Goal: Information Seeking & Learning: Learn about a topic

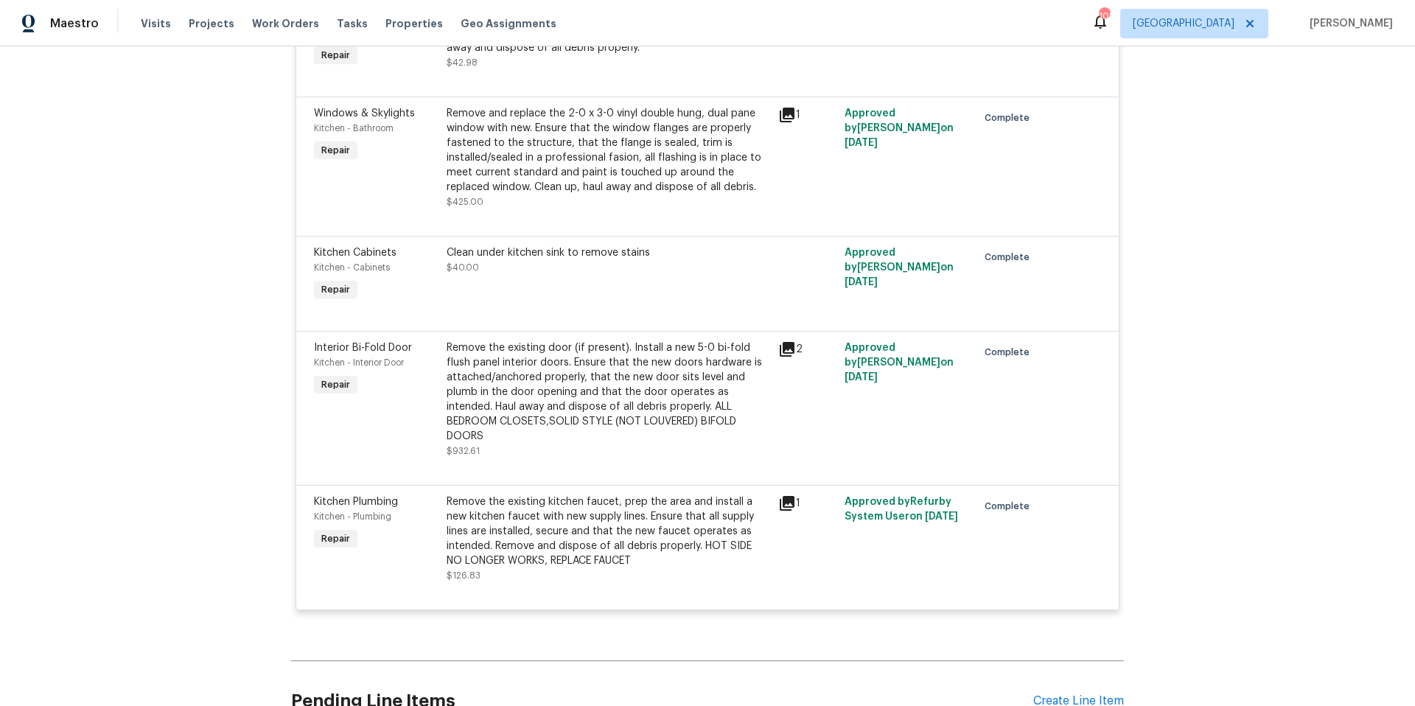
scroll to position [5580, 0]
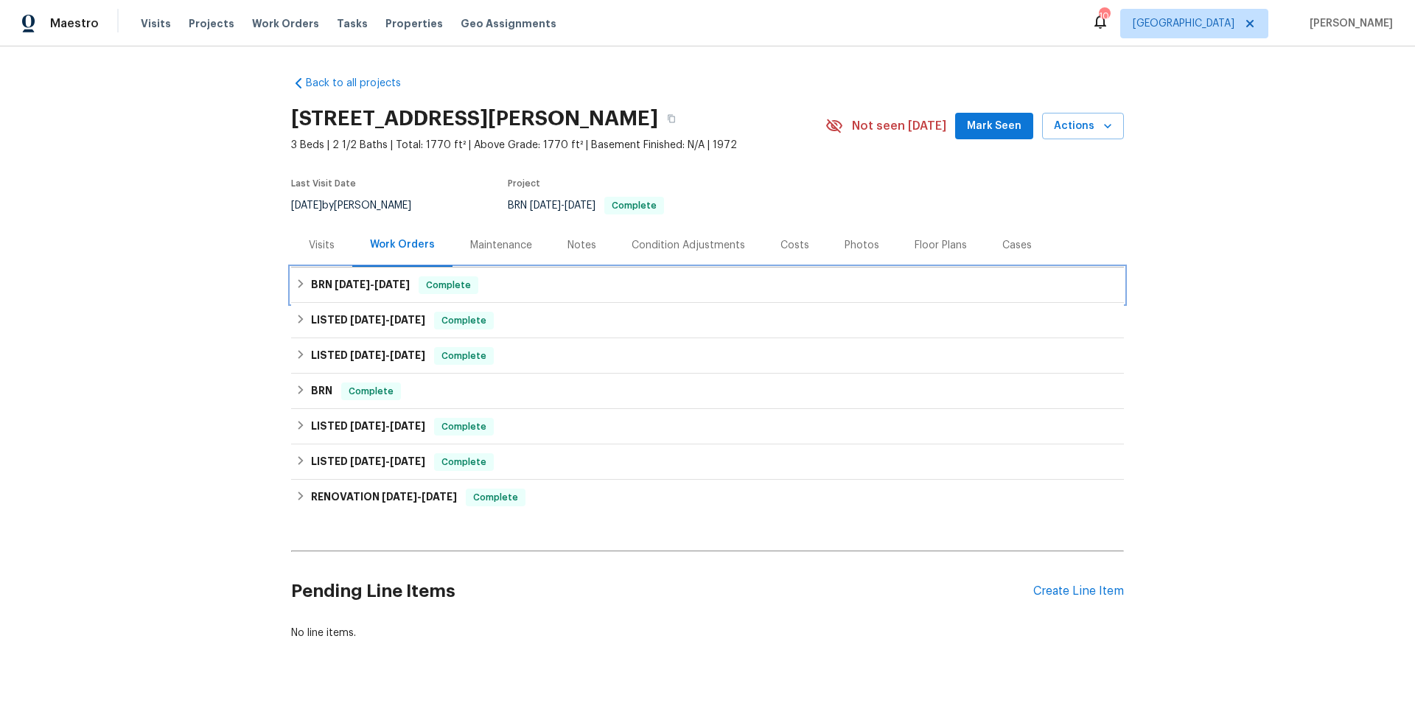
click at [518, 285] on div "BRN 9/9/25 - 9/19/25 Complete" at bounding box center [708, 285] width 824 height 18
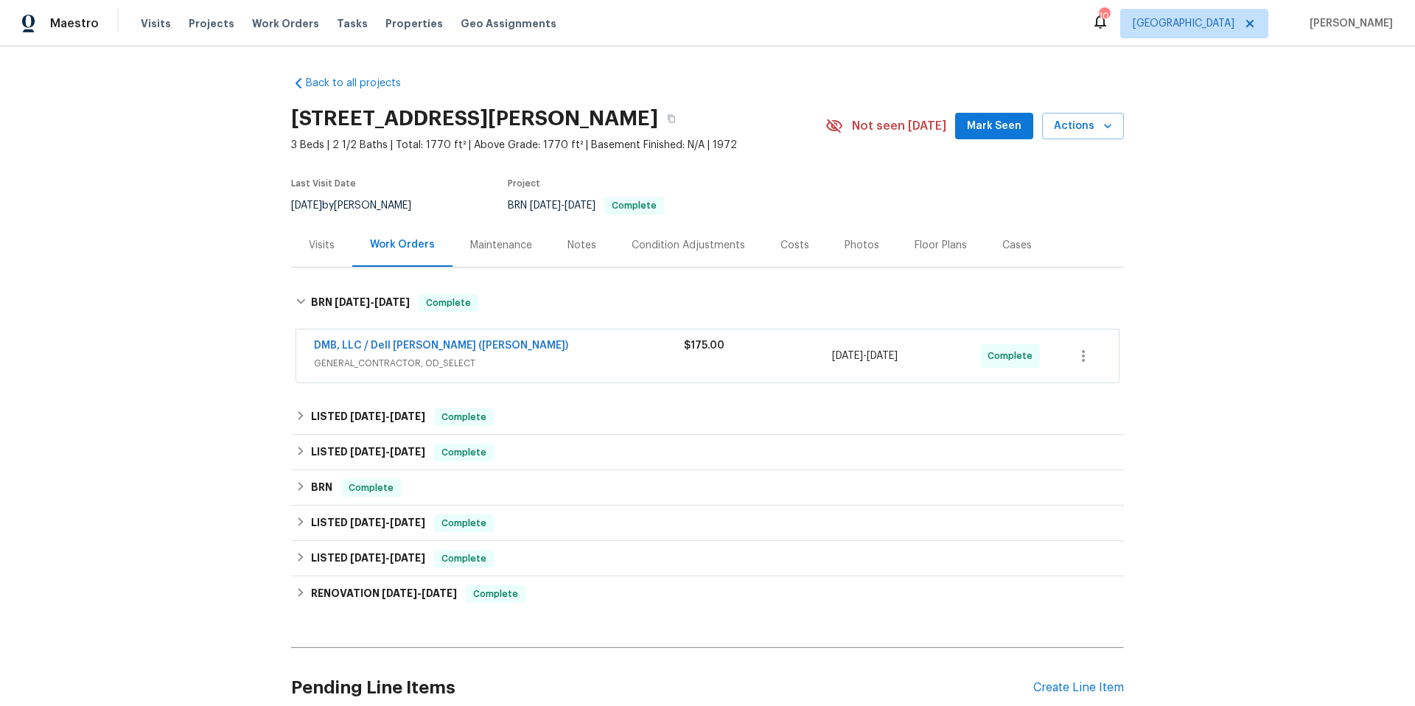
click at [510, 343] on div "DMB, LLC / Dell Bryson (Heise)" at bounding box center [499, 347] width 370 height 18
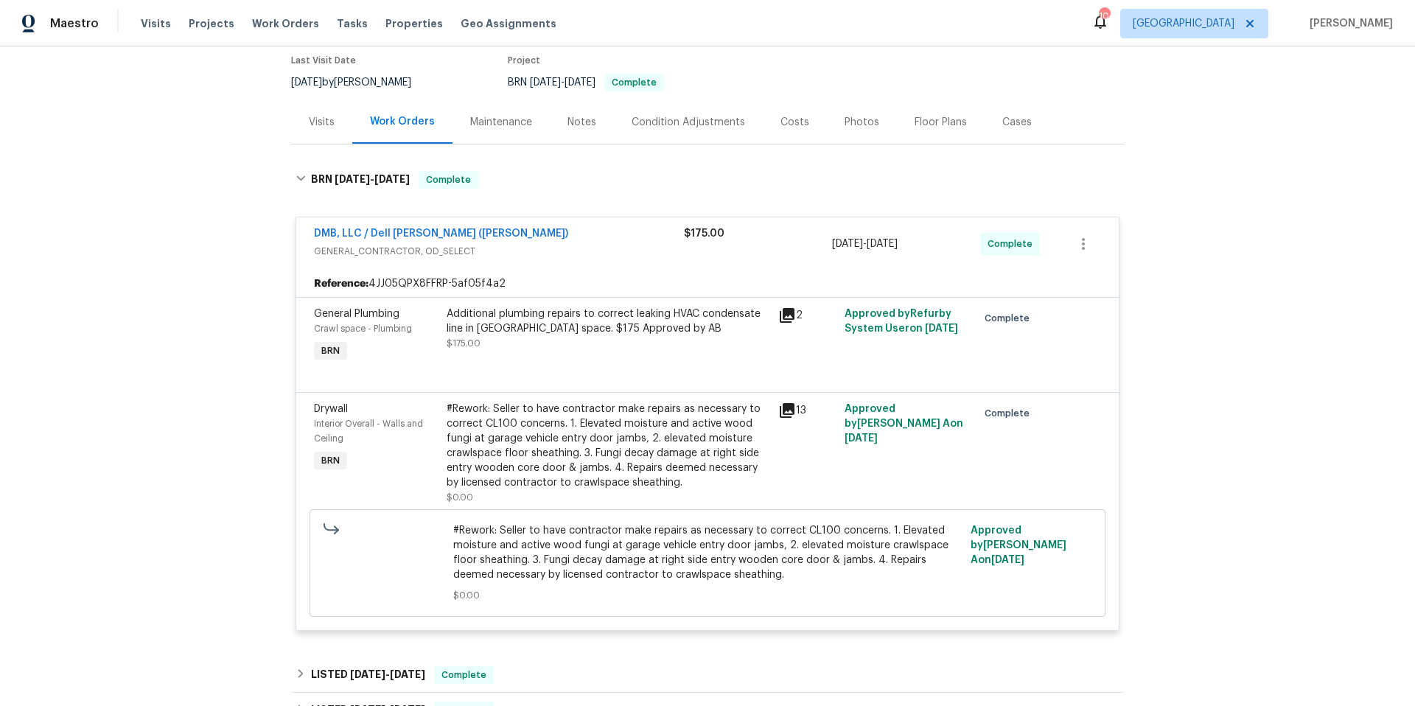
scroll to position [276, 0]
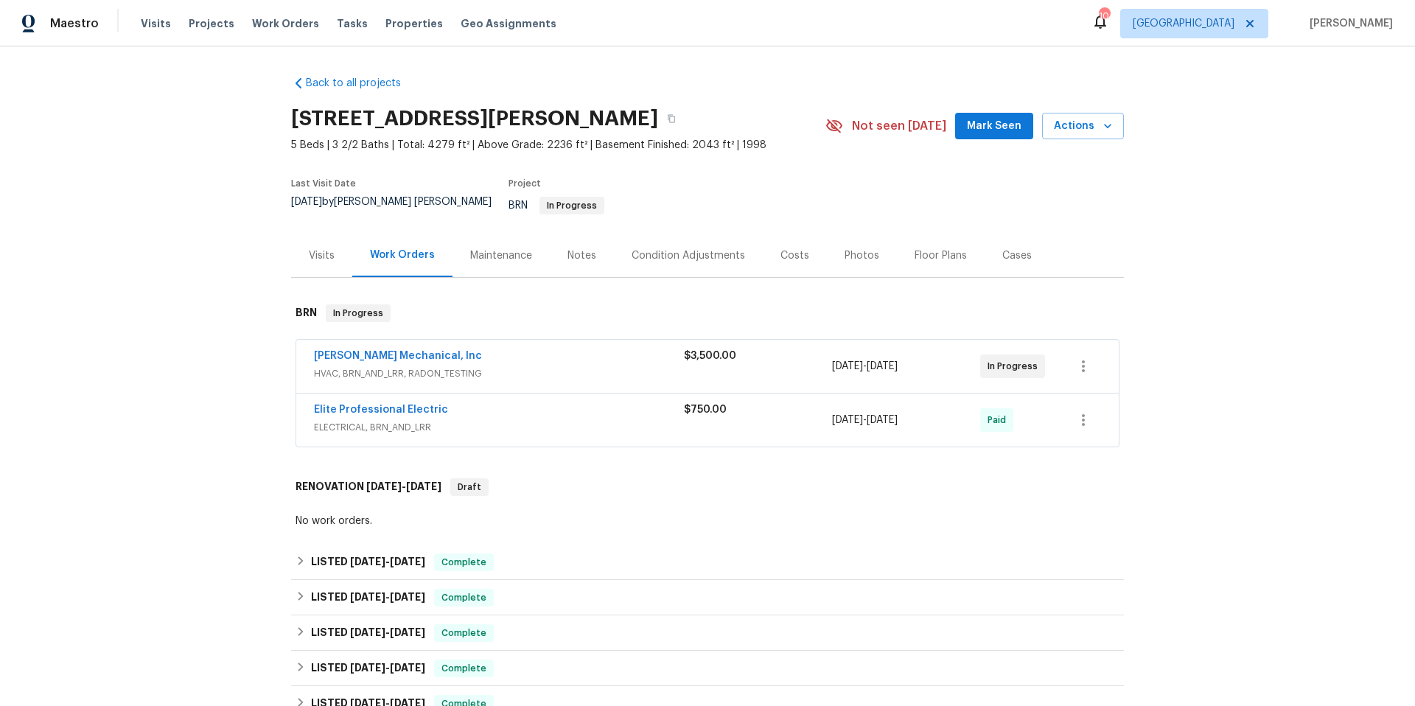
click at [548, 420] on span "ELECTRICAL, BRN_AND_LRR" at bounding box center [499, 427] width 370 height 15
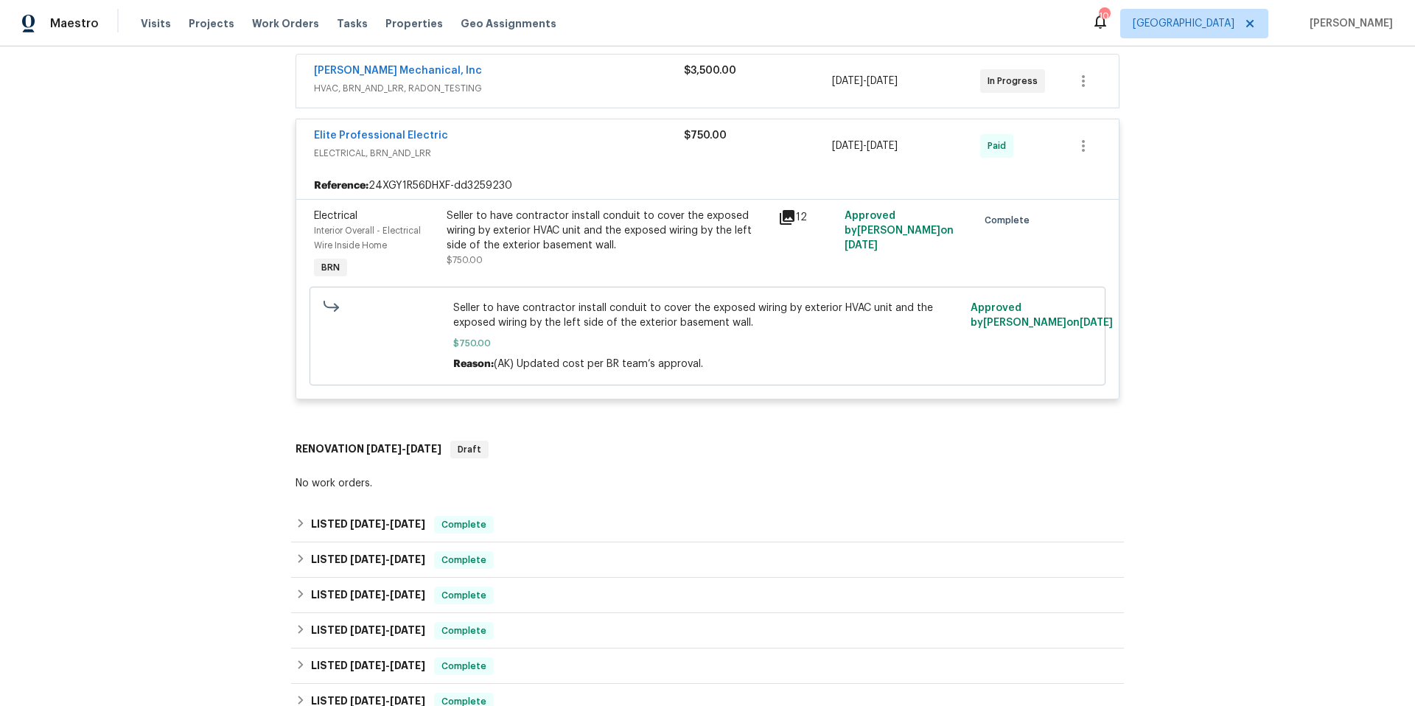
scroll to position [299, 0]
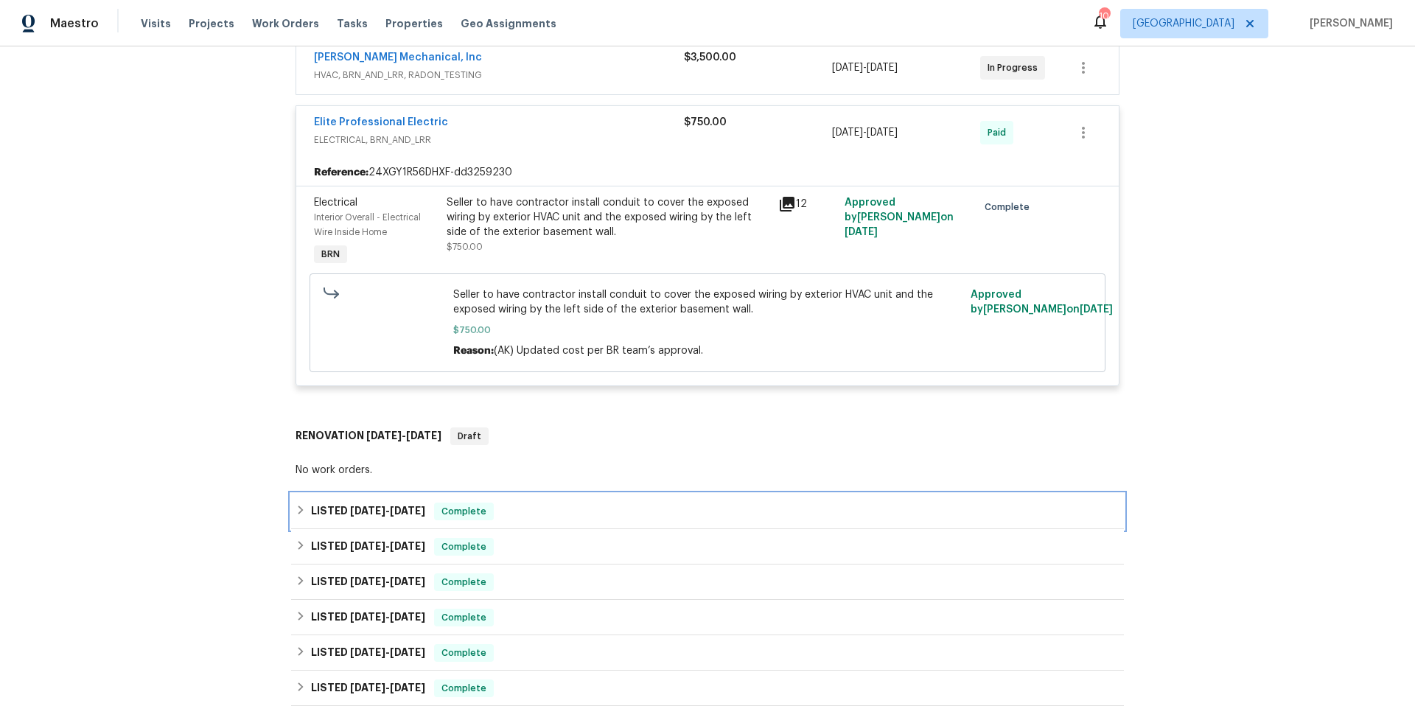
click at [556, 505] on div "LISTED [DATE] - [DATE] Complete" at bounding box center [708, 512] width 824 height 18
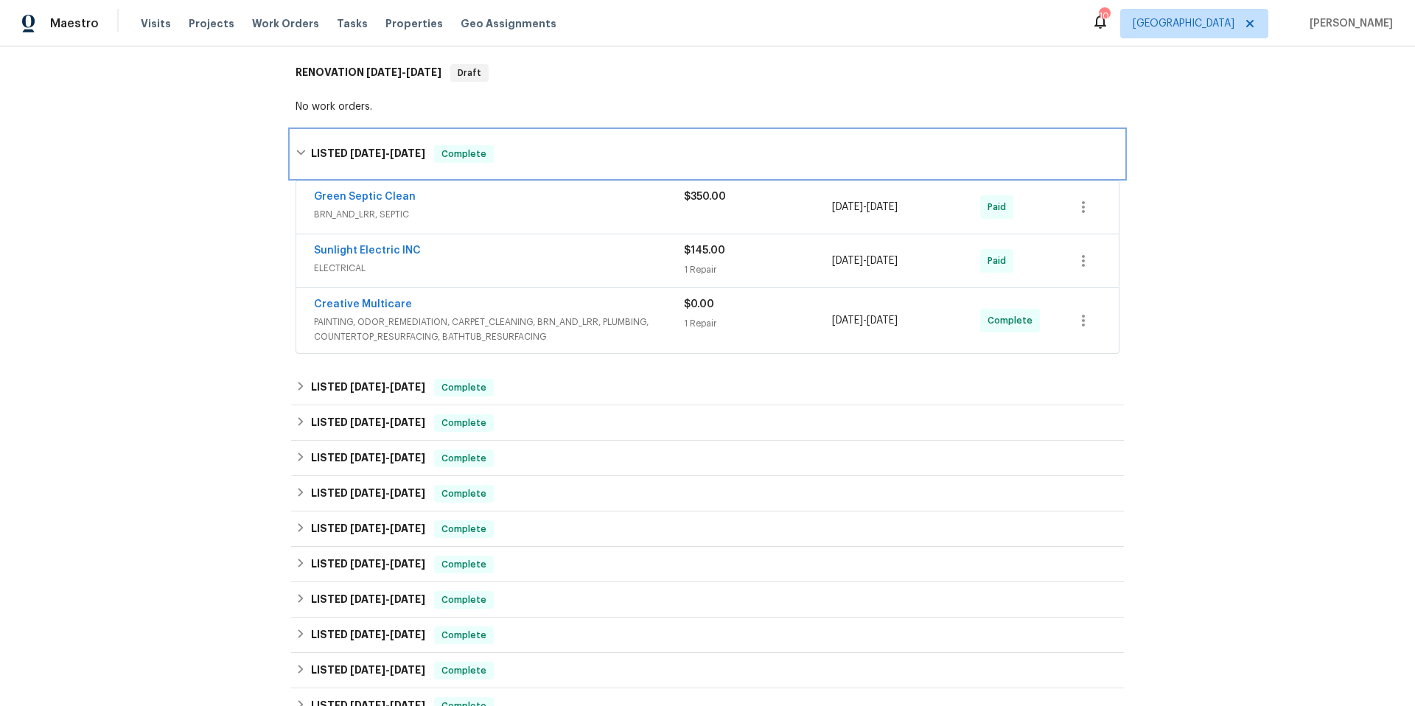
scroll to position [674, 0]
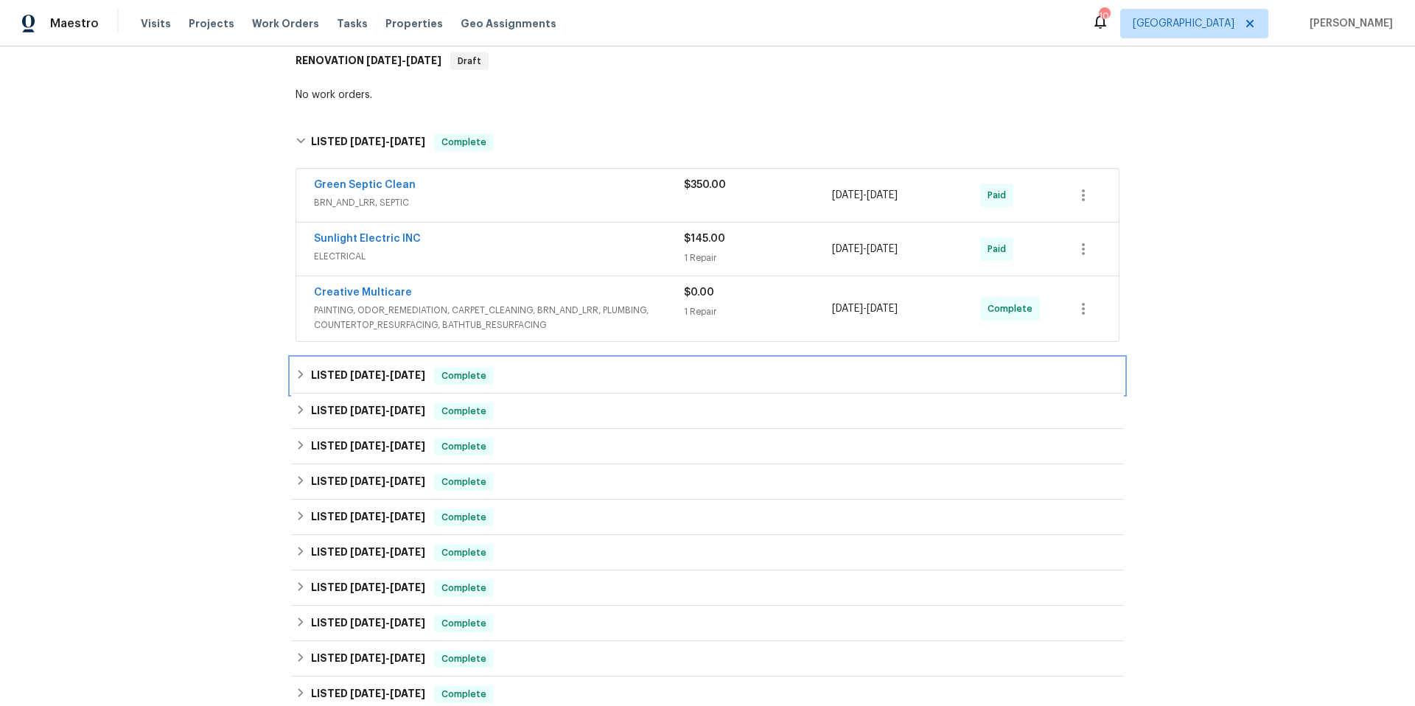
click at [590, 367] on div "LISTED [DATE] - [DATE] Complete" at bounding box center [708, 376] width 824 height 18
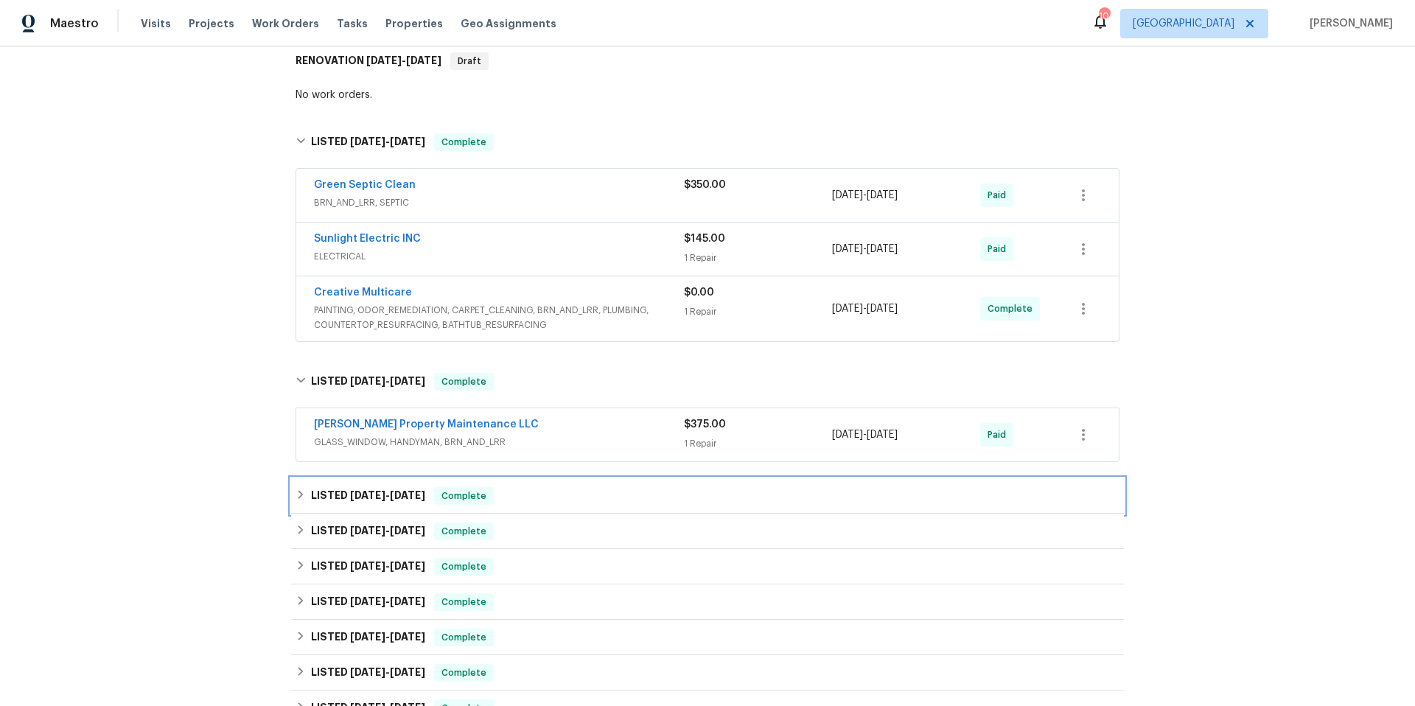
click at [608, 487] on div "LISTED [DATE] - [DATE] Complete" at bounding box center [708, 496] width 824 height 18
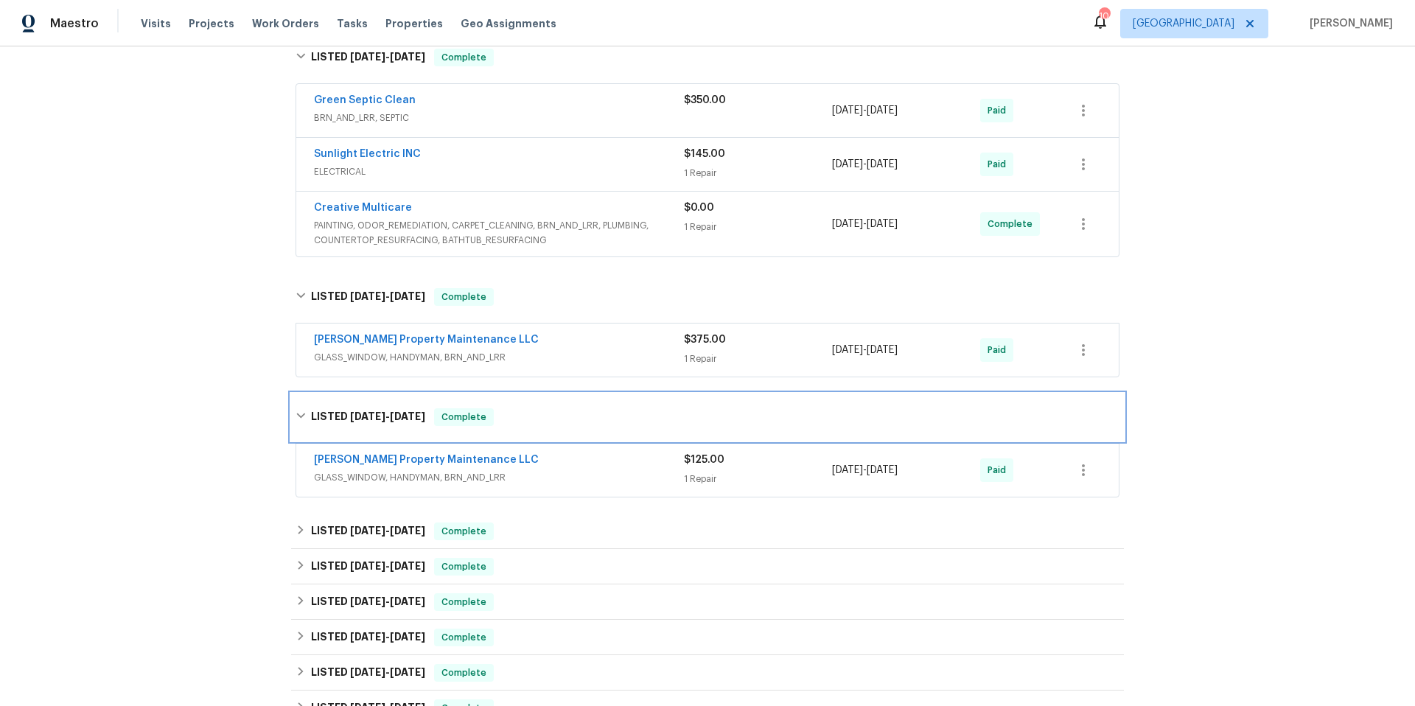
scroll to position [775, 0]
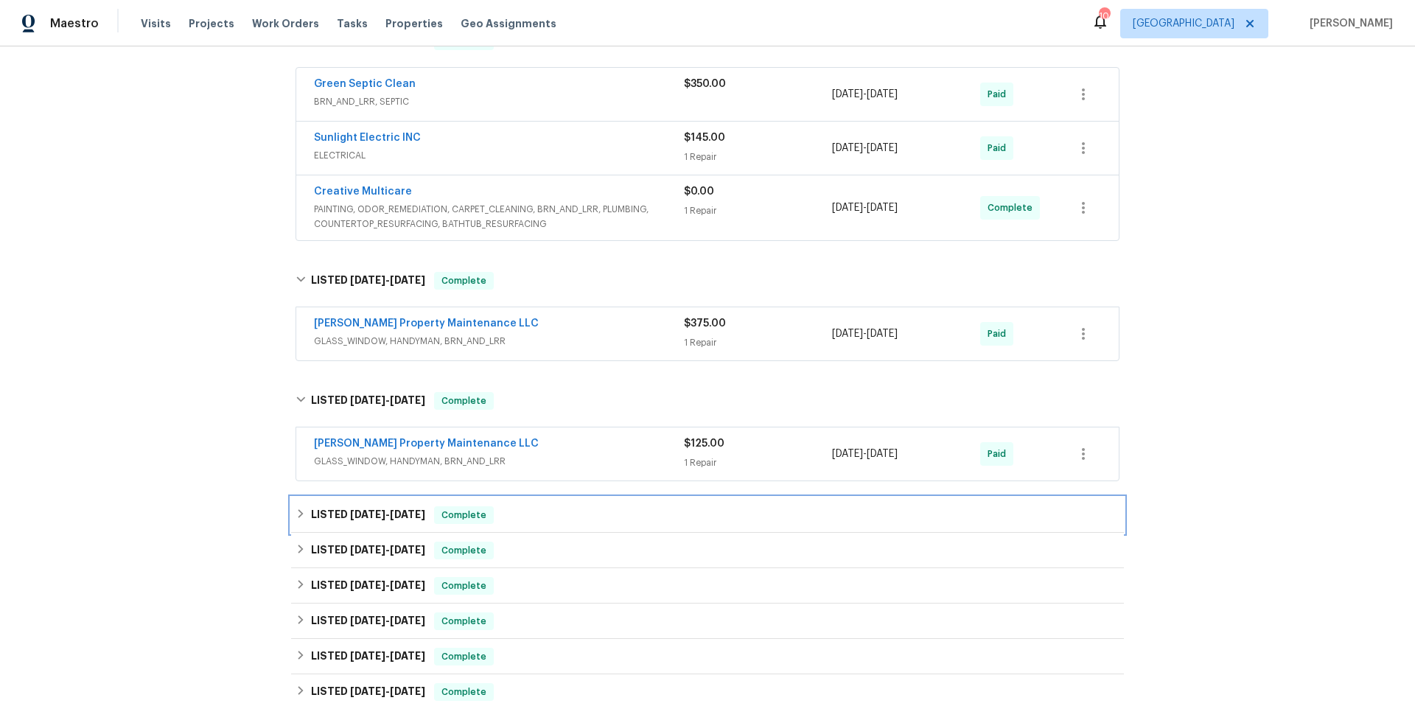
click at [579, 506] on div "LISTED 5/19/25 - 5/22/25 Complete" at bounding box center [708, 515] width 824 height 18
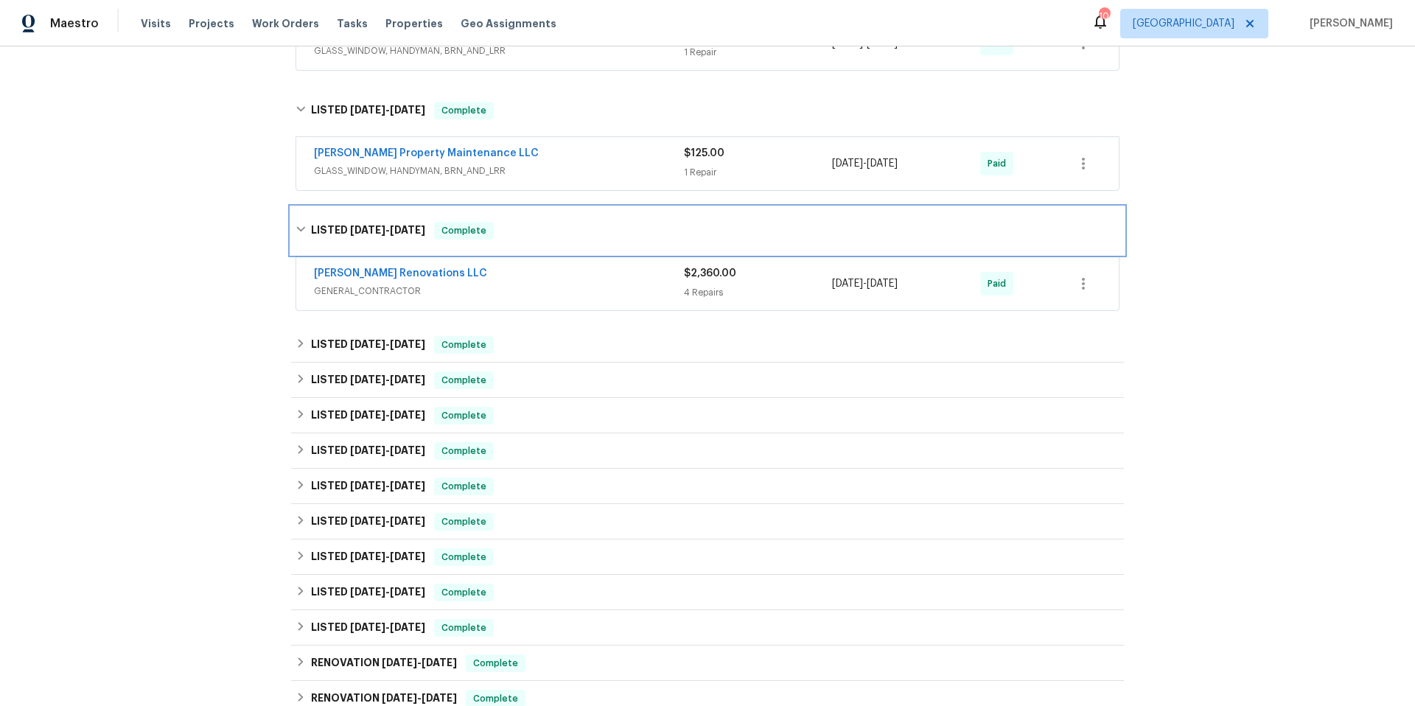
scroll to position [1066, 0]
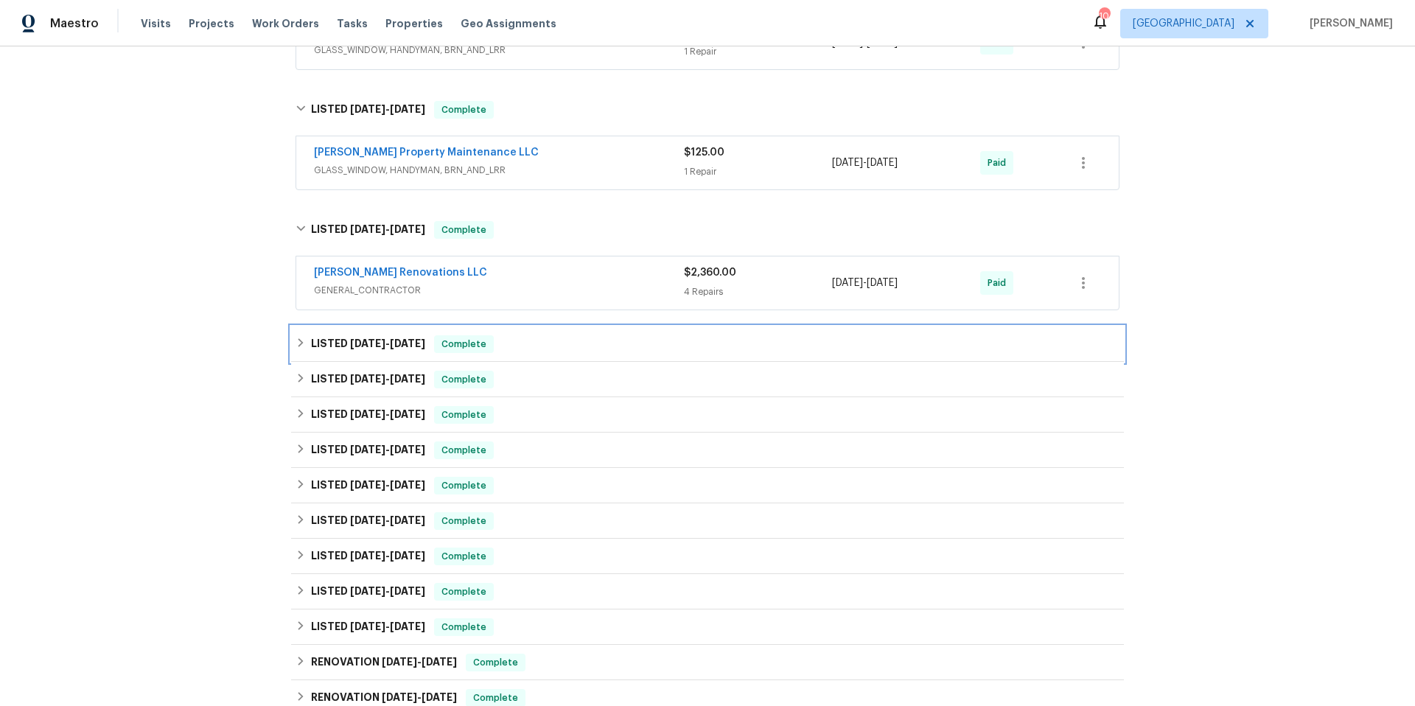
click at [570, 335] on div "LISTED 5/13/25 - 5/15/25 Complete" at bounding box center [708, 344] width 824 height 18
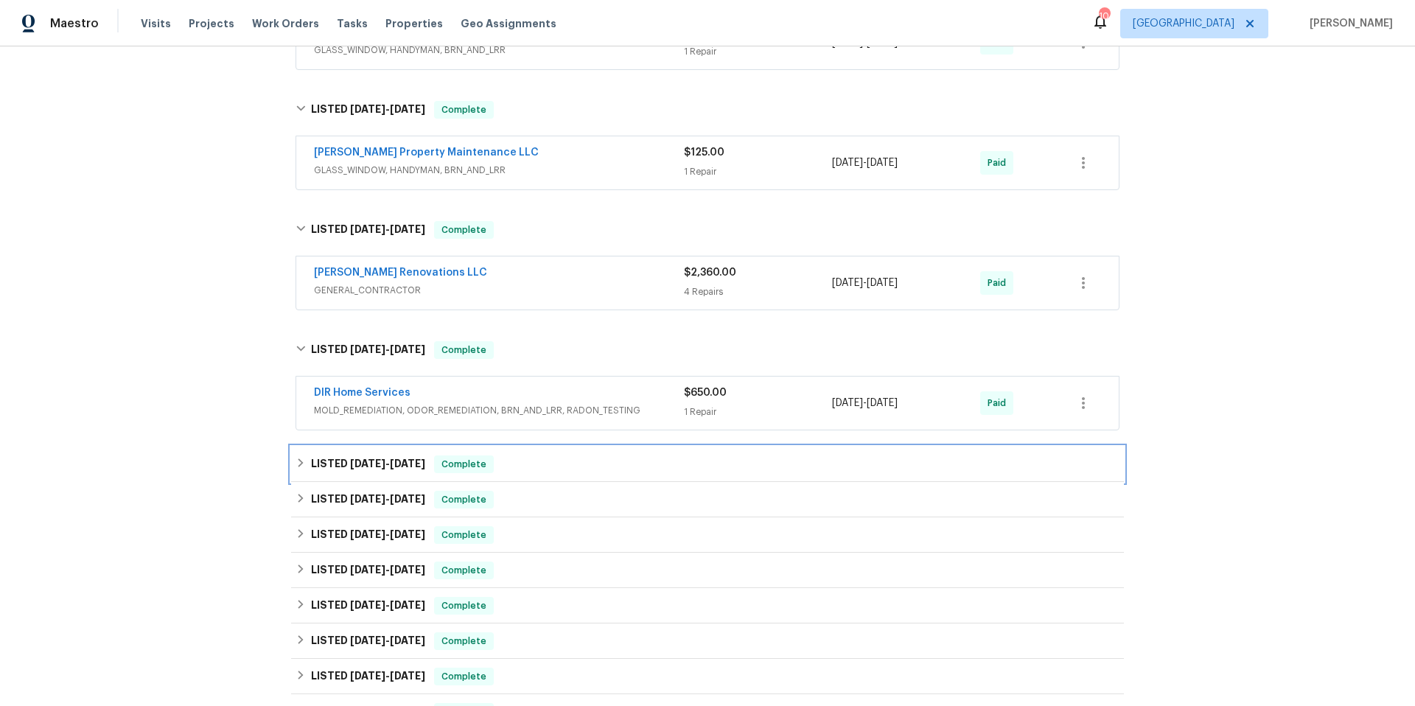
click at [593, 460] on div "LISTED 5/1/25 - 5/5/25 Complete" at bounding box center [708, 465] width 824 height 18
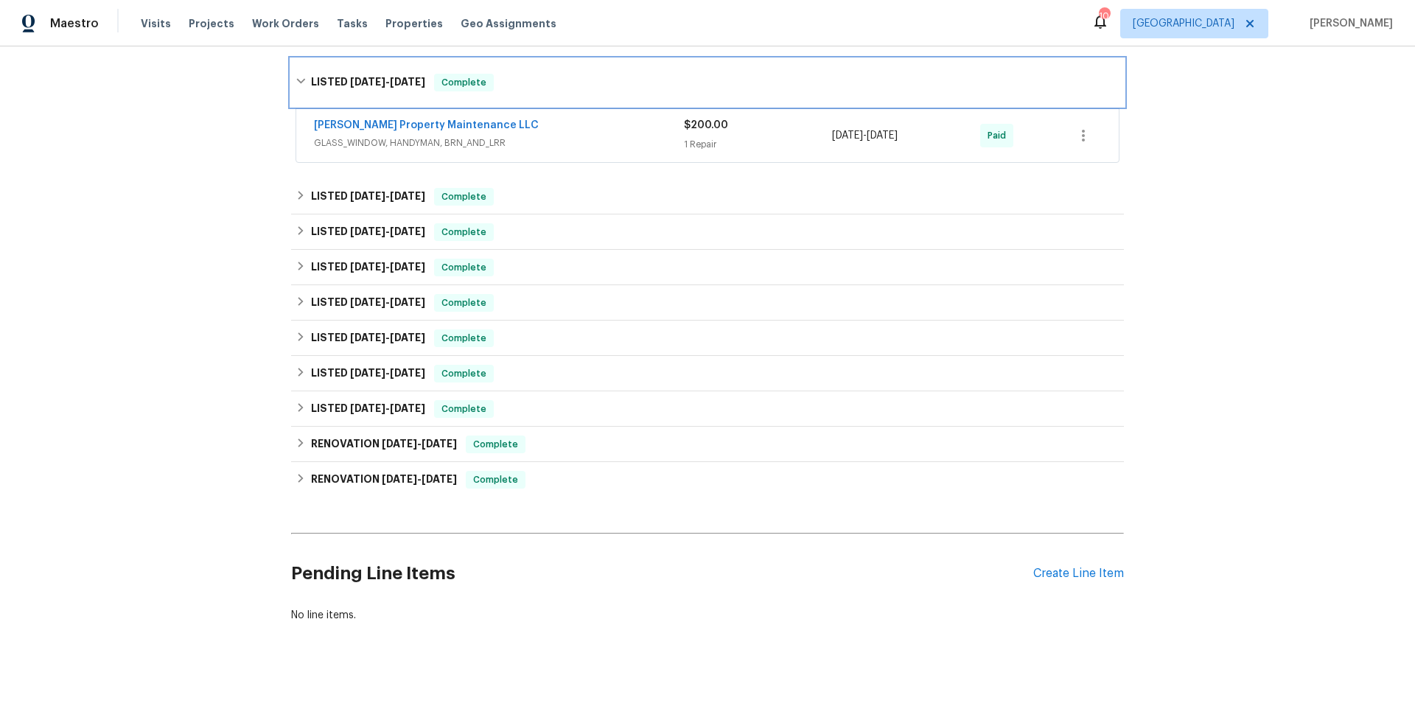
scroll to position [1472, 0]
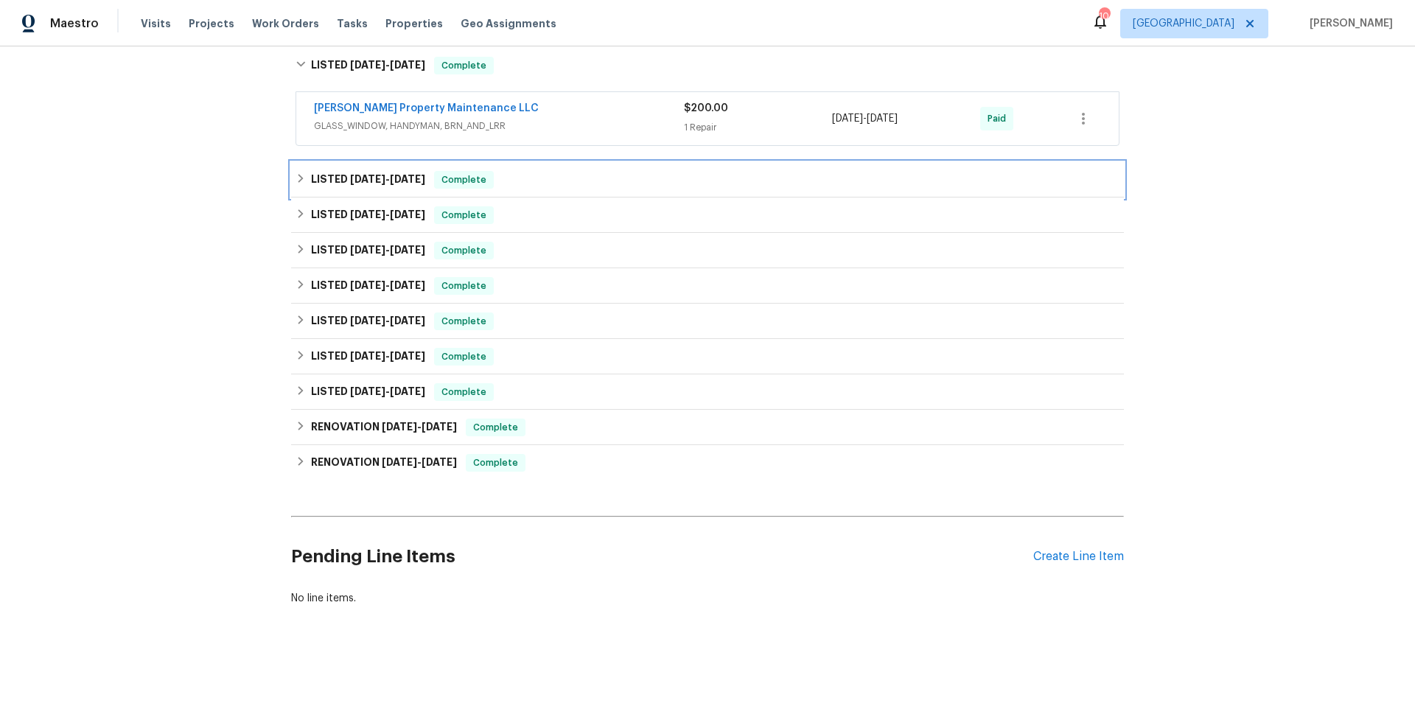
click at [600, 171] on div "LISTED 4/26/25 - 4/29/25 Complete" at bounding box center [708, 180] width 824 height 18
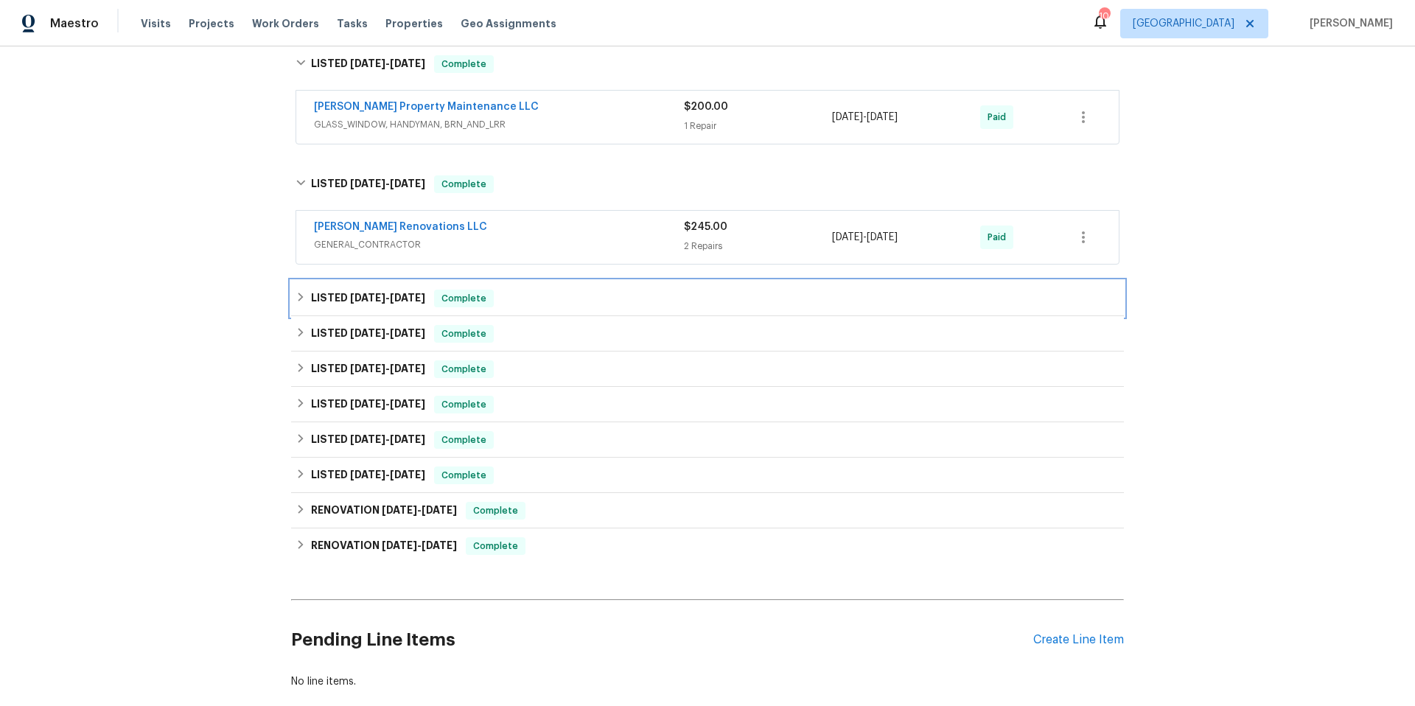
click at [604, 299] on div "LISTED 8/25/24 - 3/24/25 Complete" at bounding box center [707, 298] width 833 height 35
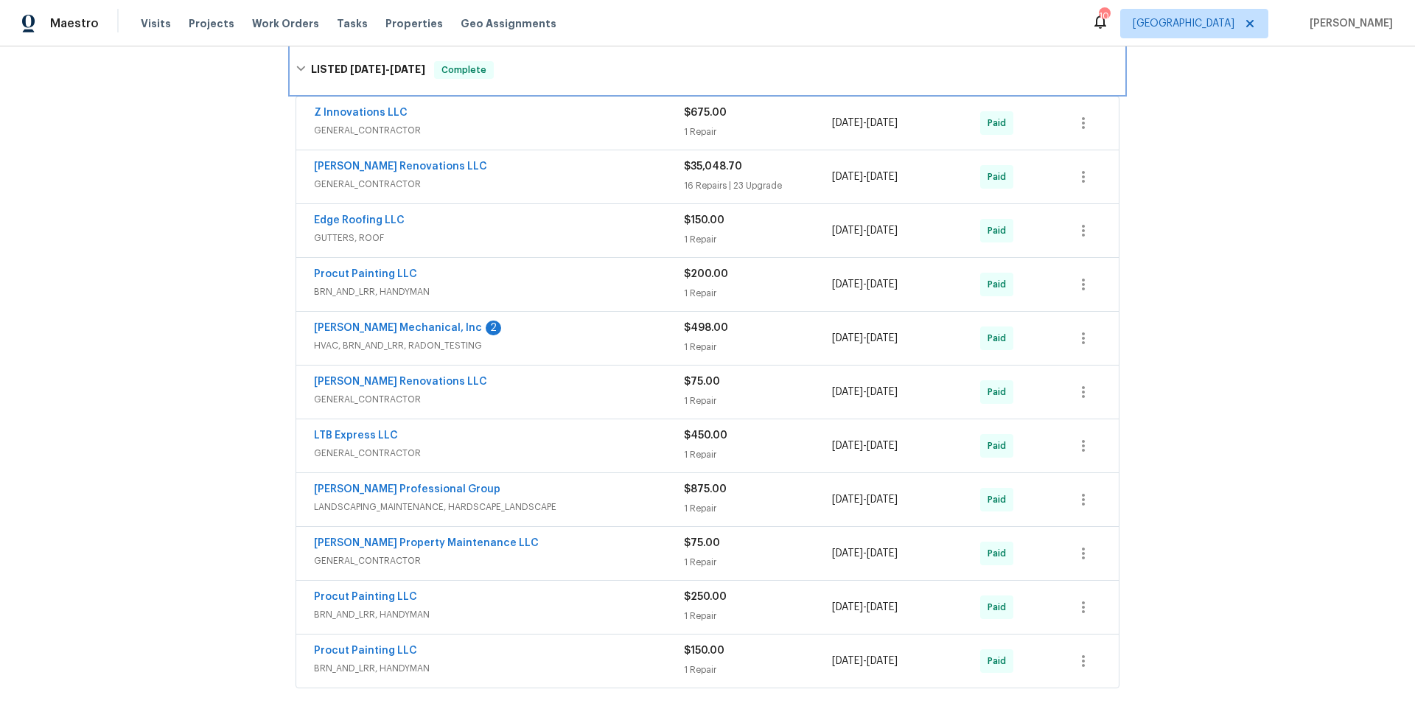
scroll to position [1776, 0]
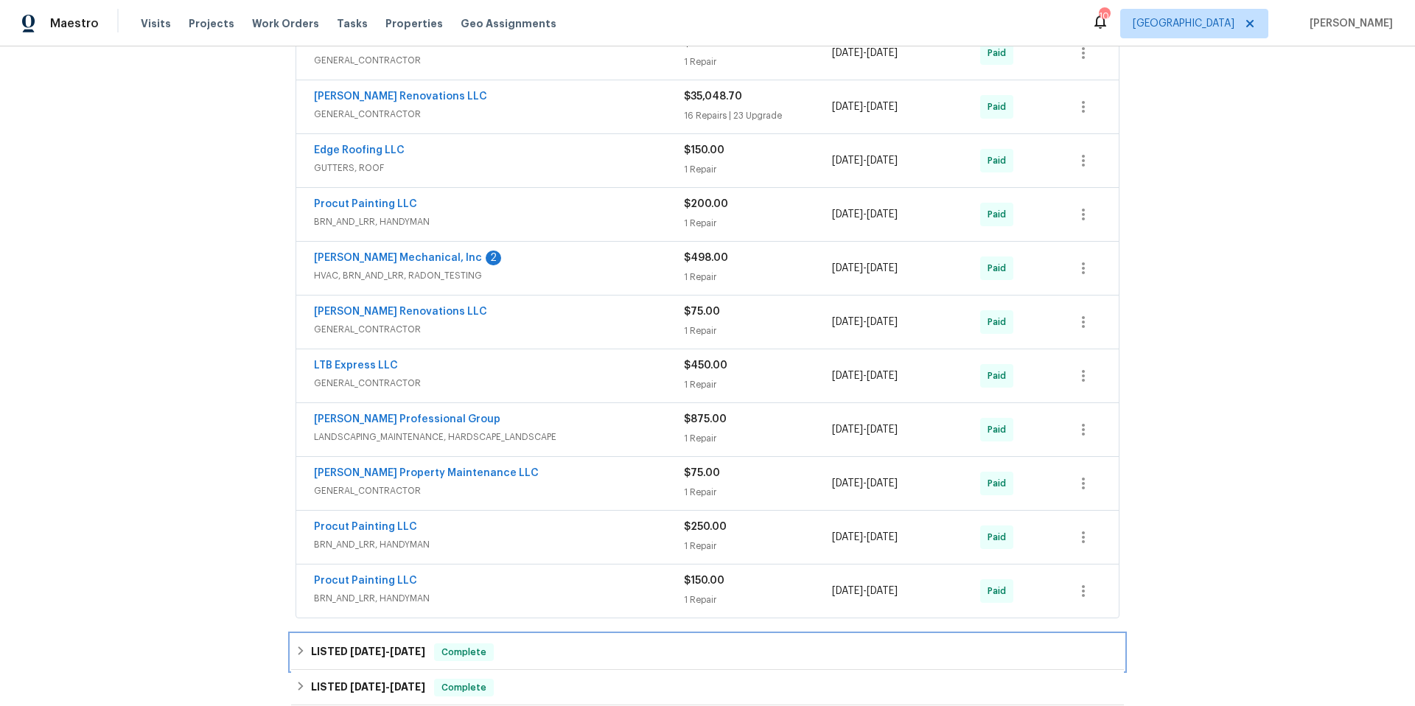
click at [601, 643] on div "LISTED 8/7/24 - 8/15/24 Complete" at bounding box center [708, 652] width 824 height 18
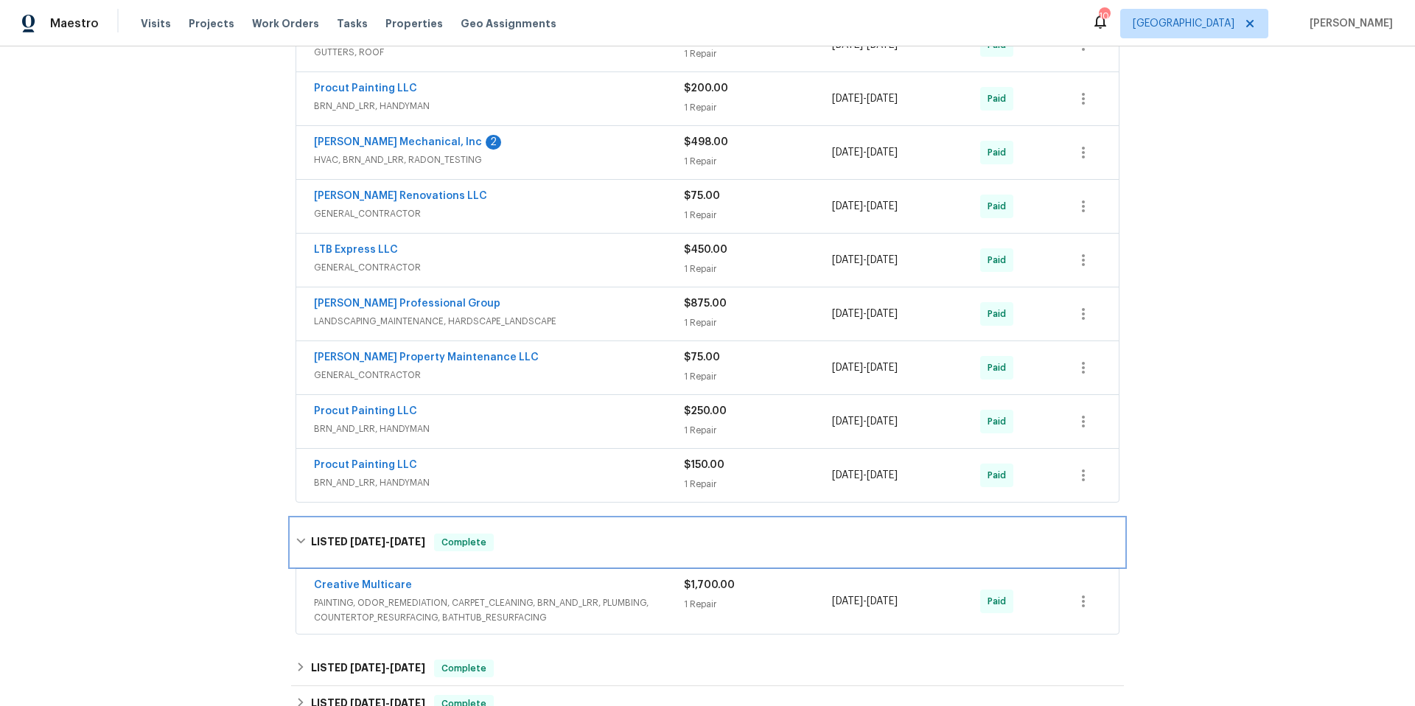
scroll to position [2045, 0]
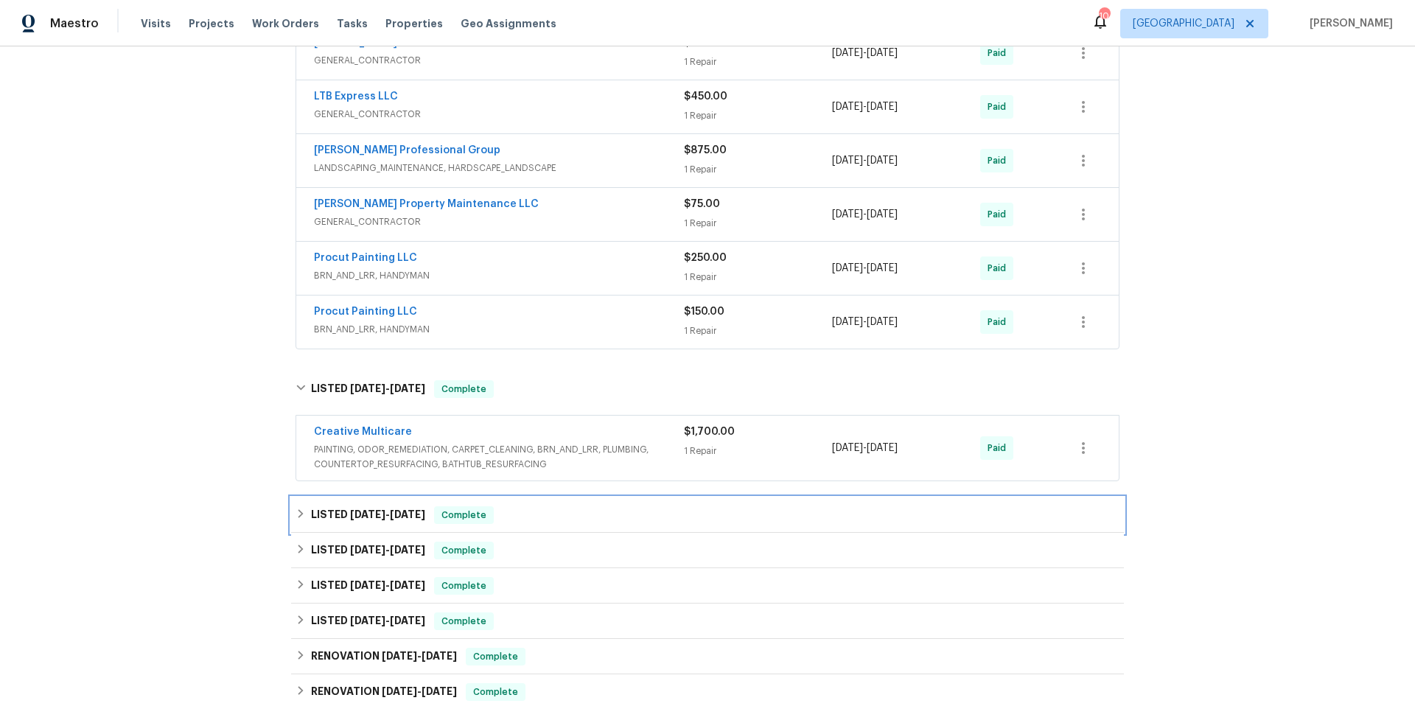
click at [607, 506] on div "LISTED 7/19/24 - 7/29/24 Complete" at bounding box center [708, 515] width 824 height 18
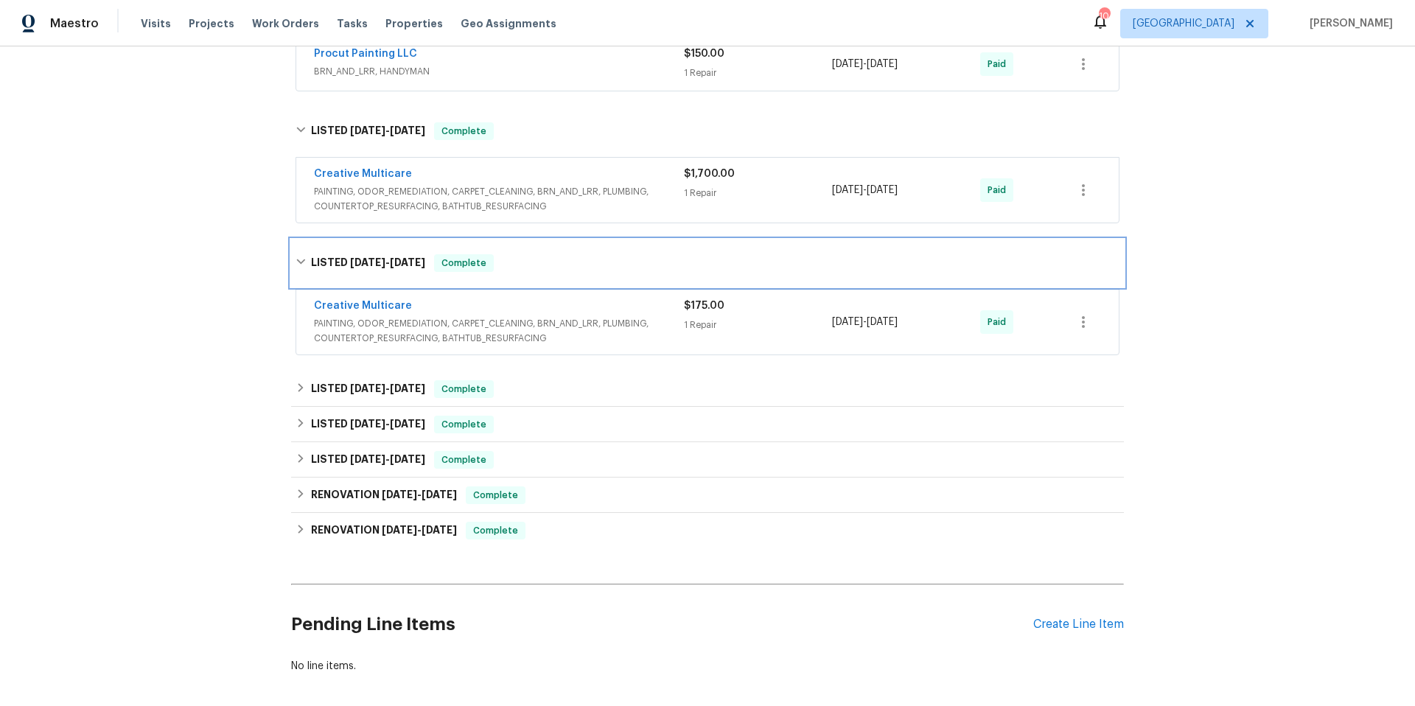
scroll to position [2308, 0]
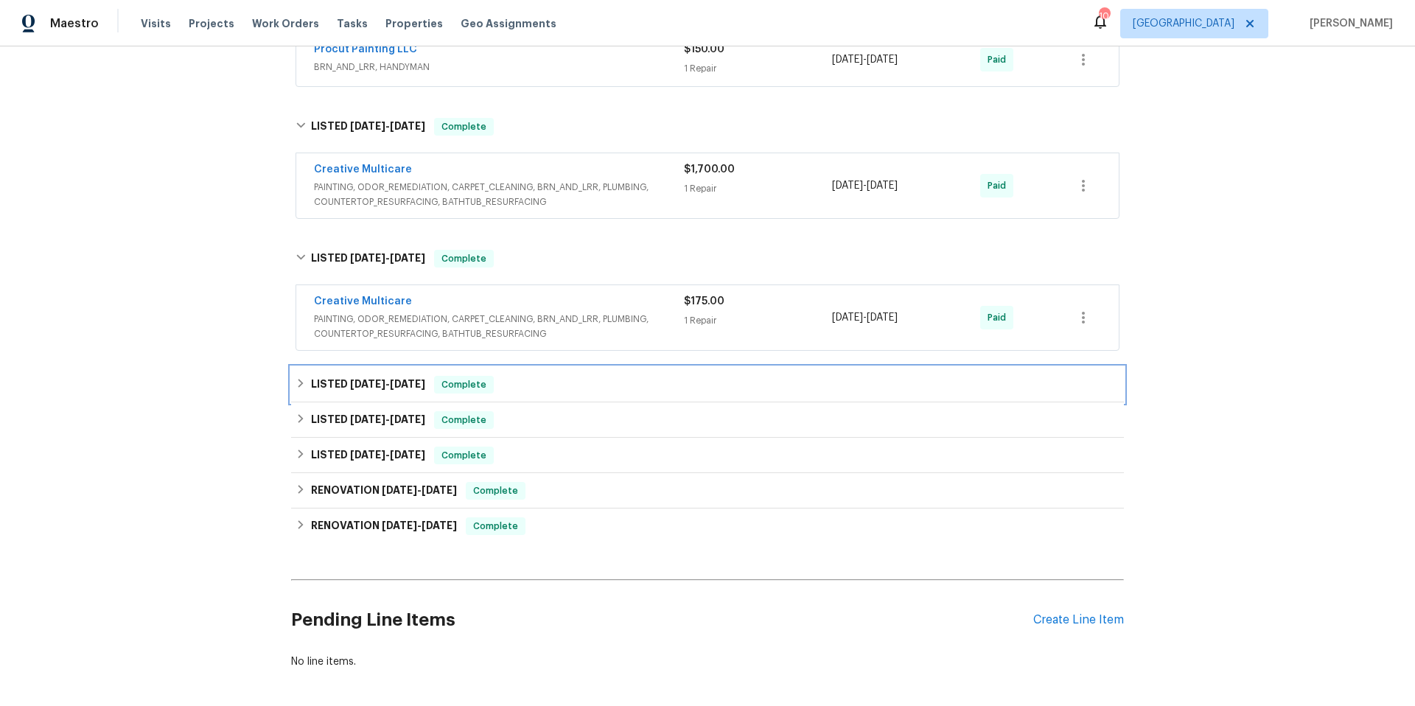
click at [601, 376] on div "LISTED 7/5/24 - 7/11/24 Complete" at bounding box center [708, 385] width 824 height 18
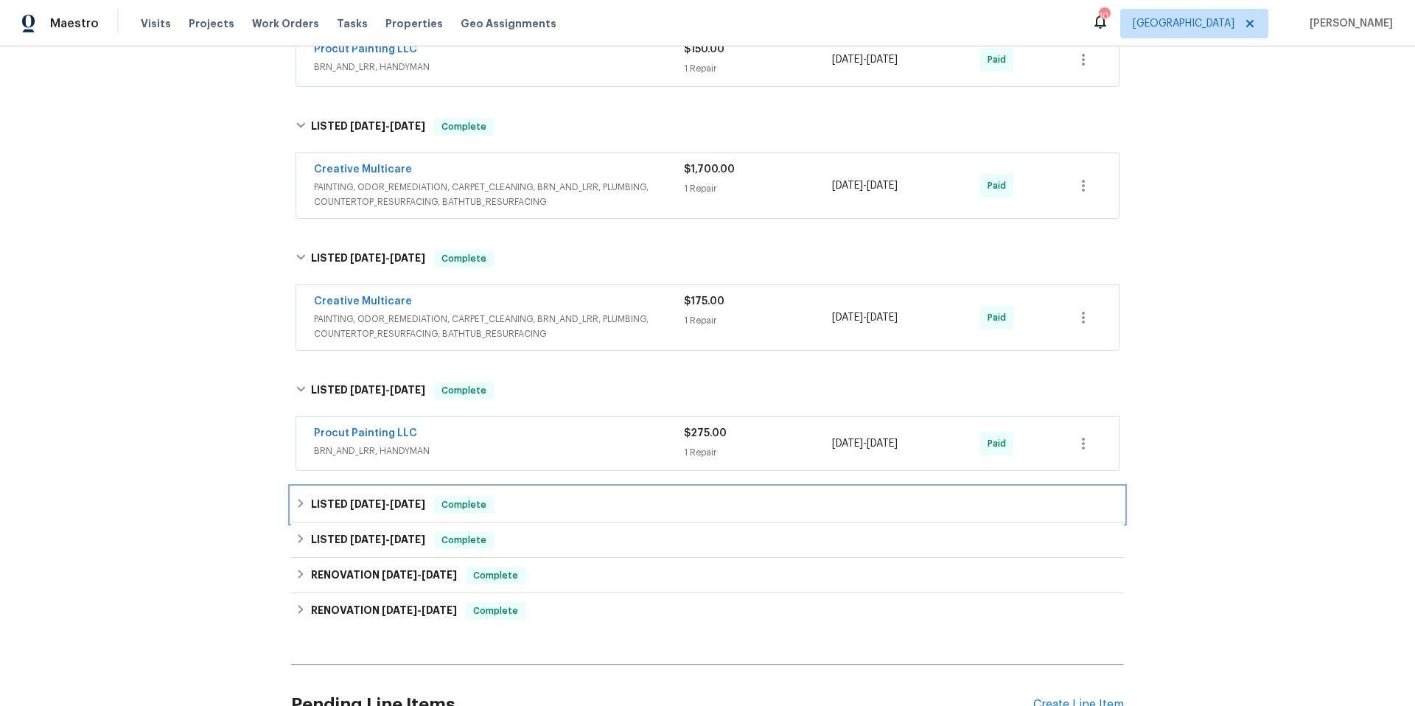
click at [634, 496] on div "LISTED 5/24/24 - 5/30/24 Complete" at bounding box center [708, 505] width 824 height 18
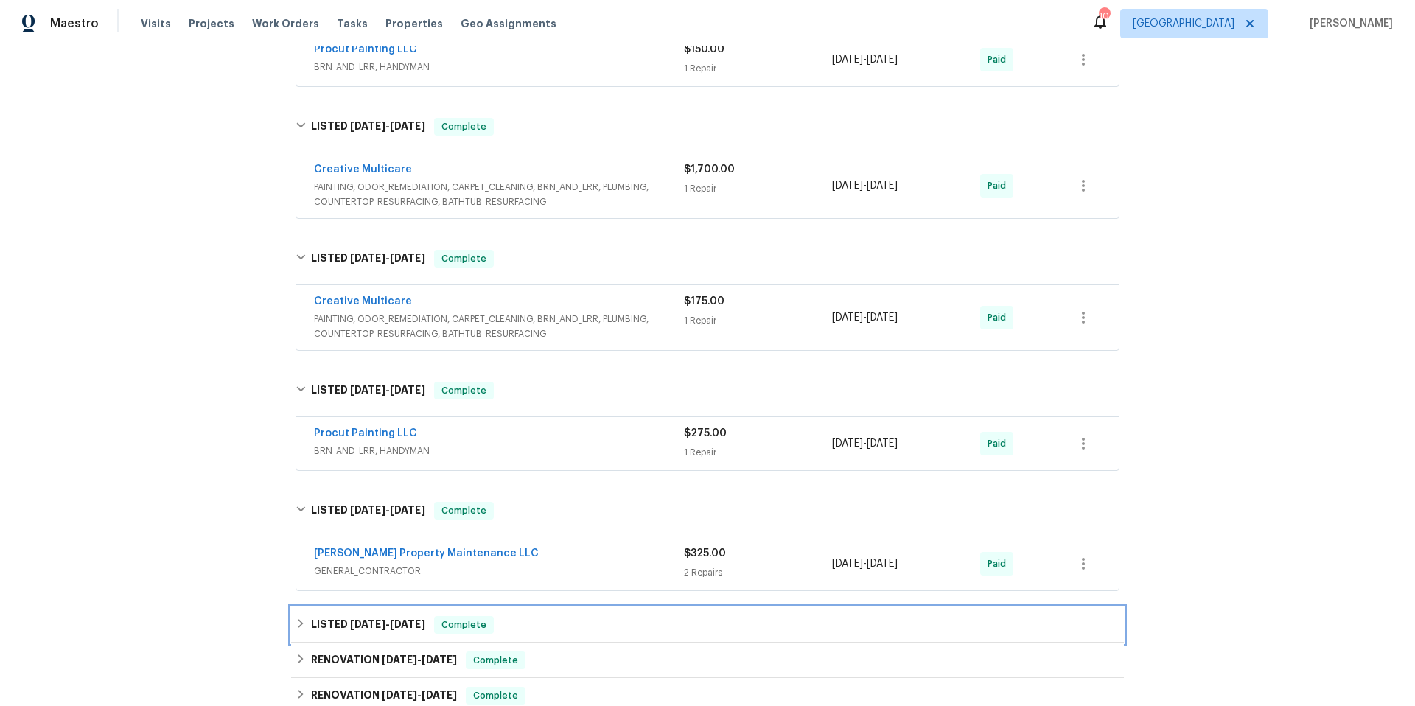
click at [620, 616] on div "LISTED 4/19/24 - 4/23/24 Complete" at bounding box center [708, 625] width 824 height 18
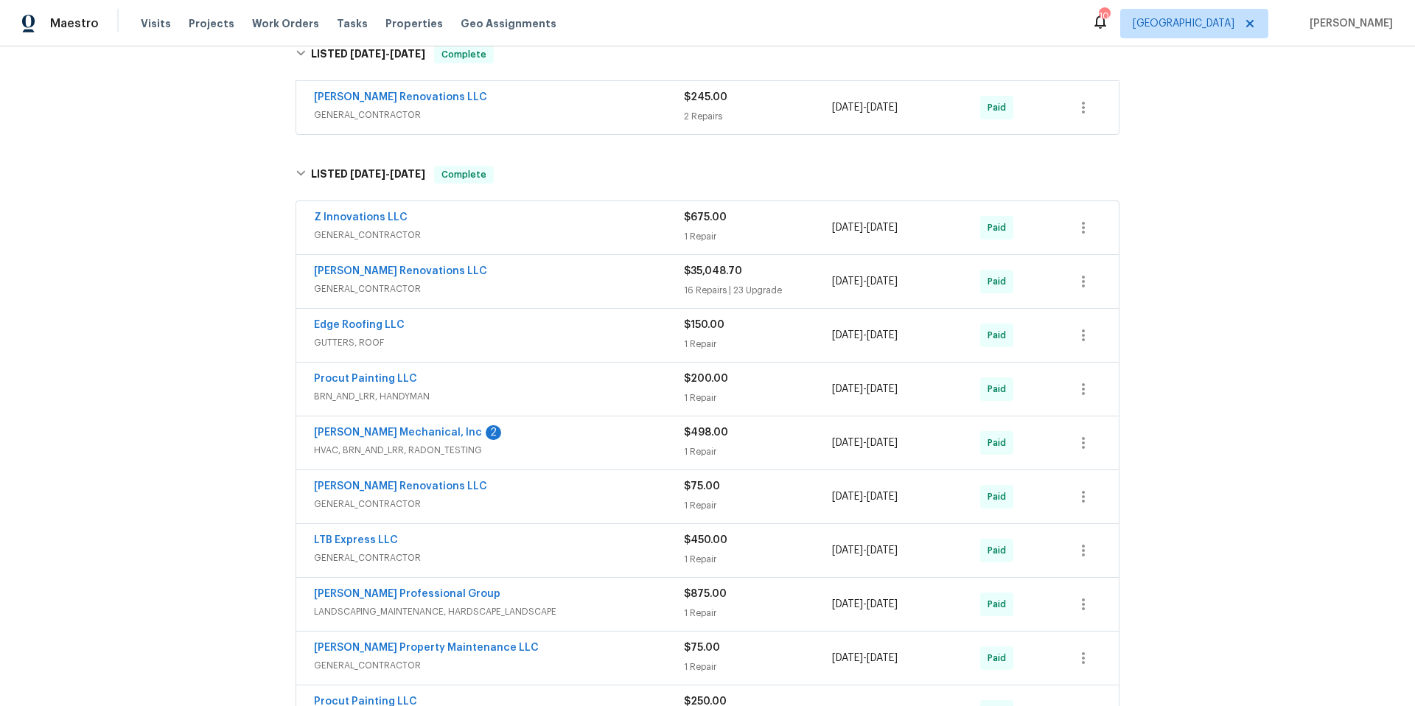
scroll to position [1527, 0]
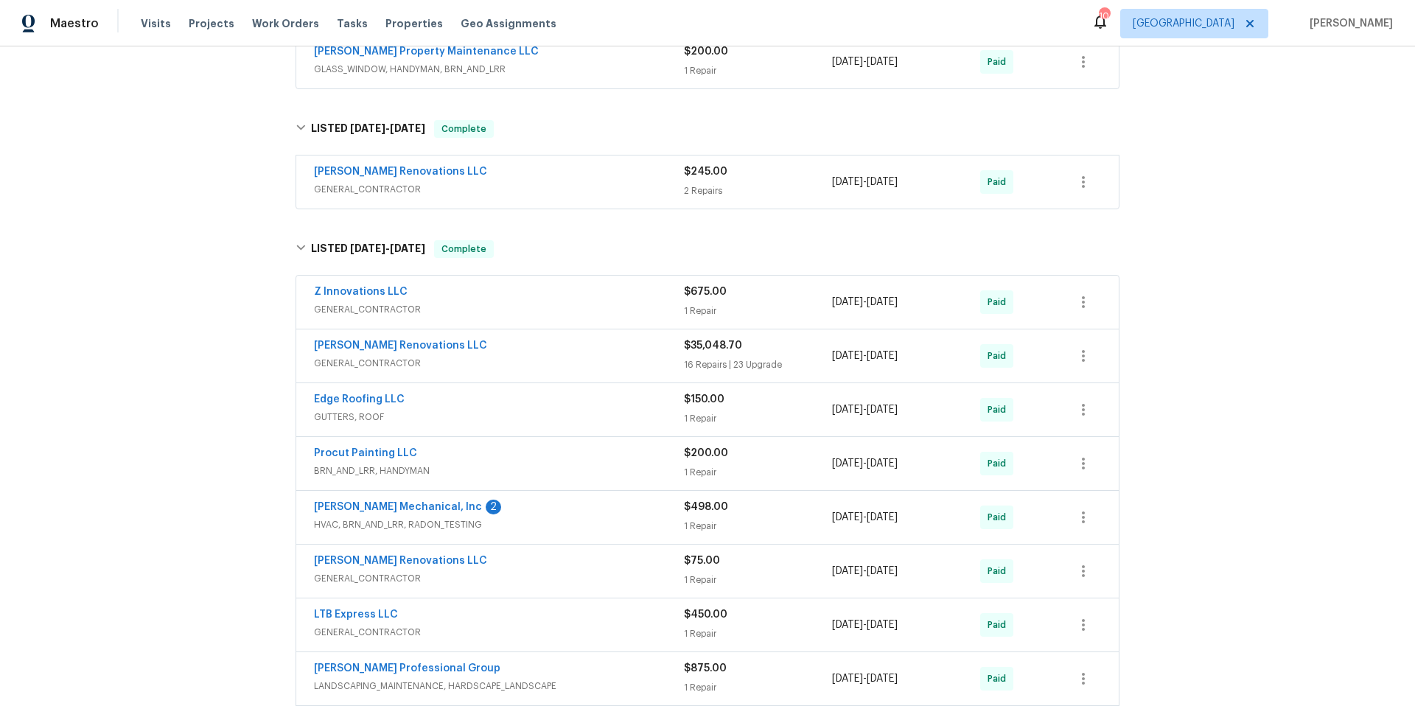
click at [586, 345] on div "Aseem Renovations LLC" at bounding box center [499, 347] width 370 height 18
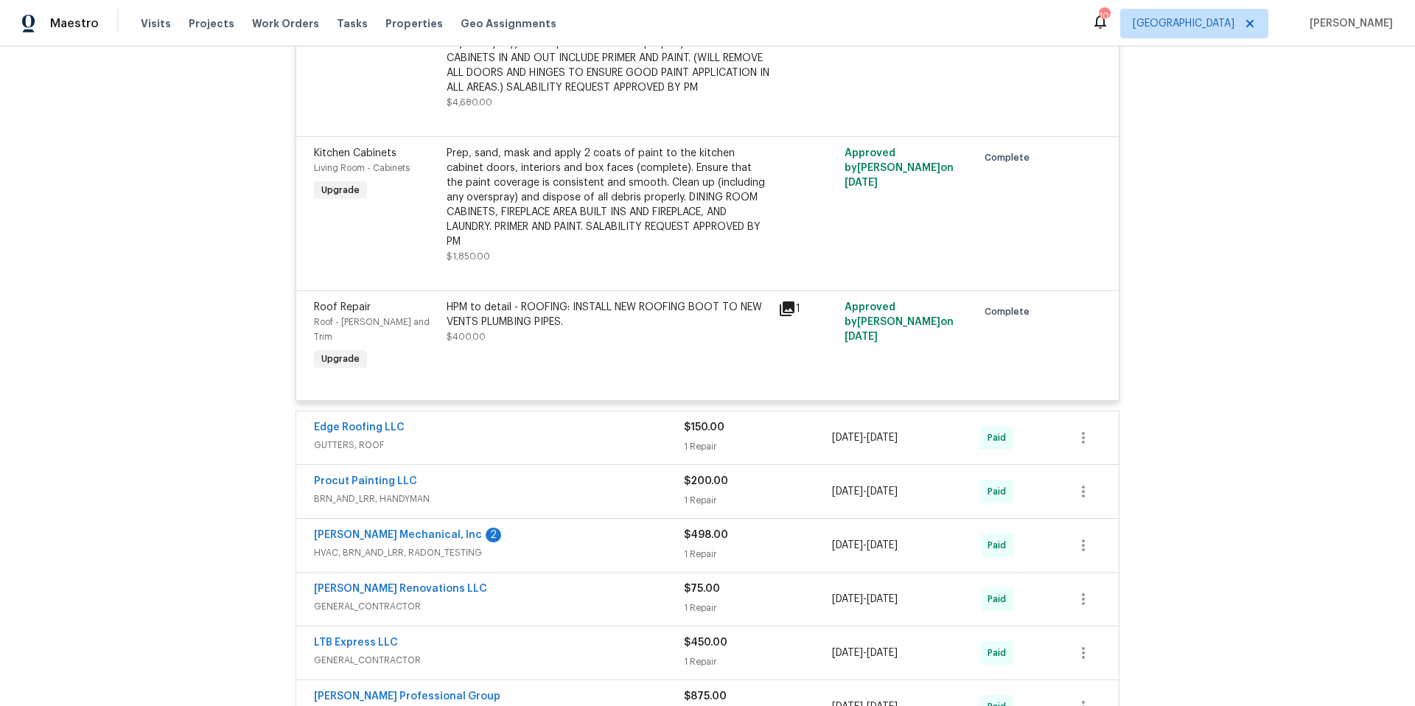
scroll to position [7057, 0]
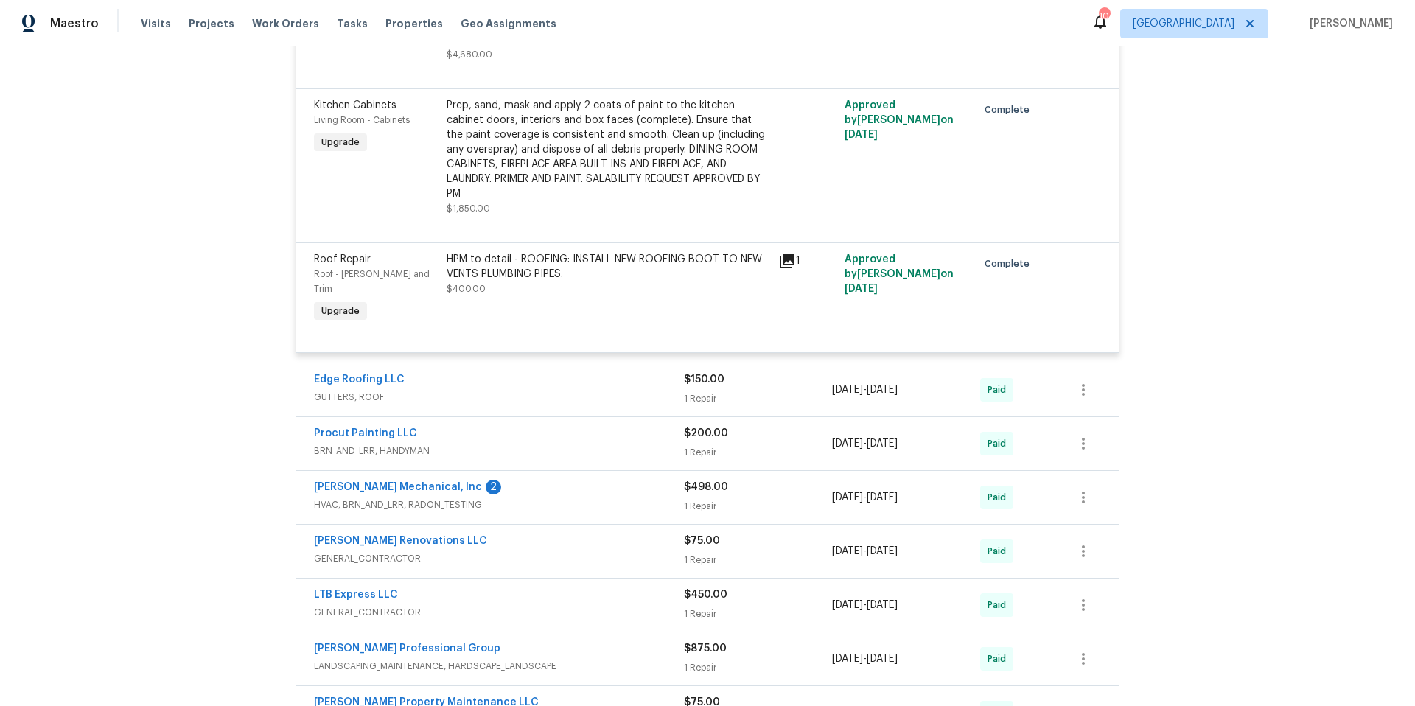
click at [562, 426] on div "Procut Painting LLC" at bounding box center [499, 435] width 370 height 18
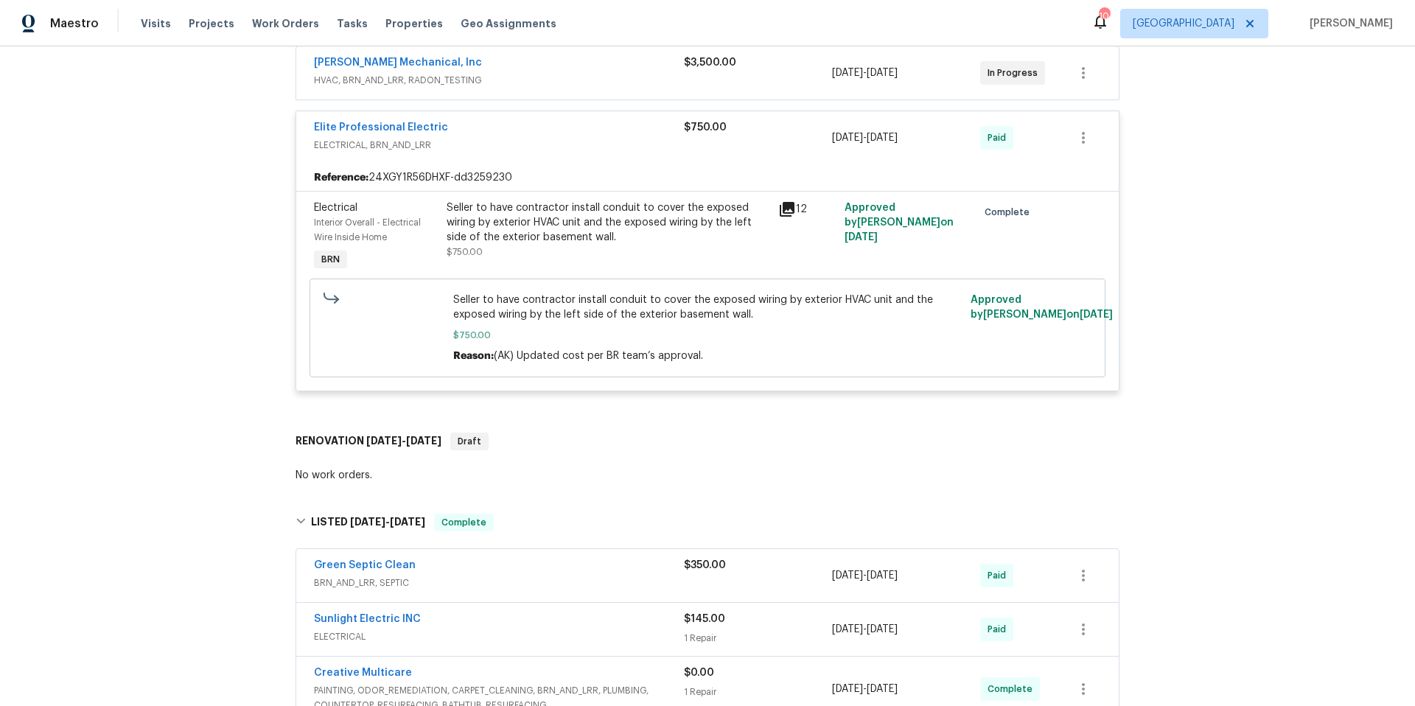
scroll to position [0, 0]
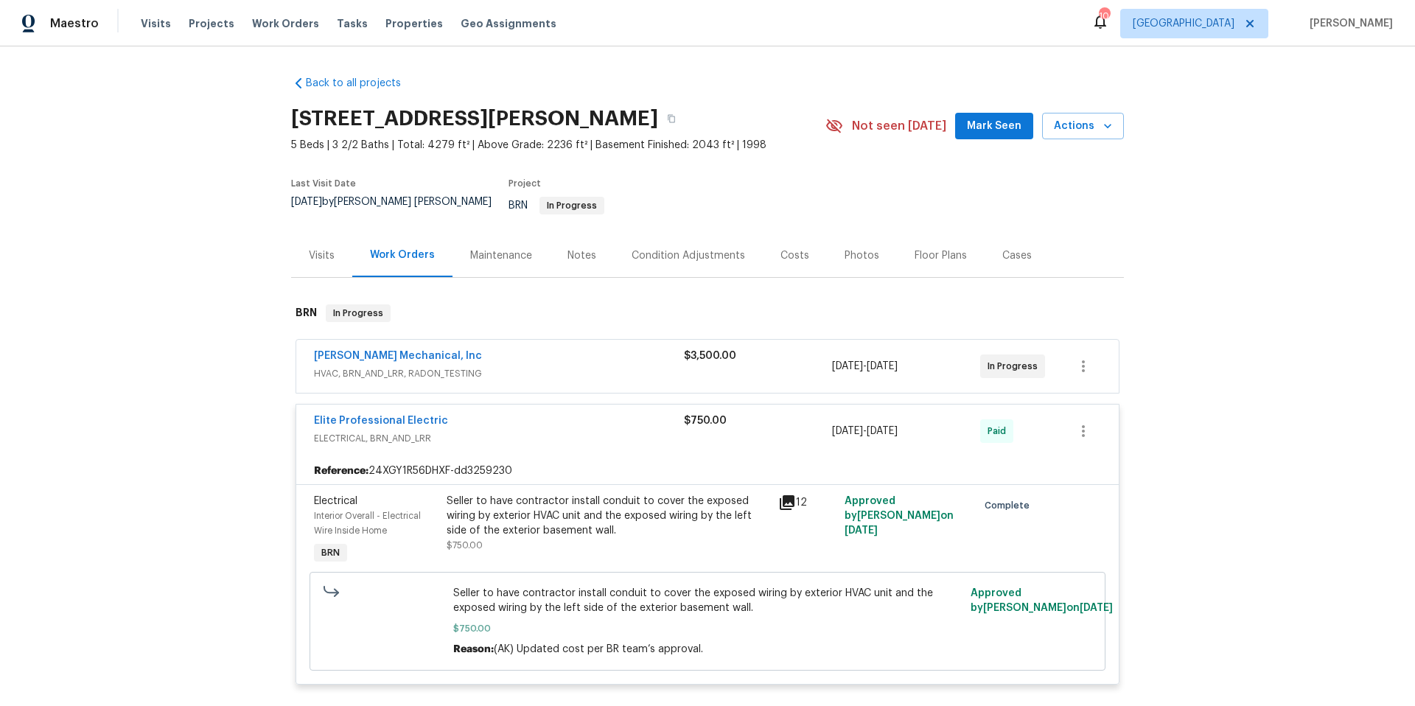
click at [845, 248] on div "Photos" at bounding box center [862, 255] width 35 height 15
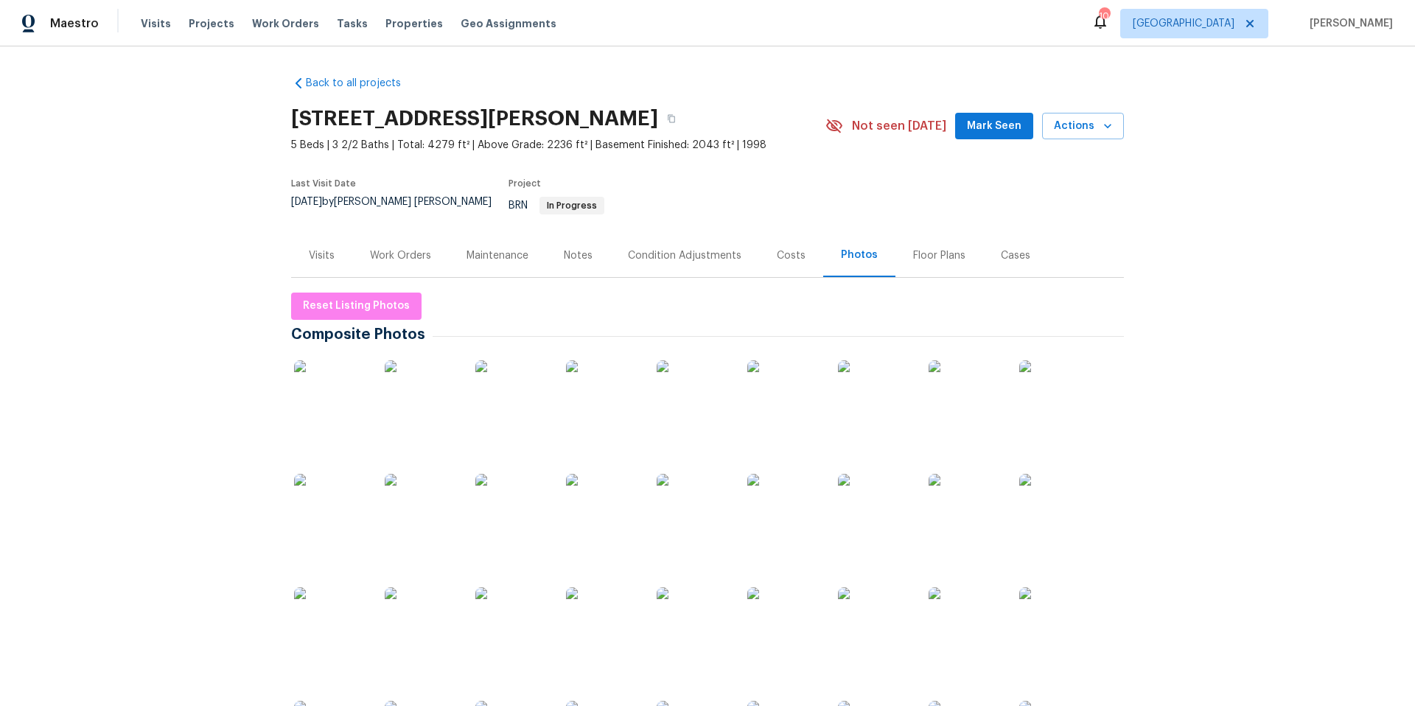
click at [338, 413] on img at bounding box center [331, 397] width 74 height 74
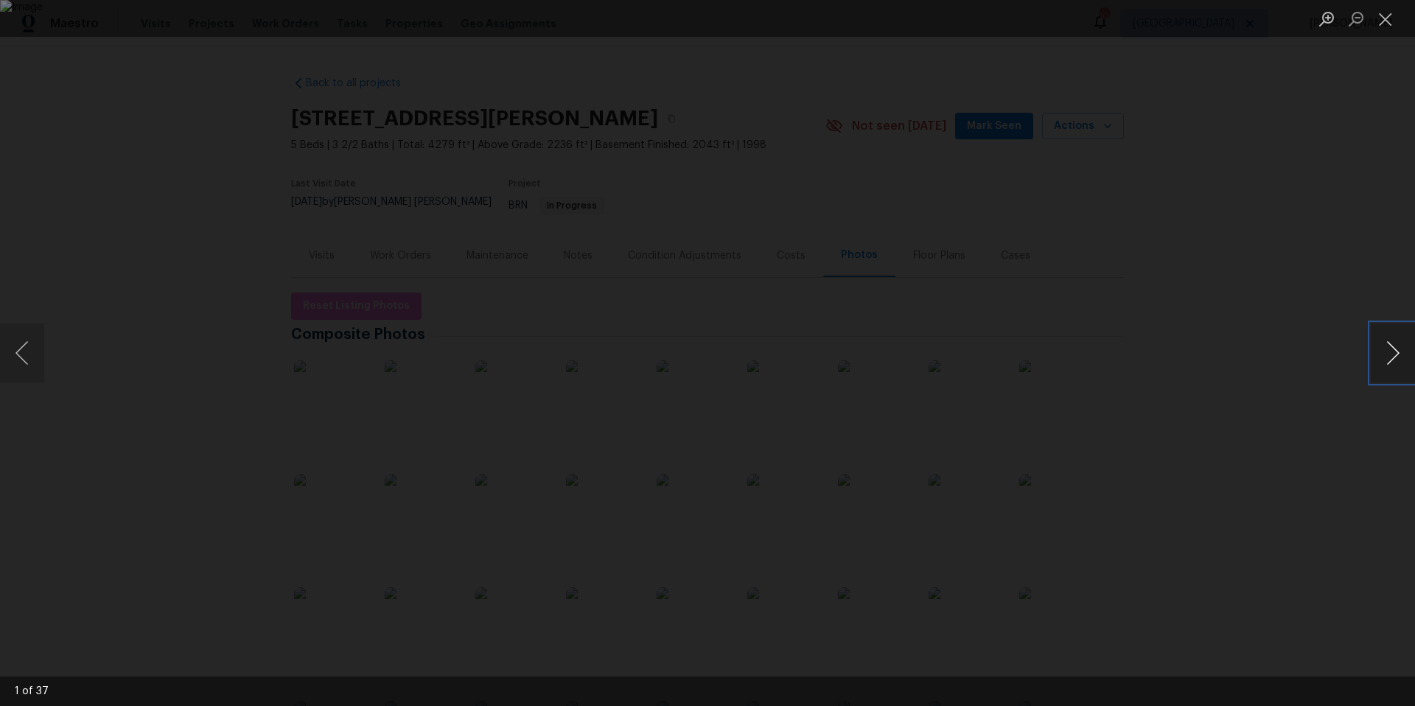
click at [1392, 360] on button "Next image" at bounding box center [1393, 353] width 44 height 59
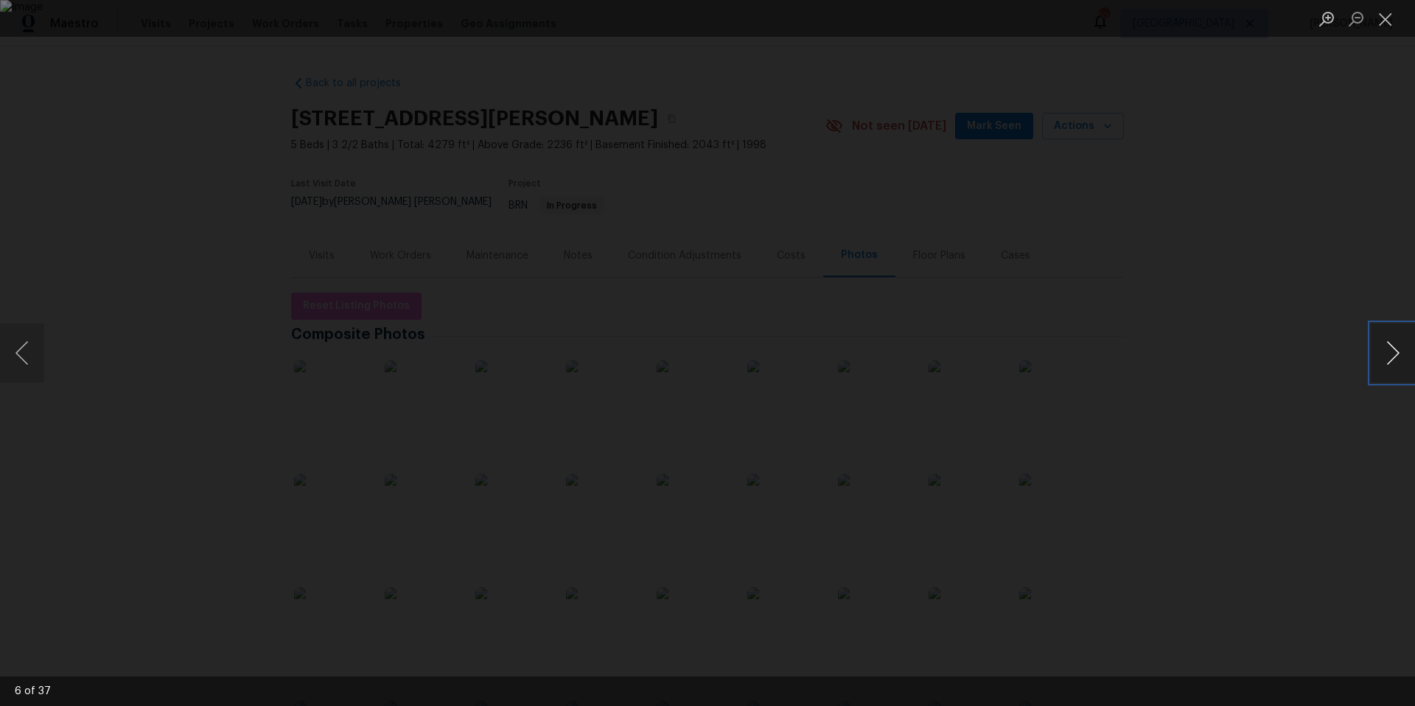
click at [1392, 360] on button "Next image" at bounding box center [1393, 353] width 44 height 59
click at [1385, 358] on button "Next image" at bounding box center [1393, 353] width 44 height 59
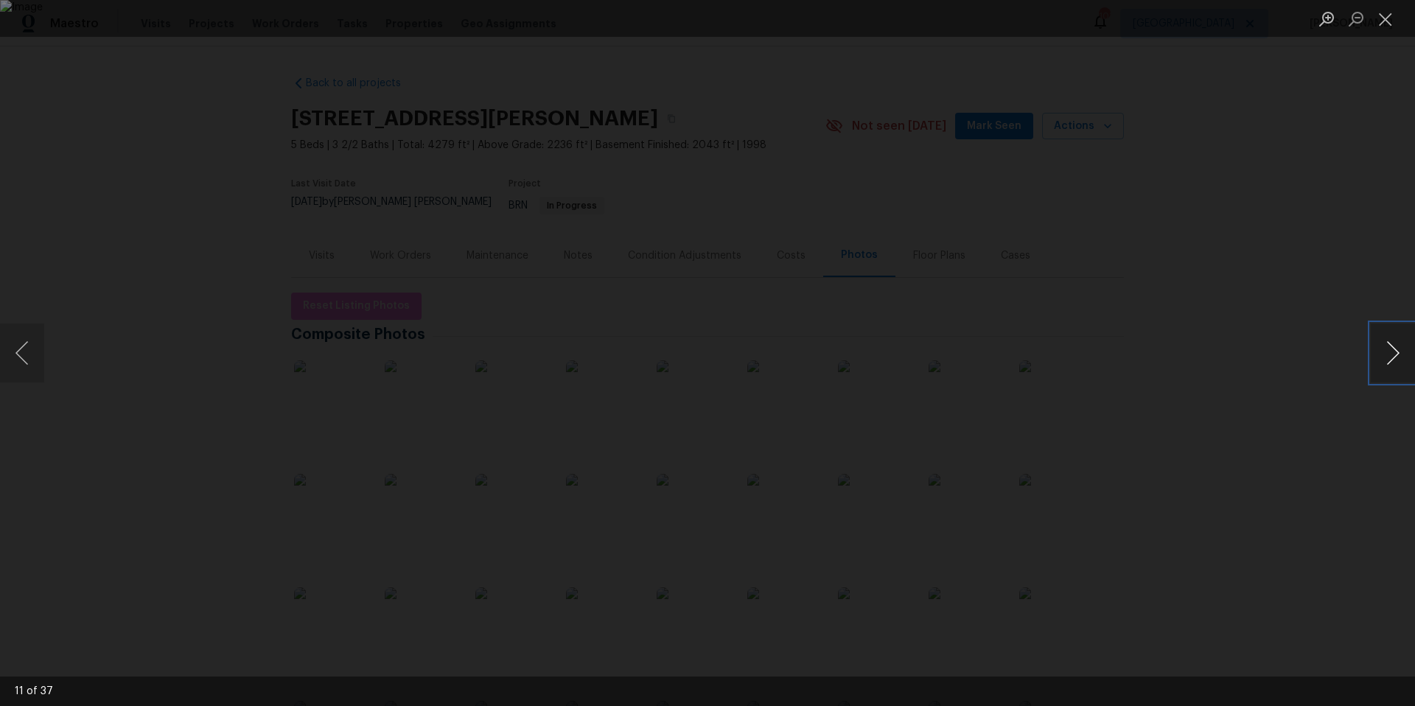
click at [1385, 358] on button "Next image" at bounding box center [1393, 353] width 44 height 59
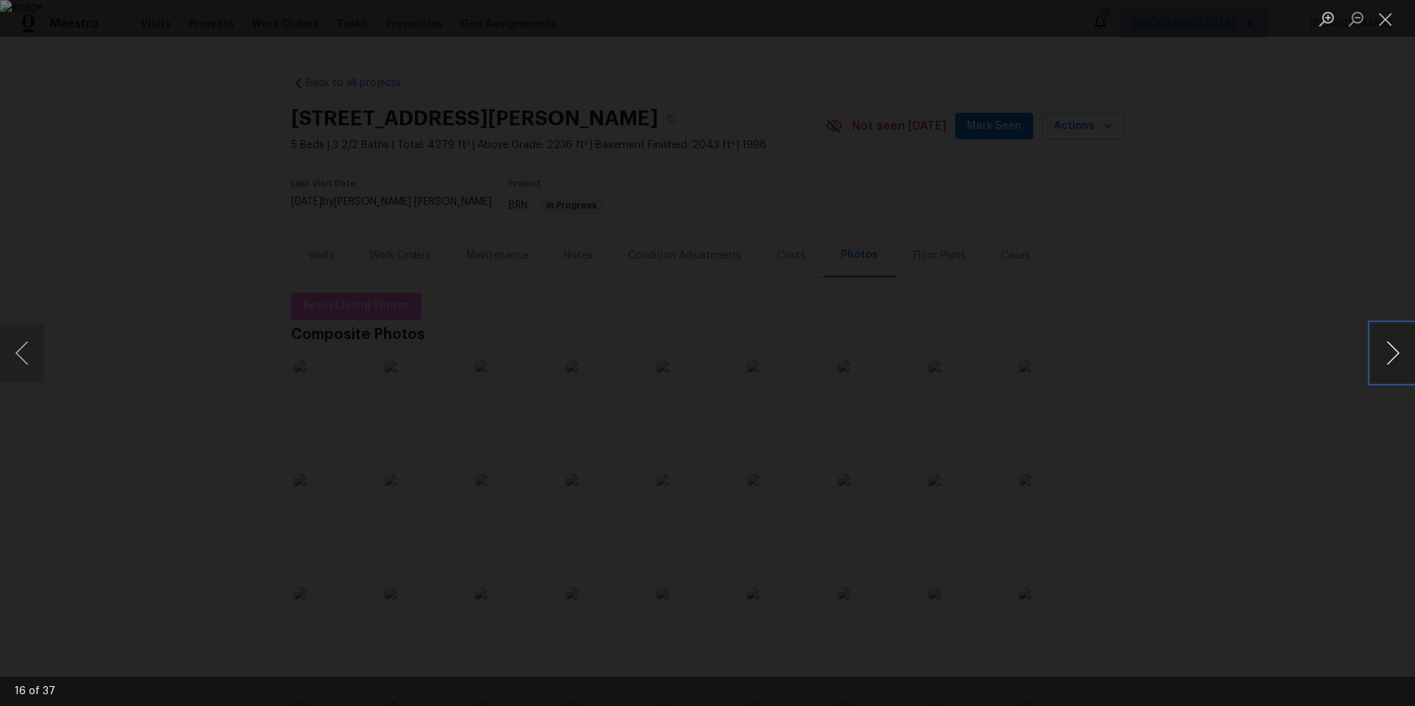
click at [1385, 358] on button "Next image" at bounding box center [1393, 353] width 44 height 59
click at [1389, 20] on button "Close lightbox" at bounding box center [1385, 19] width 29 height 26
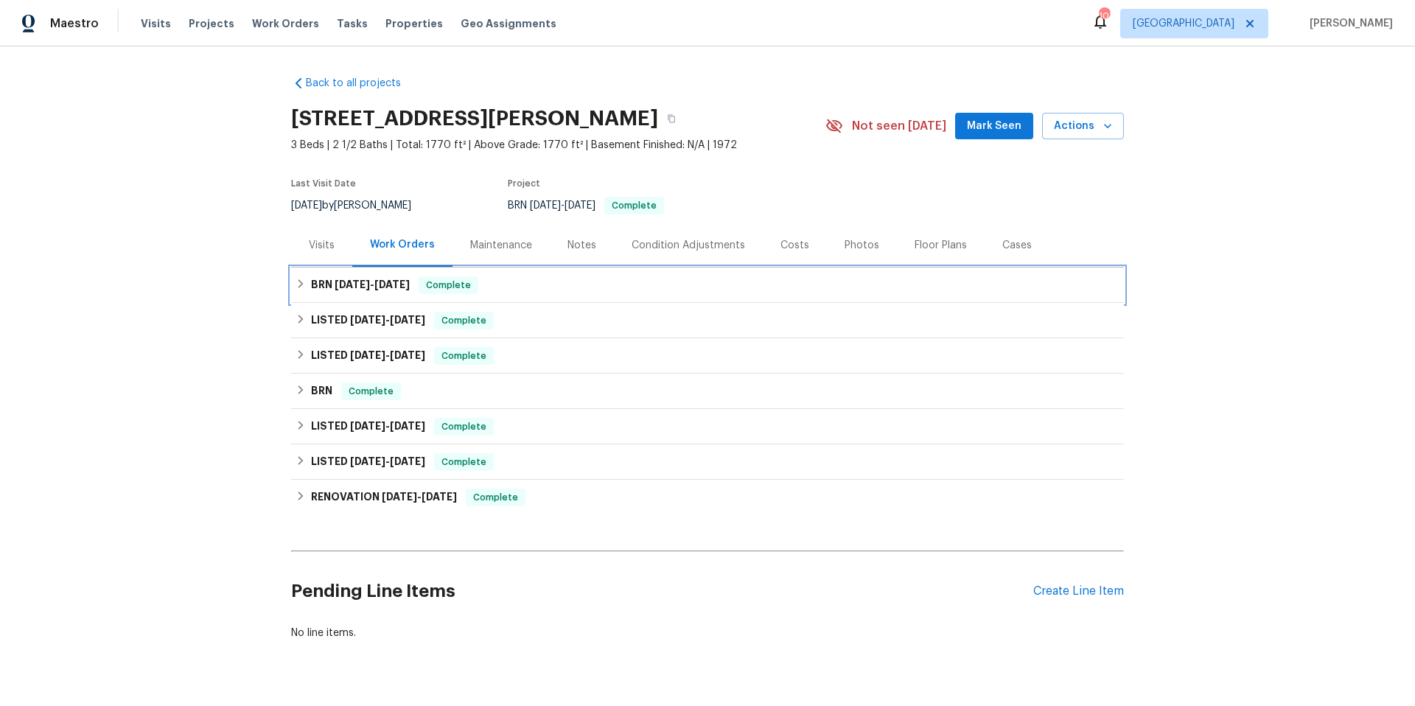
click at [596, 290] on div "BRN [DATE] - [DATE] Complete" at bounding box center [708, 285] width 824 height 18
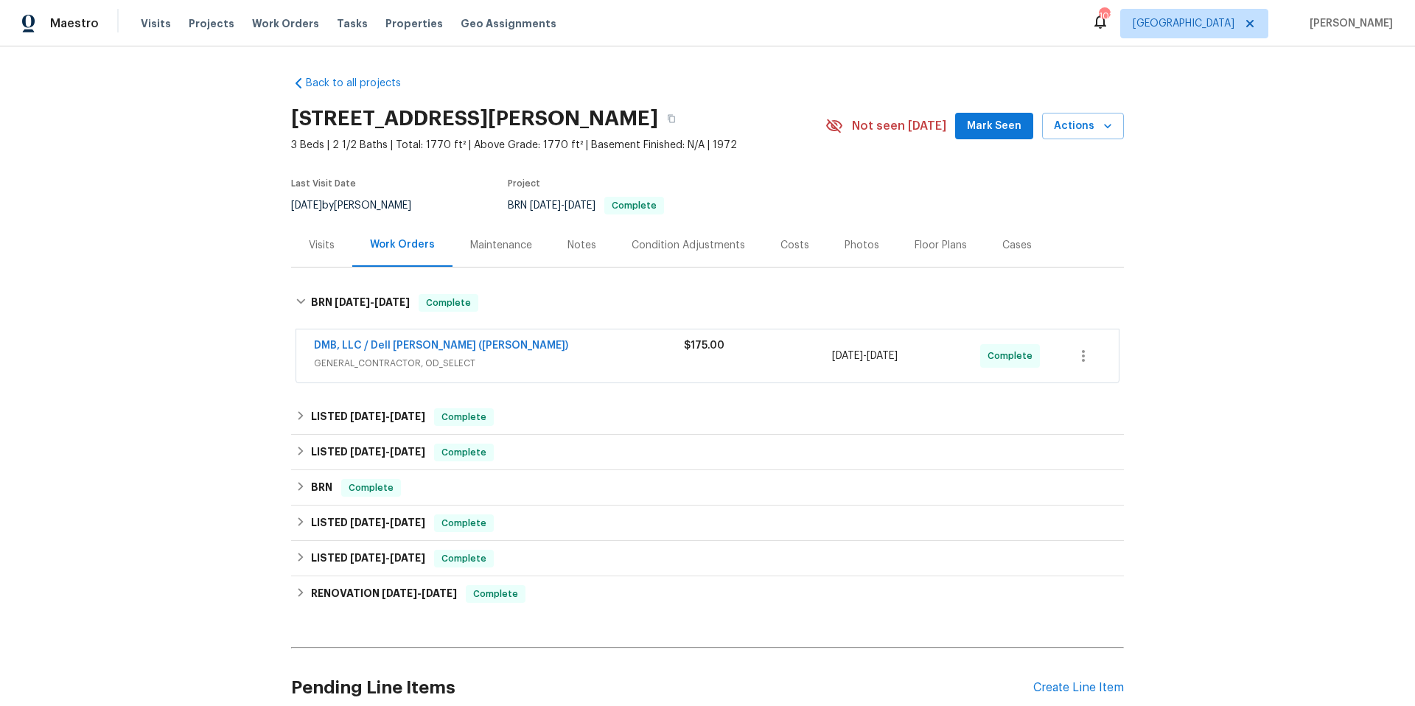
click at [607, 358] on span "GENERAL_CONTRACTOR, OD_SELECT" at bounding box center [499, 363] width 370 height 15
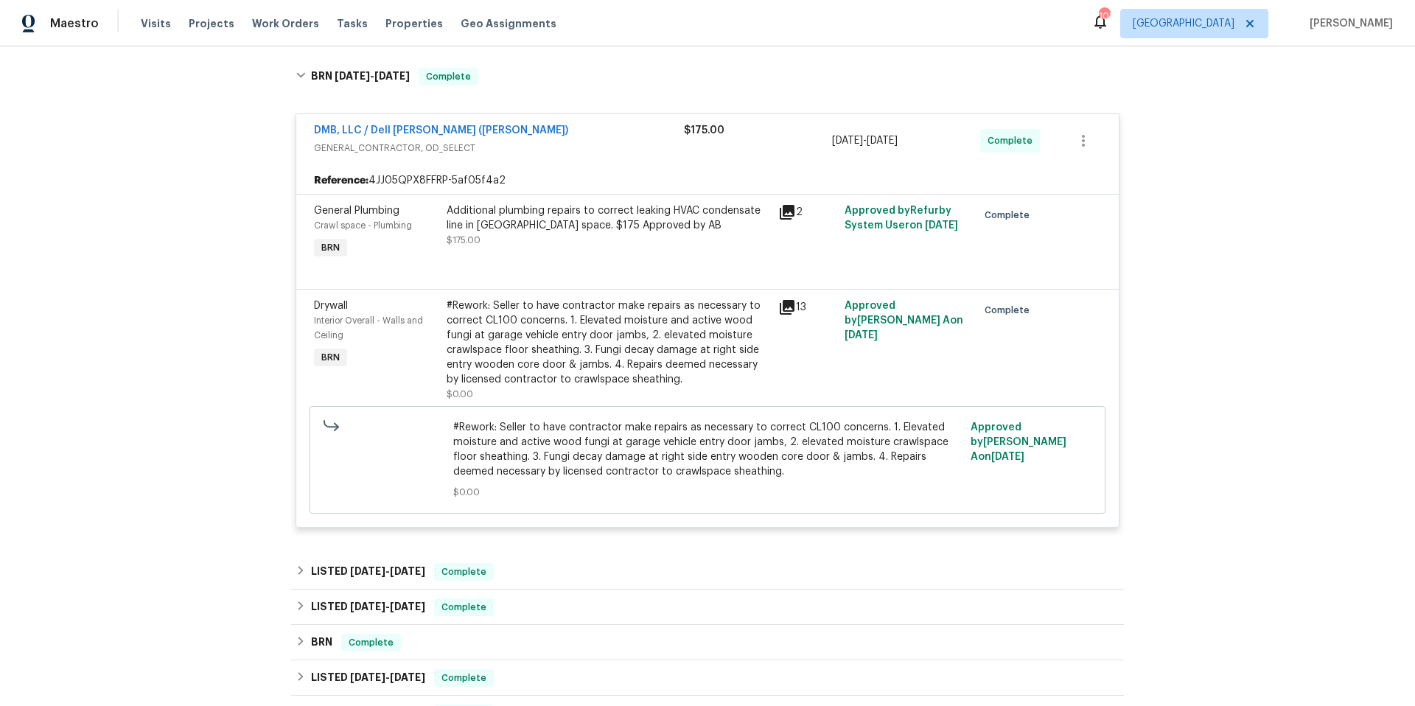
scroll to position [423, 0]
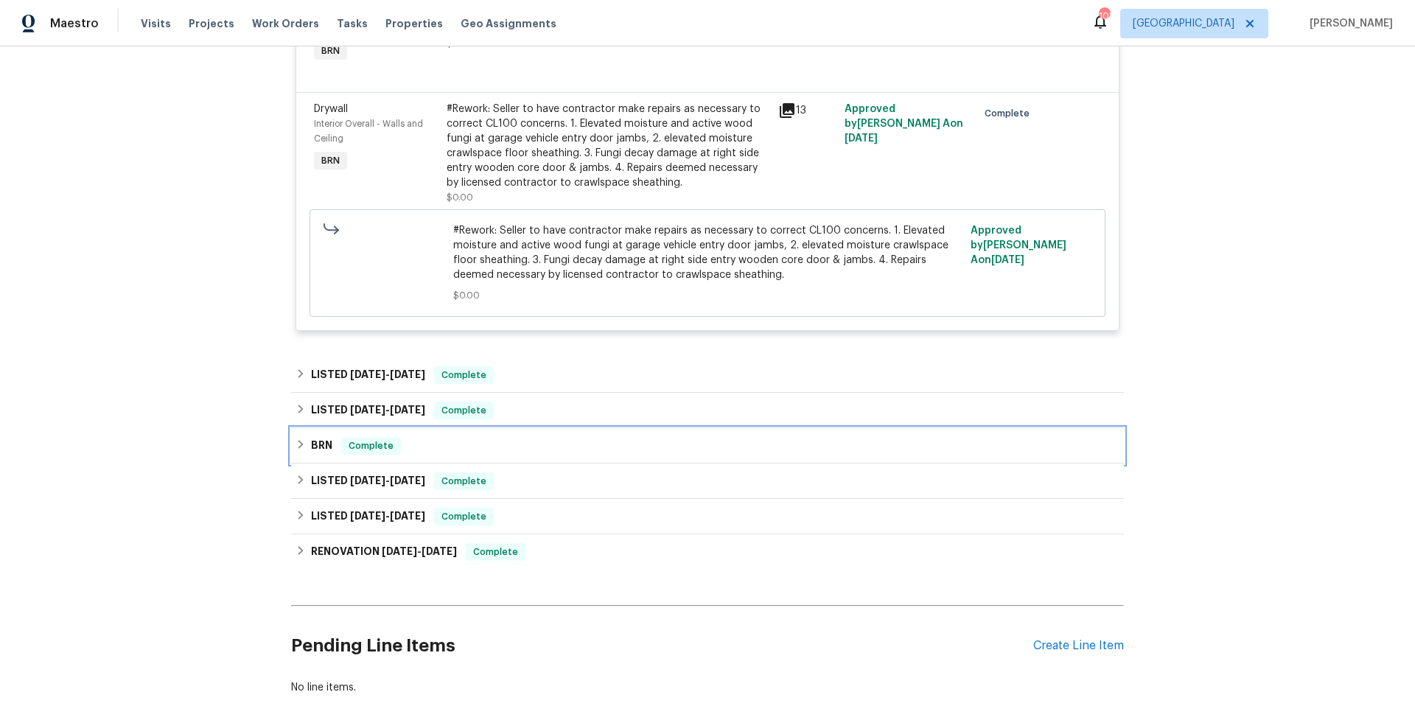
click at [548, 444] on div "BRN Complete" at bounding box center [708, 446] width 824 height 18
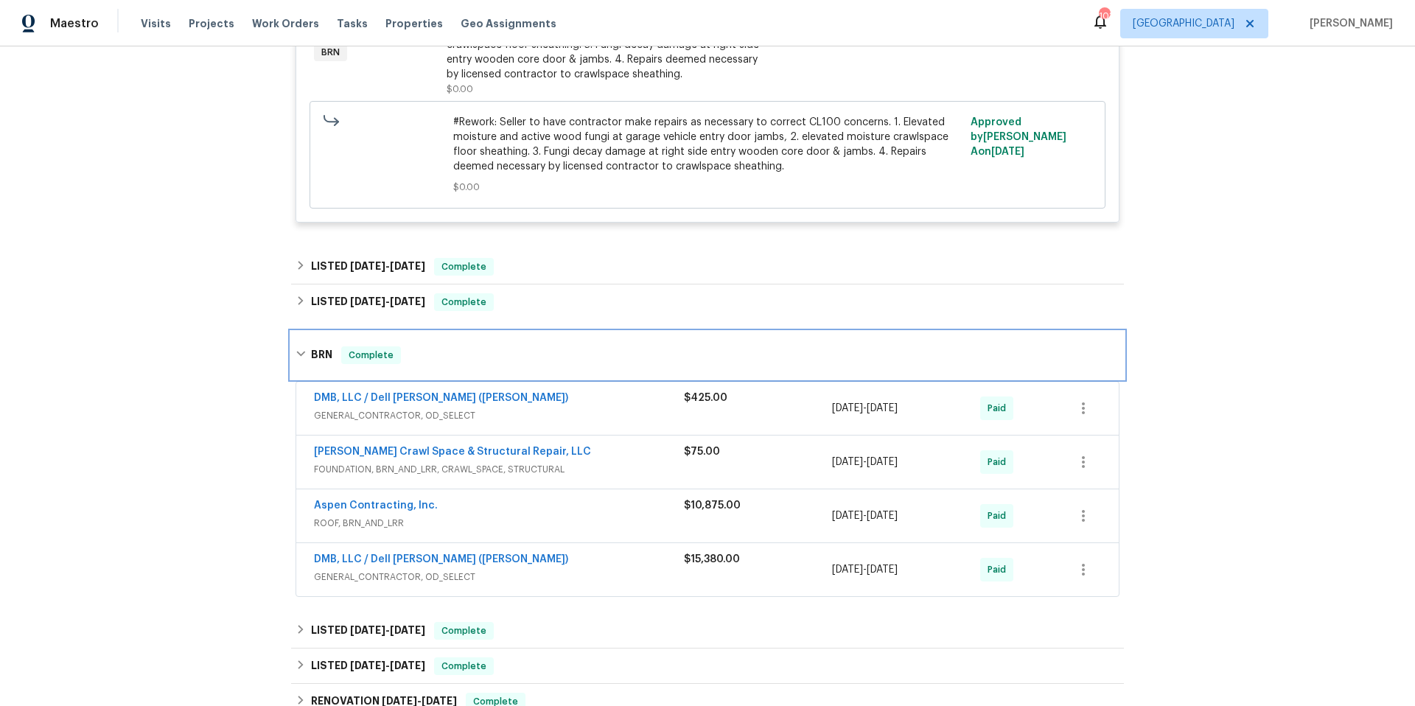
scroll to position [533, 0]
click at [584, 562] on div "DMB, LLC / Dell Bryson (Heise)" at bounding box center [499, 560] width 370 height 18
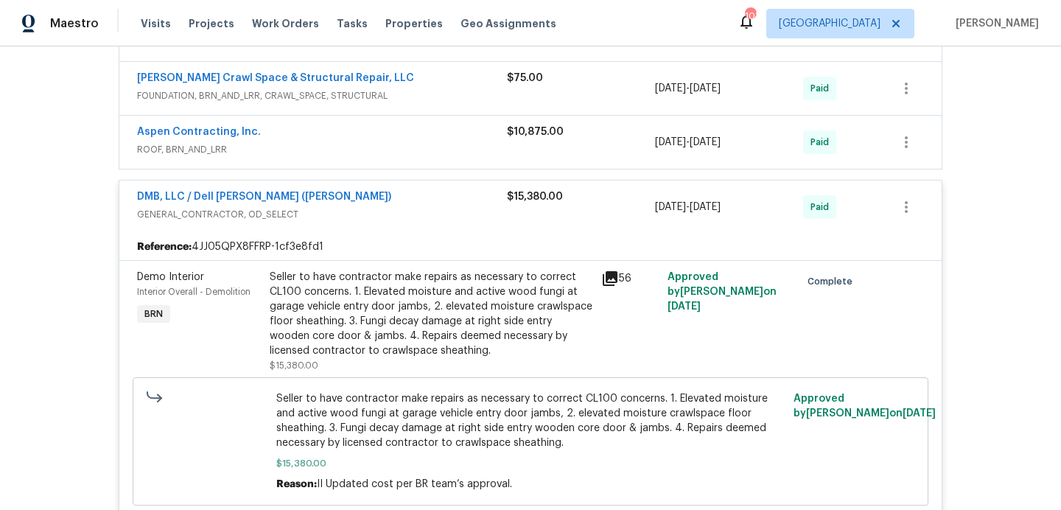
scroll to position [959, 0]
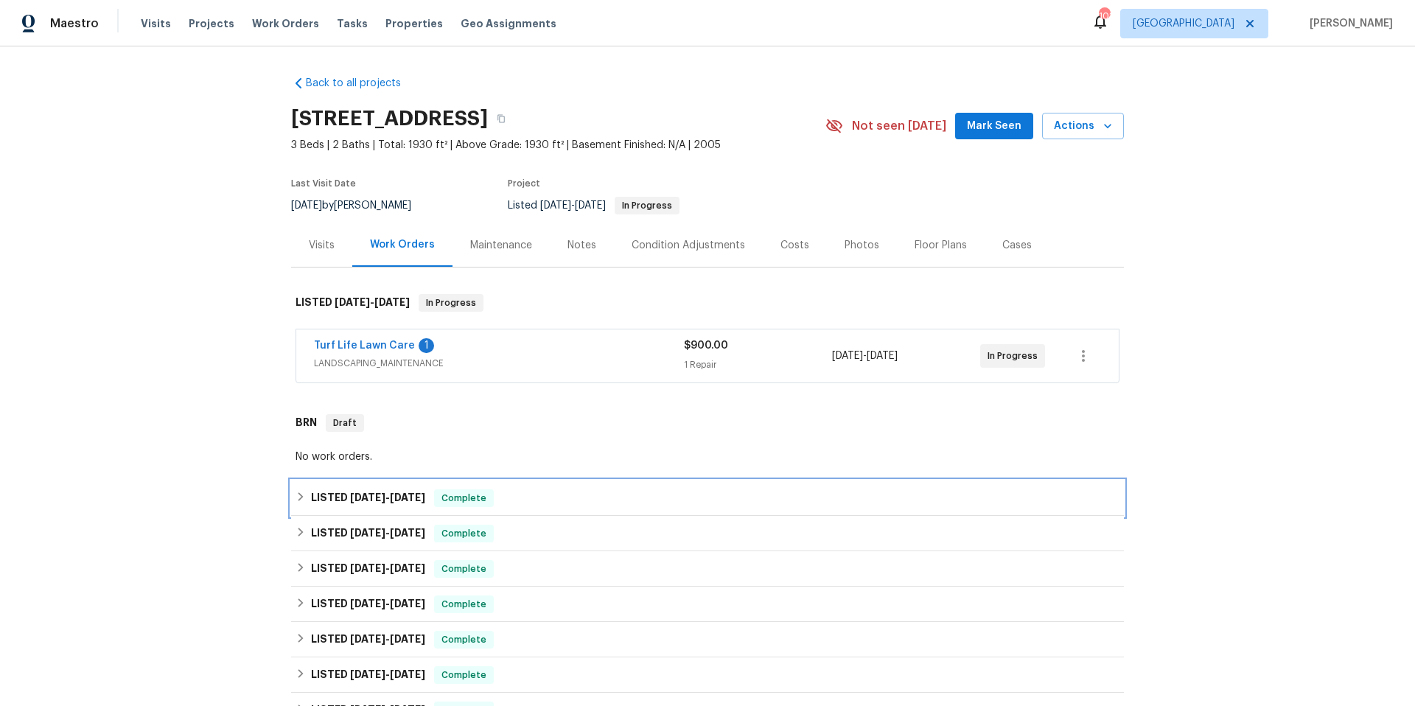
click at [560, 497] on div "LISTED 7/8/25 - 8/29/25 Complete" at bounding box center [708, 498] width 824 height 18
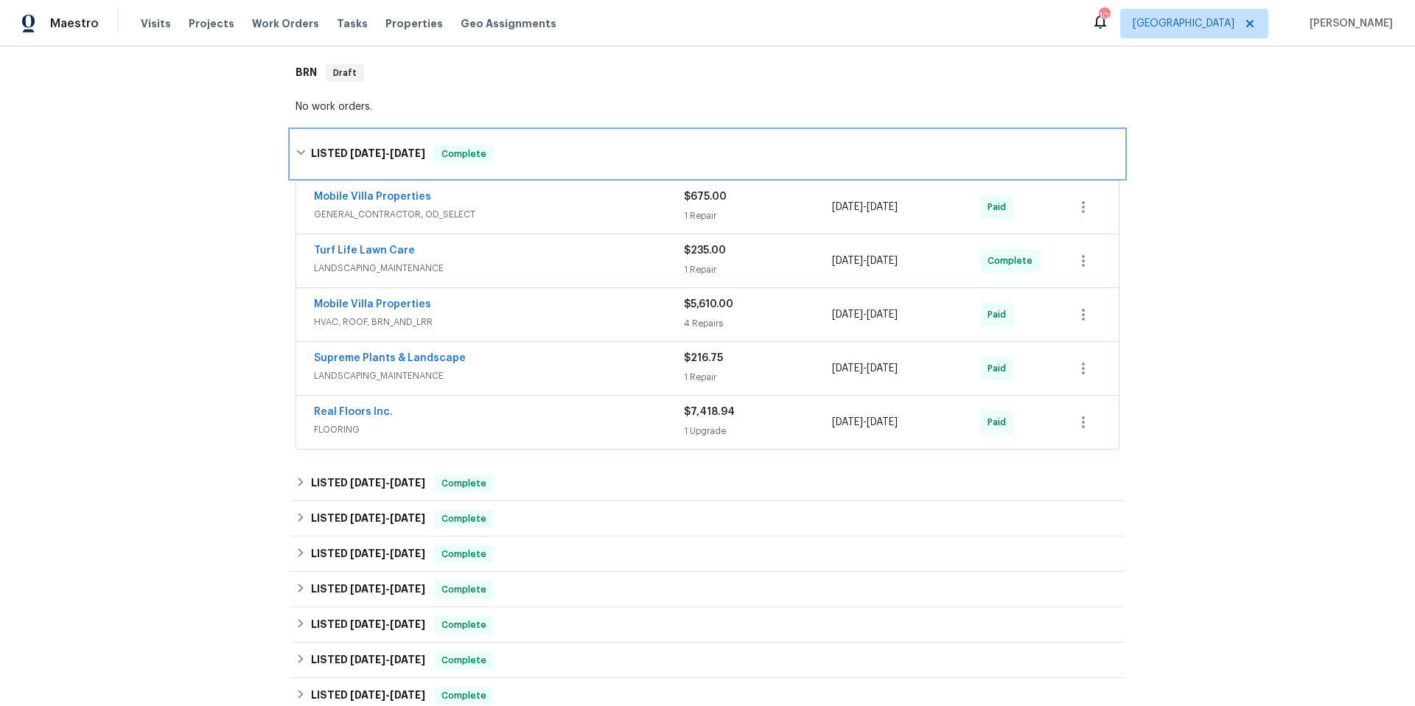
scroll to position [353, 0]
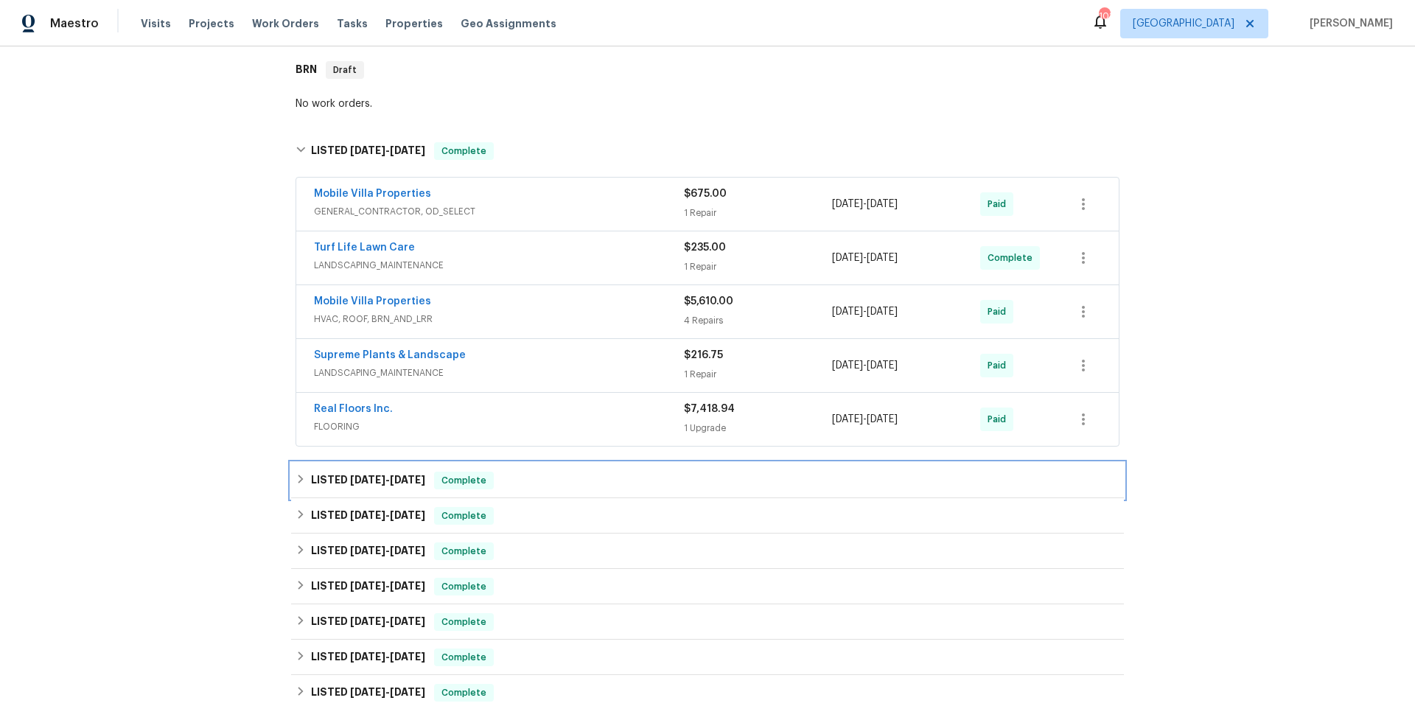
click at [584, 483] on div "LISTED 5/27/25 - 6/3/25 Complete" at bounding box center [708, 481] width 824 height 18
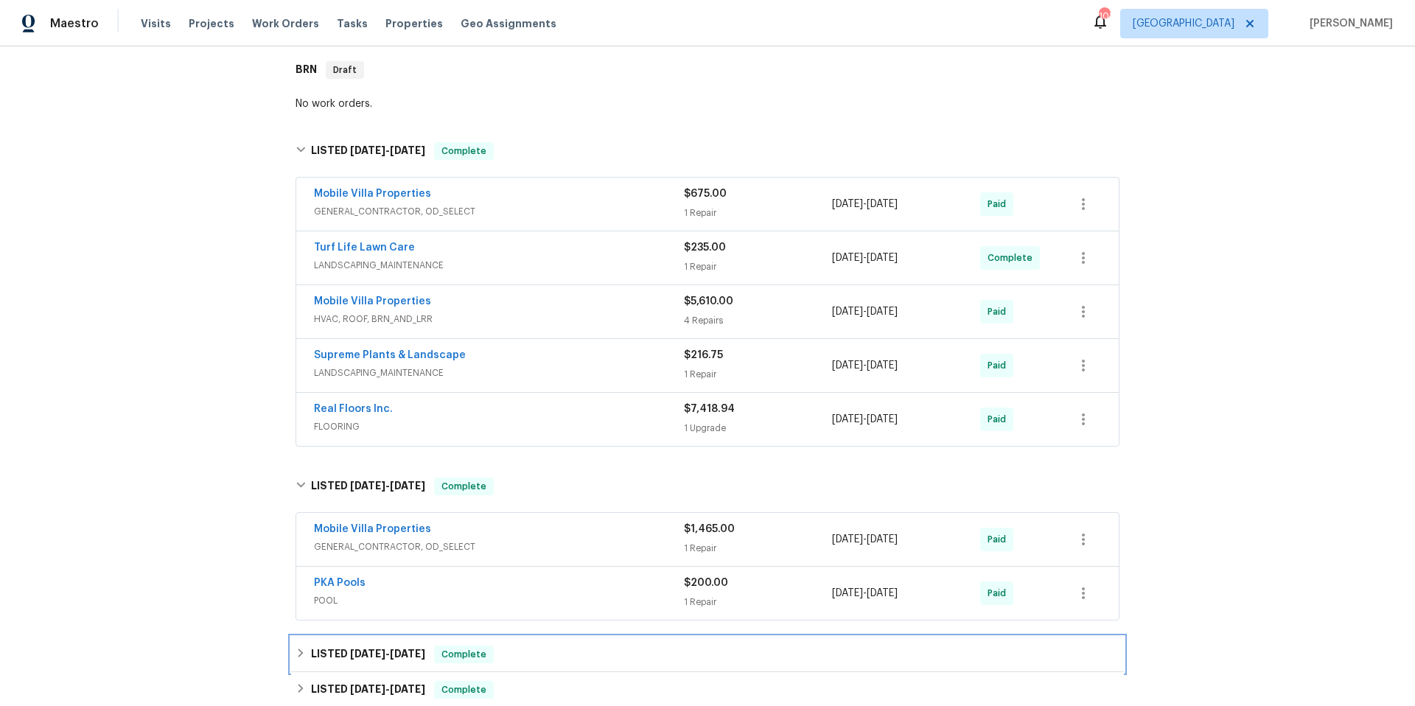
click at [584, 648] on div "LISTED 5/18/25 - 5/21/25 Complete" at bounding box center [708, 655] width 824 height 18
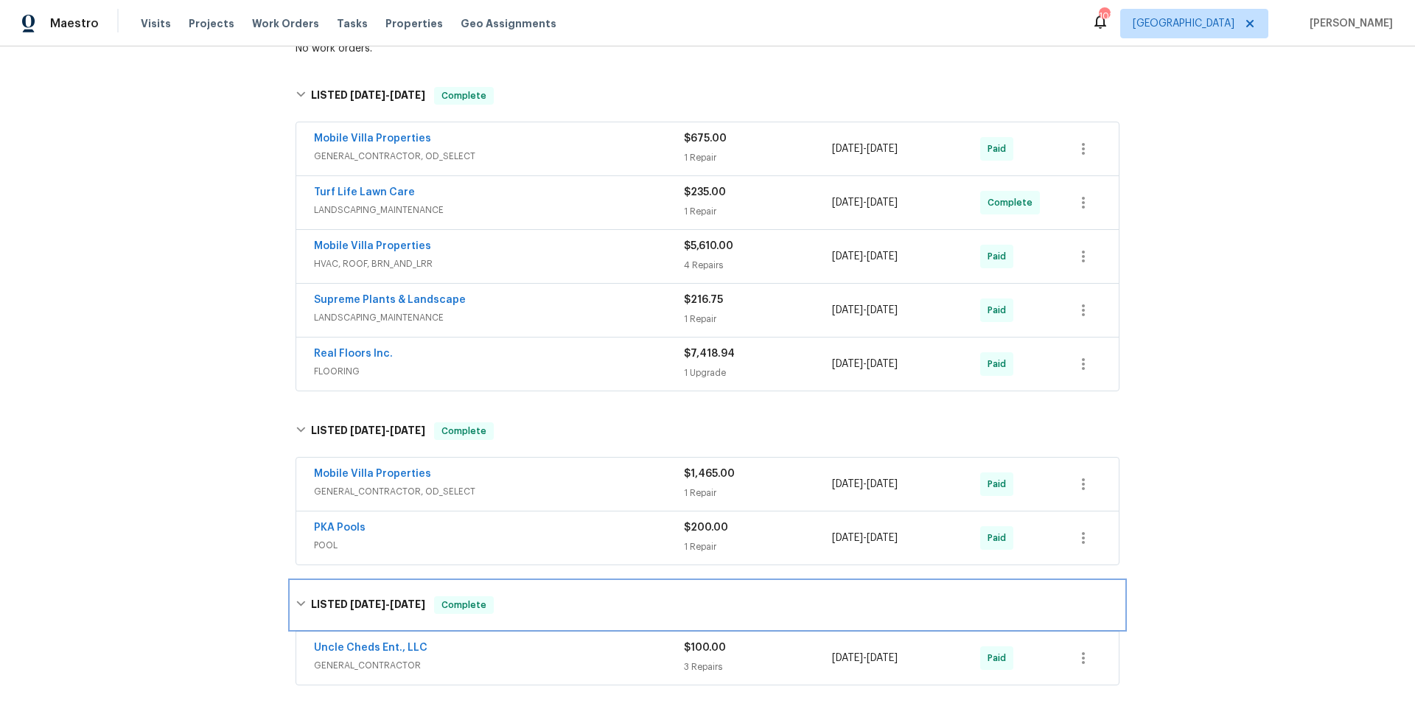
scroll to position [635, 0]
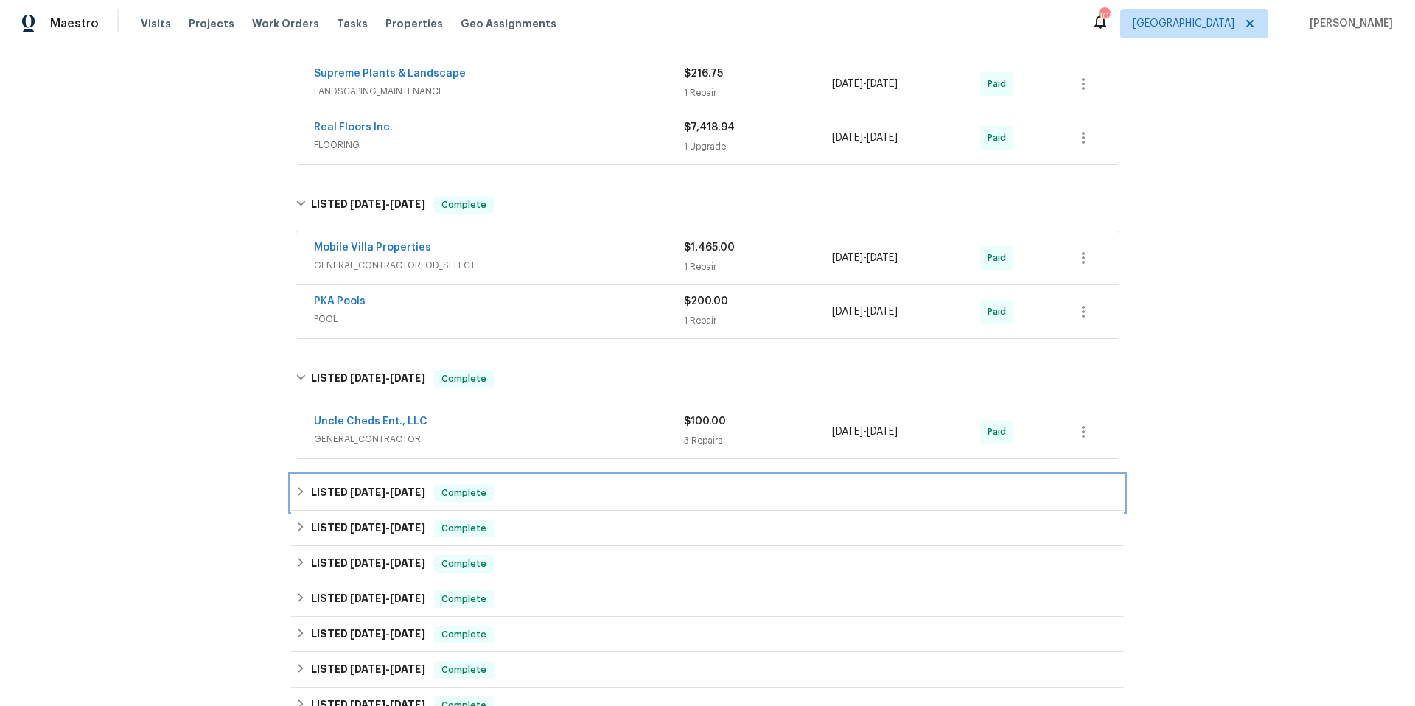
click at [587, 490] on div "LISTED 4/21/25 - 4/25/25 Complete" at bounding box center [708, 493] width 824 height 18
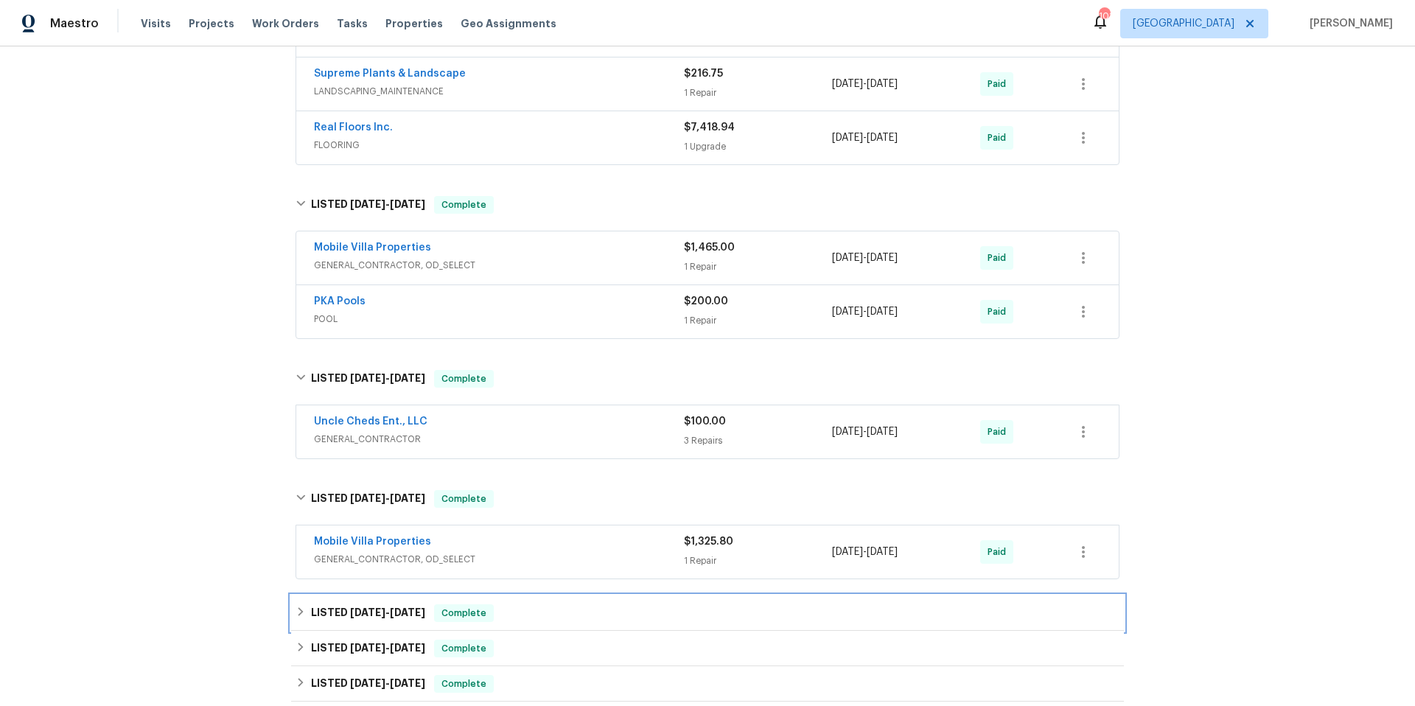
click at [587, 626] on div "LISTED 2/18/25 - 2/20/25 Complete" at bounding box center [707, 613] width 833 height 35
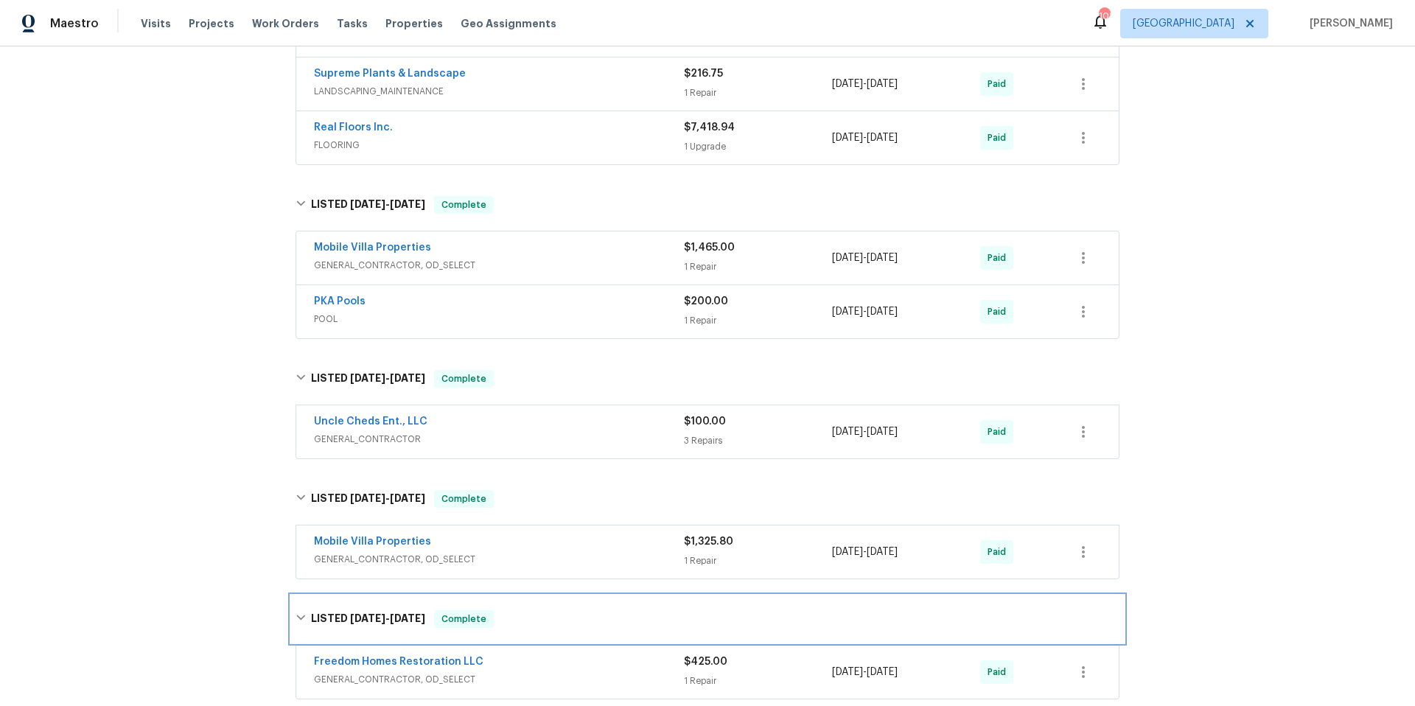
scroll to position [917, 0]
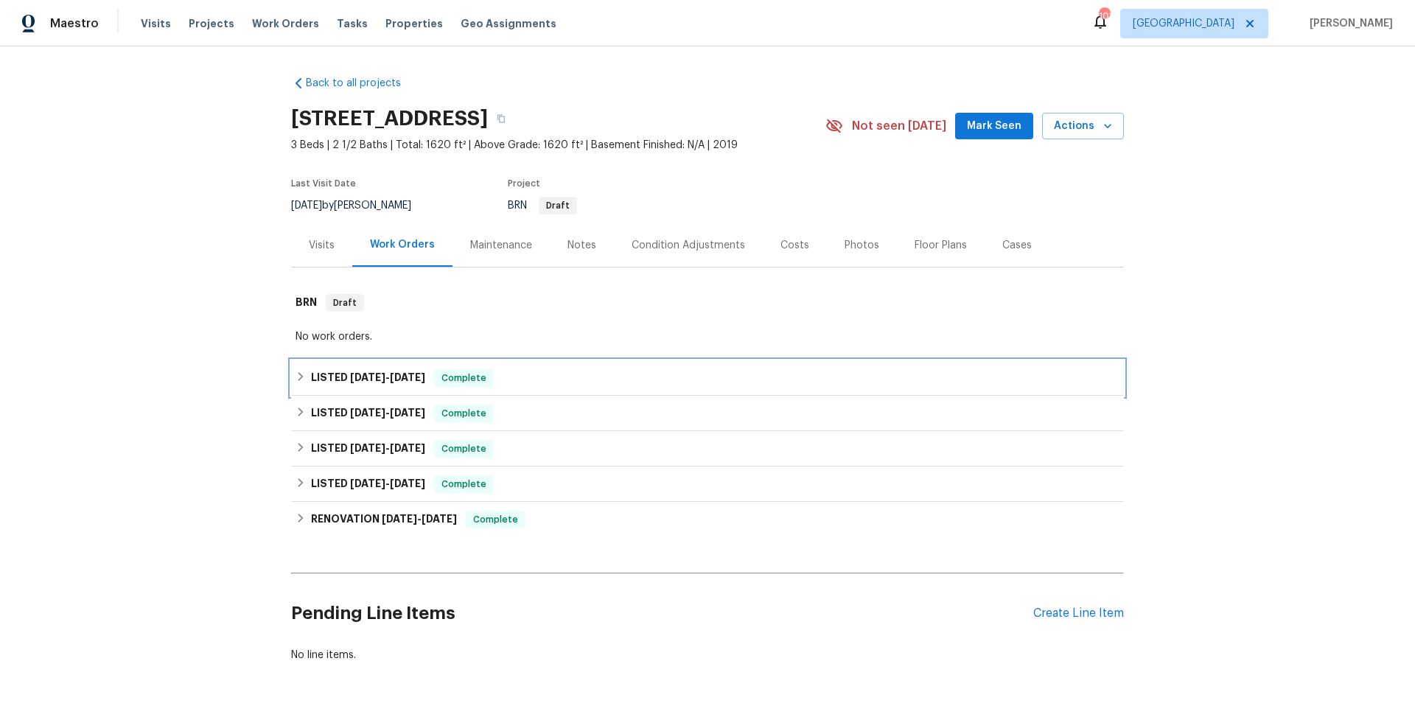
click at [587, 385] on div "LISTED 6/12/25 - 6/17/25 Complete" at bounding box center [708, 378] width 824 height 18
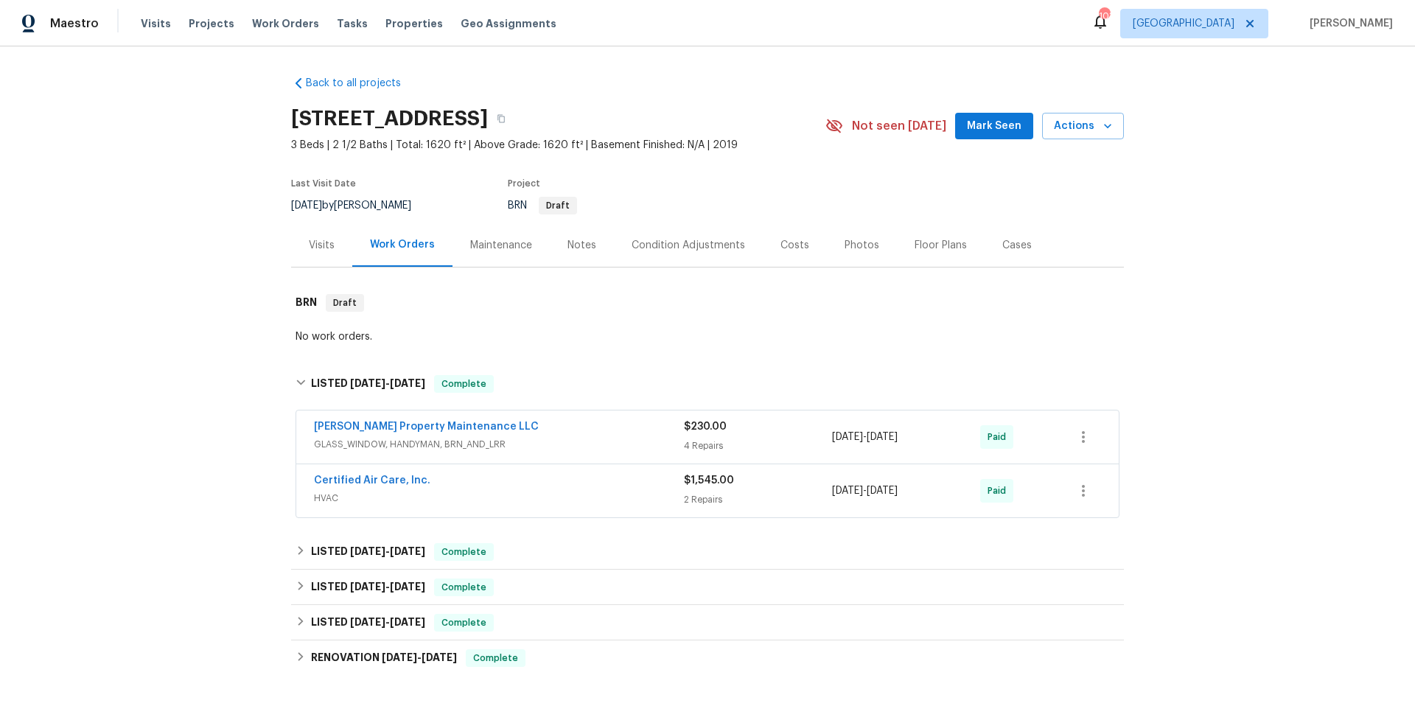
click at [555, 489] on div "Certified Air Care, Inc." at bounding box center [499, 482] width 370 height 18
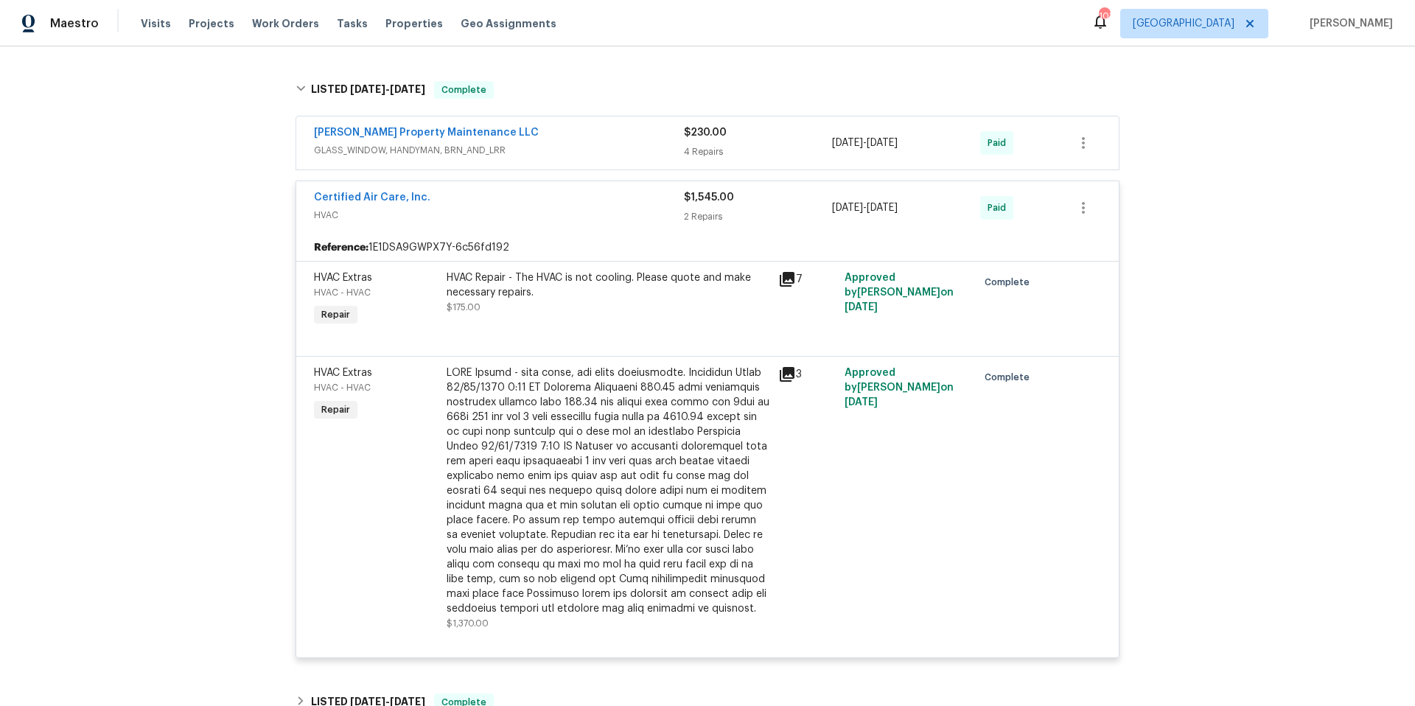
scroll to position [360, 0]
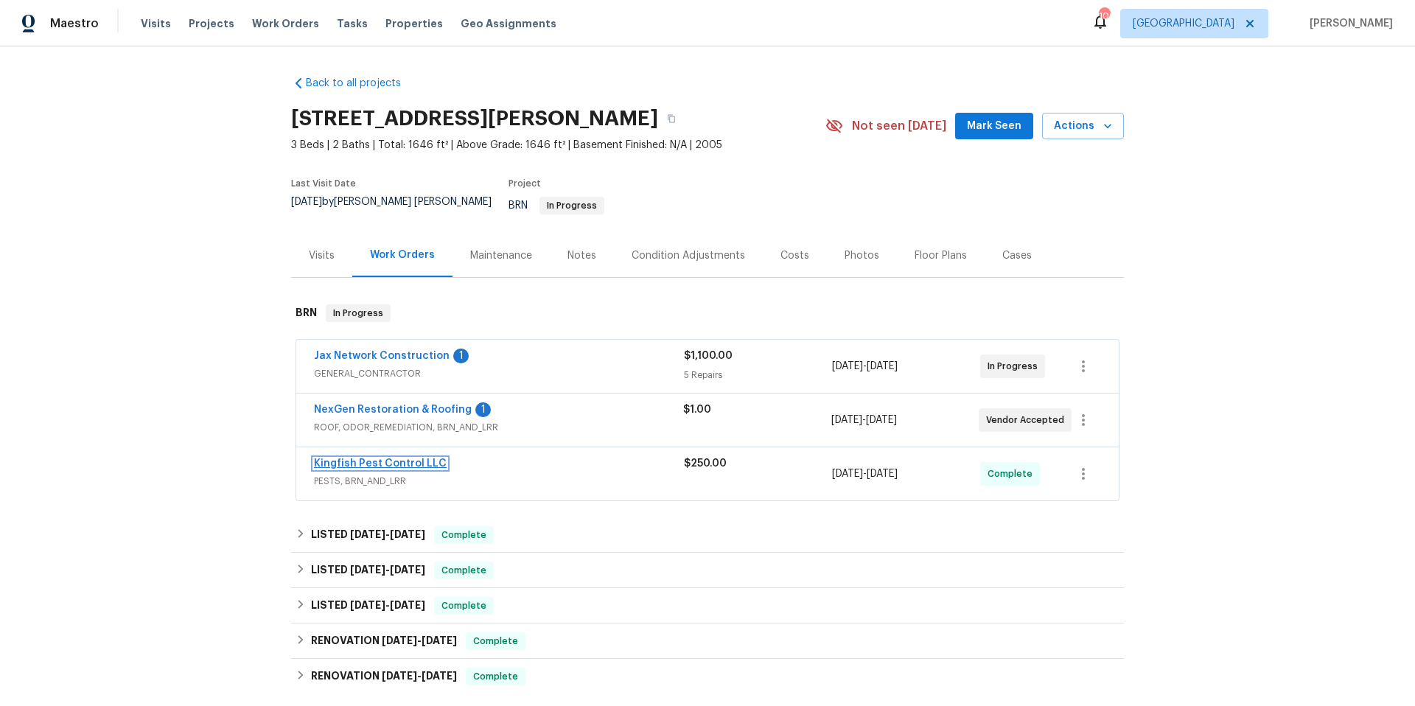
click at [399, 458] on link "Kingfish Pest Control LLC" at bounding box center [380, 463] width 133 height 10
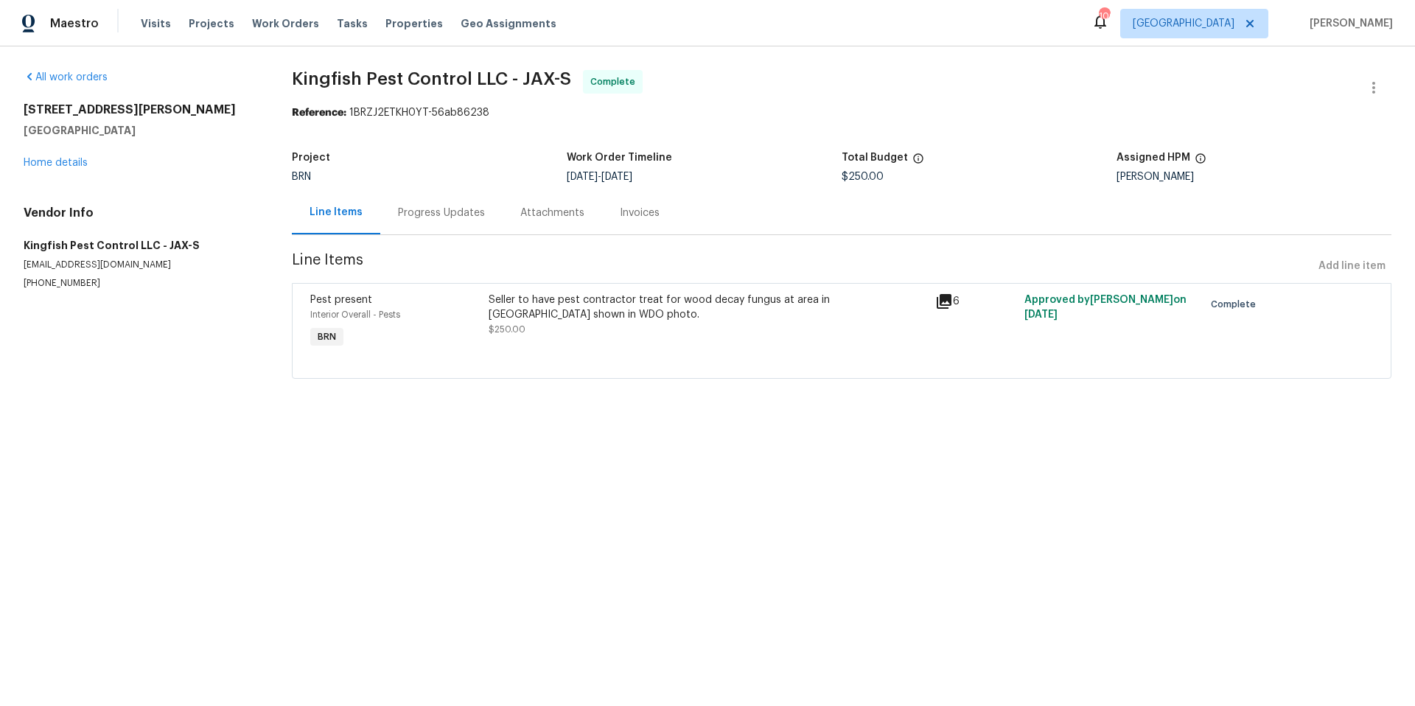
click at [468, 215] on div "Progress Updates" at bounding box center [441, 213] width 87 height 15
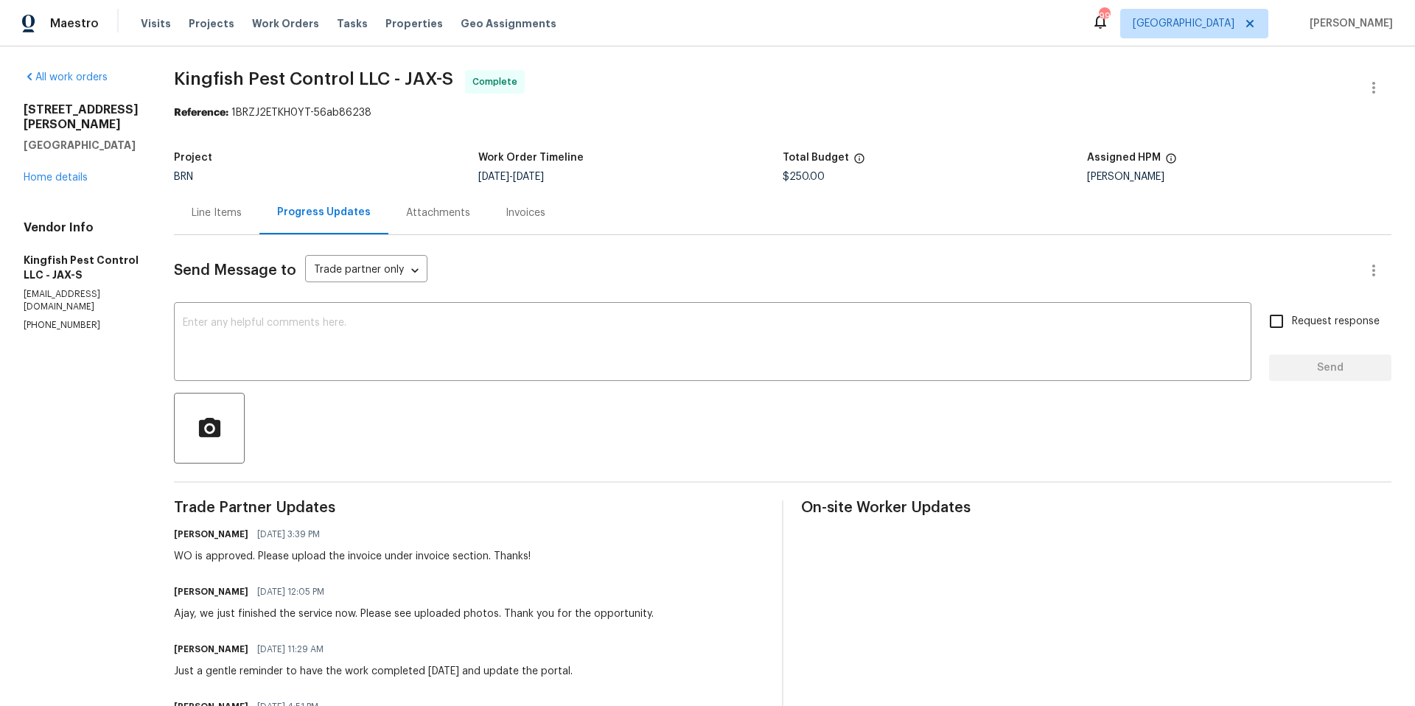
click at [223, 217] on div "Line Items" at bounding box center [217, 213] width 50 height 15
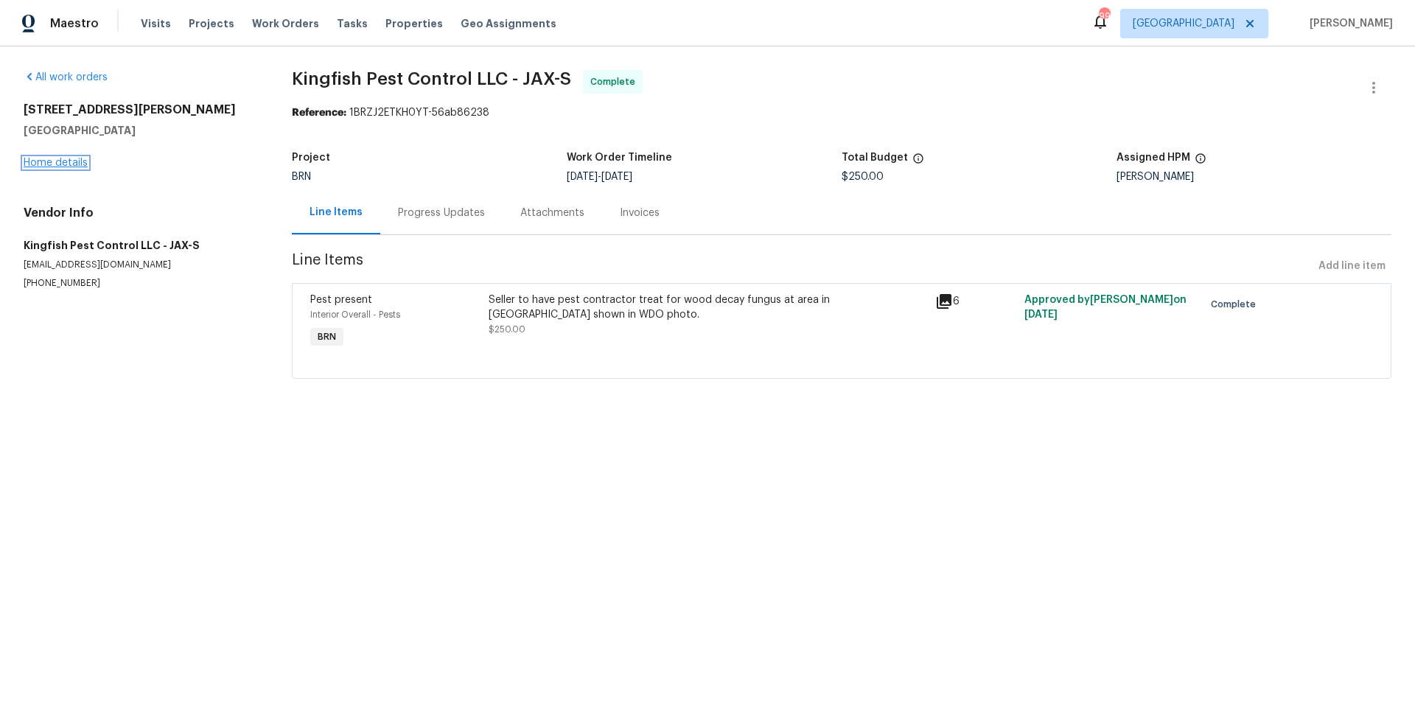
click at [57, 160] on link "Home details" at bounding box center [56, 163] width 64 height 10
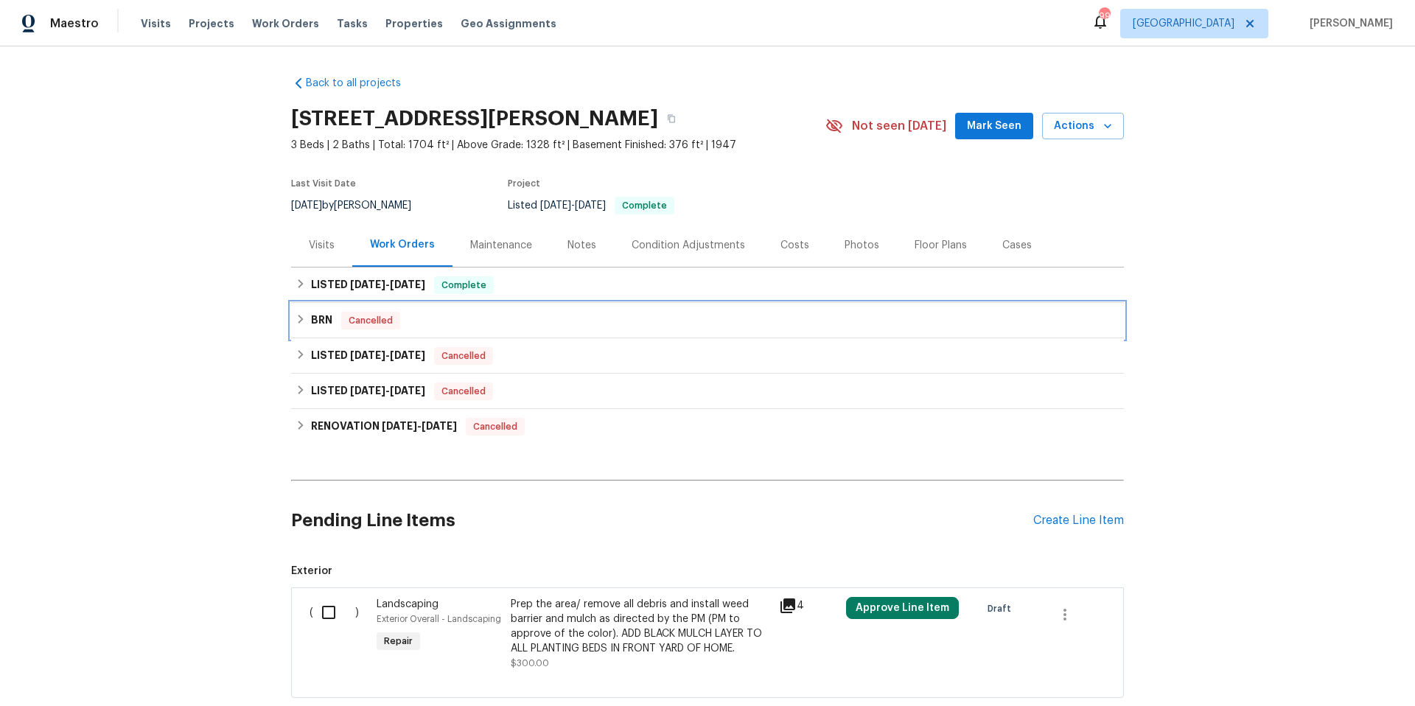
click at [489, 326] on div "BRN Cancelled" at bounding box center [708, 321] width 824 height 18
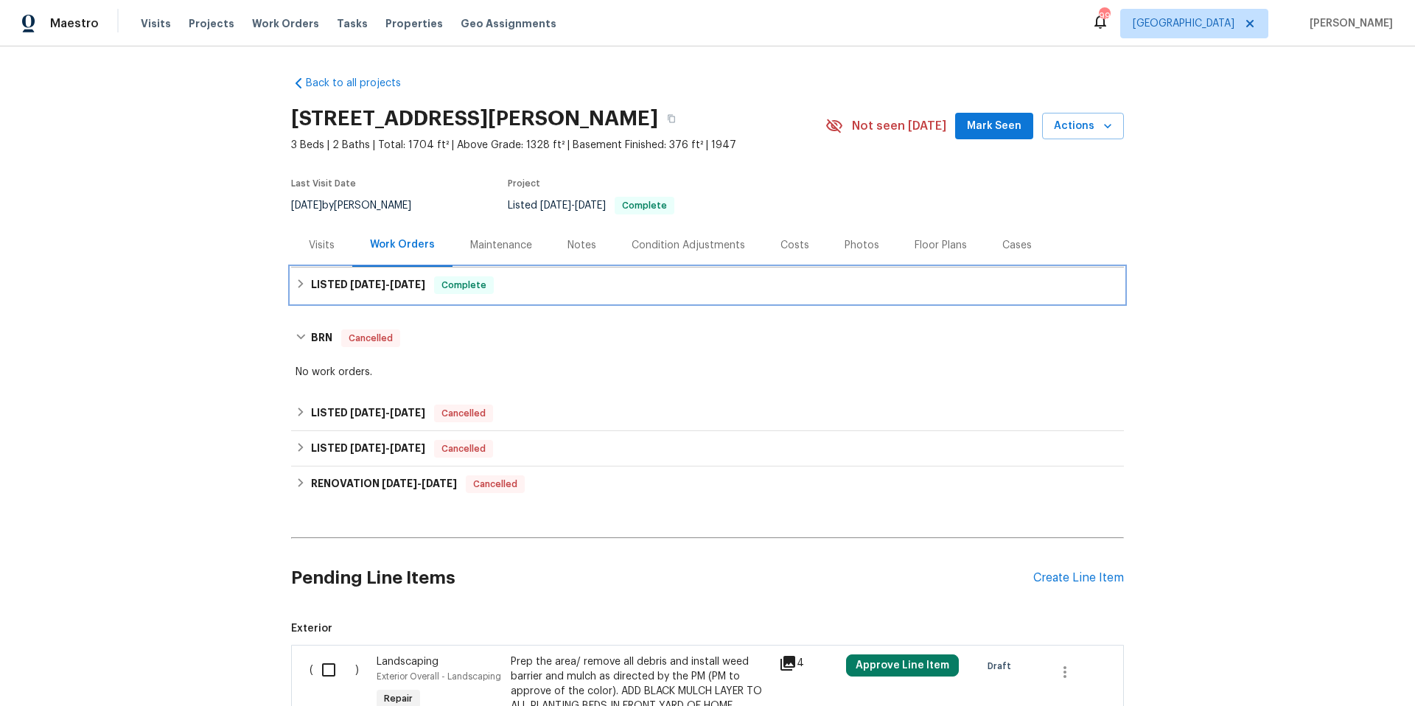
click at [562, 293] on div "LISTED [DATE] - [DATE] Complete" at bounding box center [708, 285] width 824 height 18
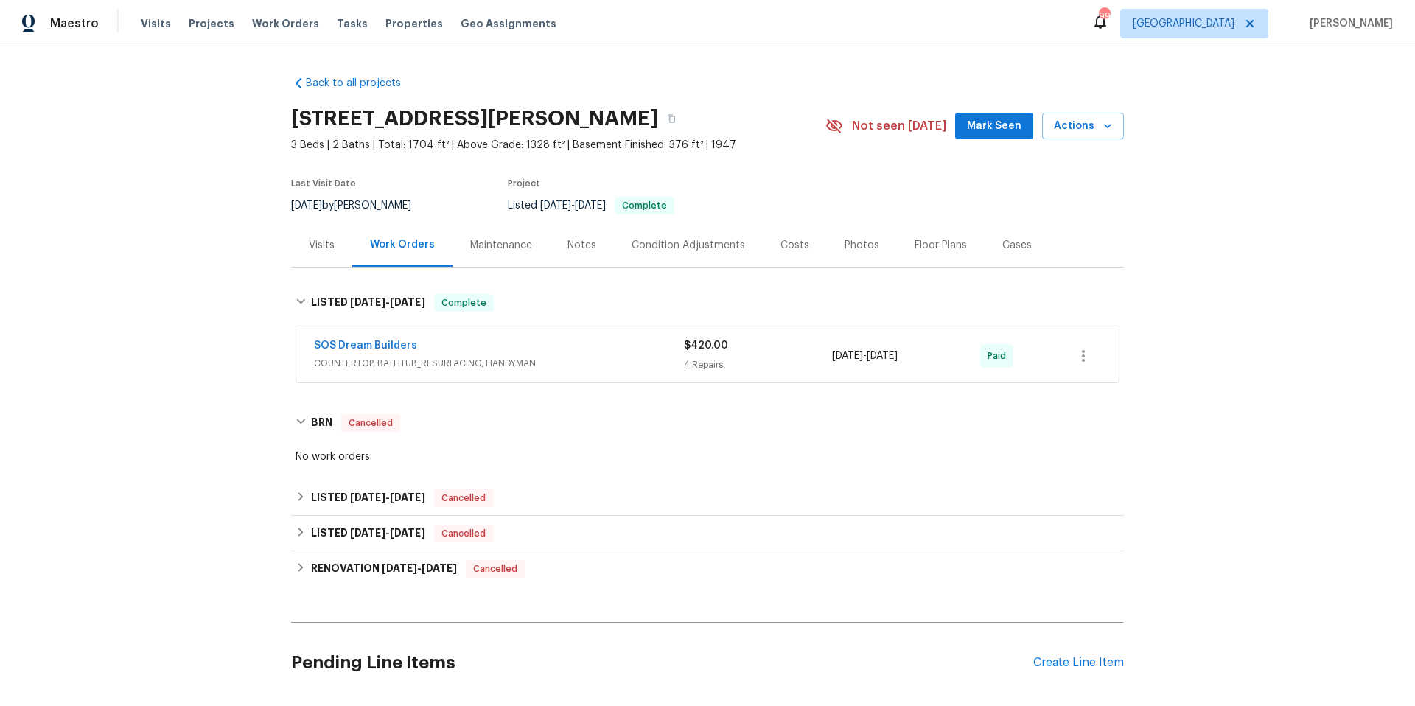
click at [613, 348] on div "SOS Dream Builders" at bounding box center [499, 347] width 370 height 18
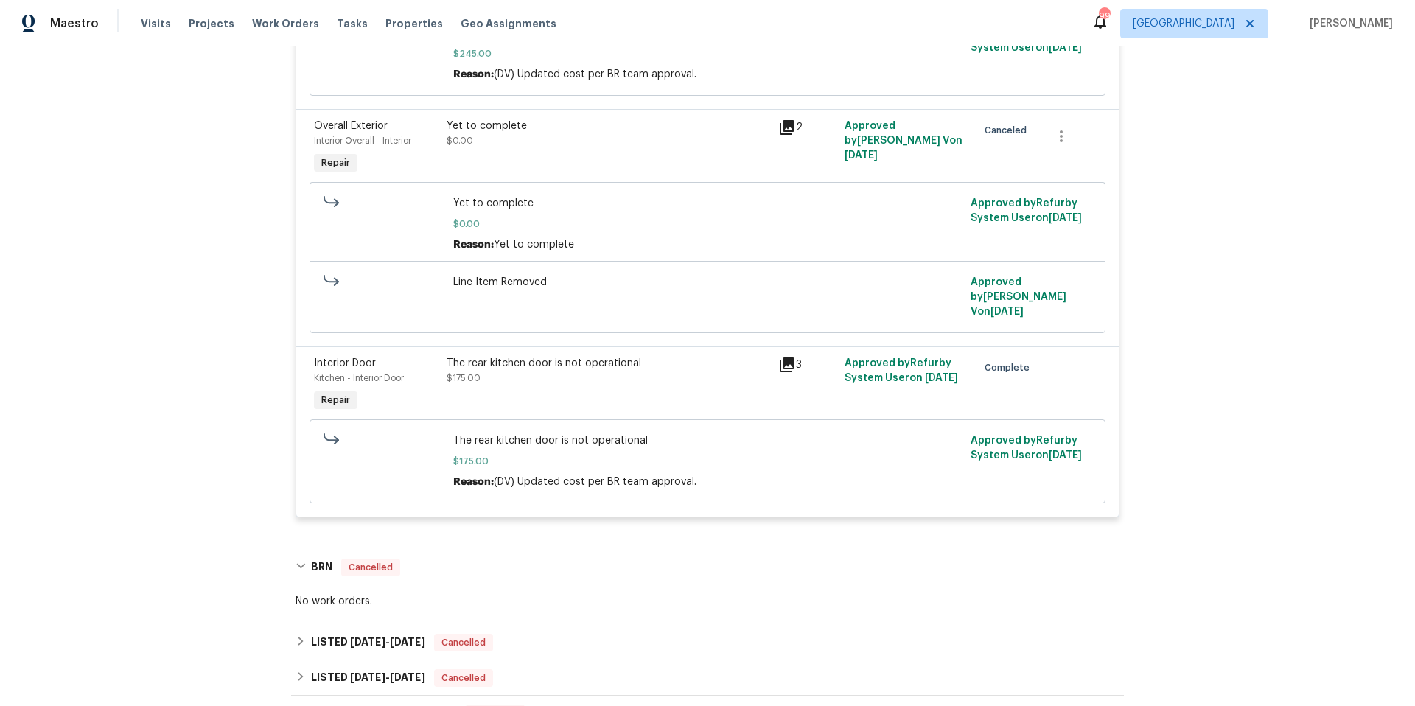
scroll to position [1059, 0]
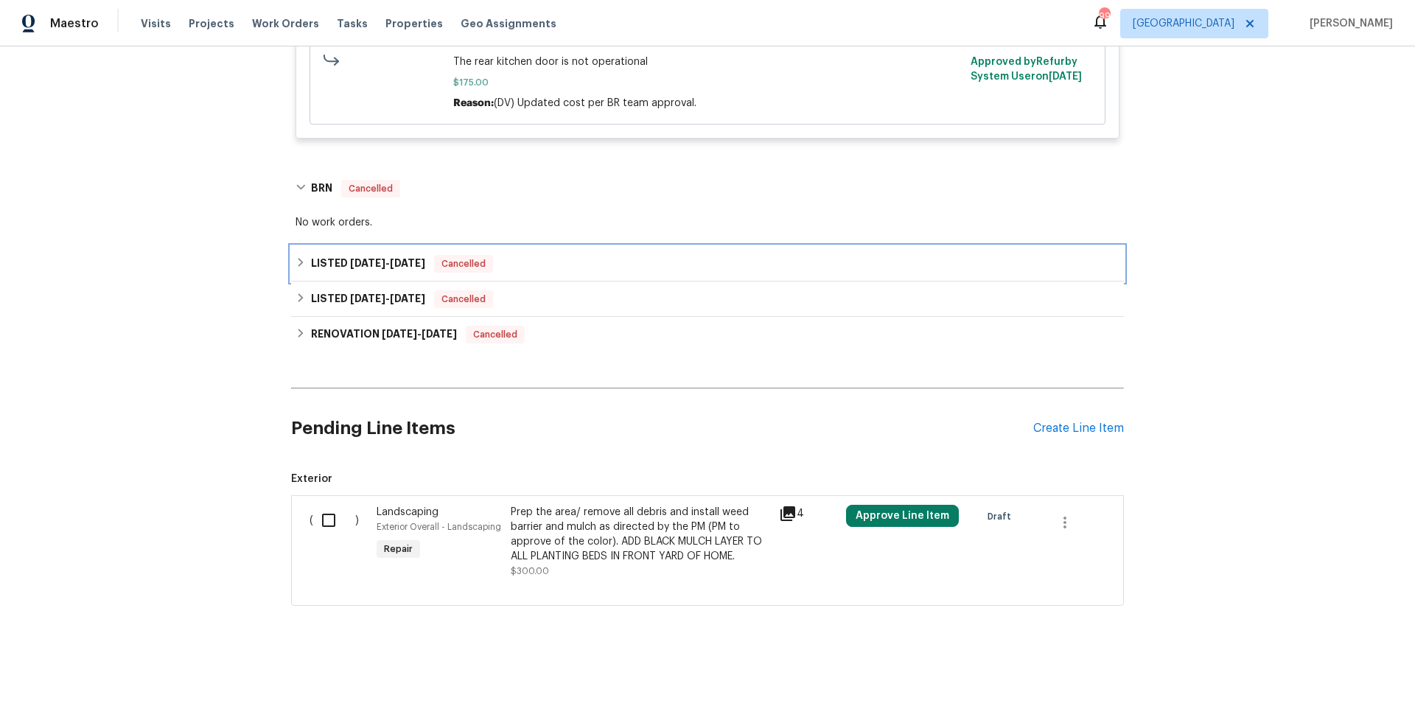
click at [542, 266] on div "LISTED [DATE] - [DATE] Cancelled" at bounding box center [708, 264] width 824 height 18
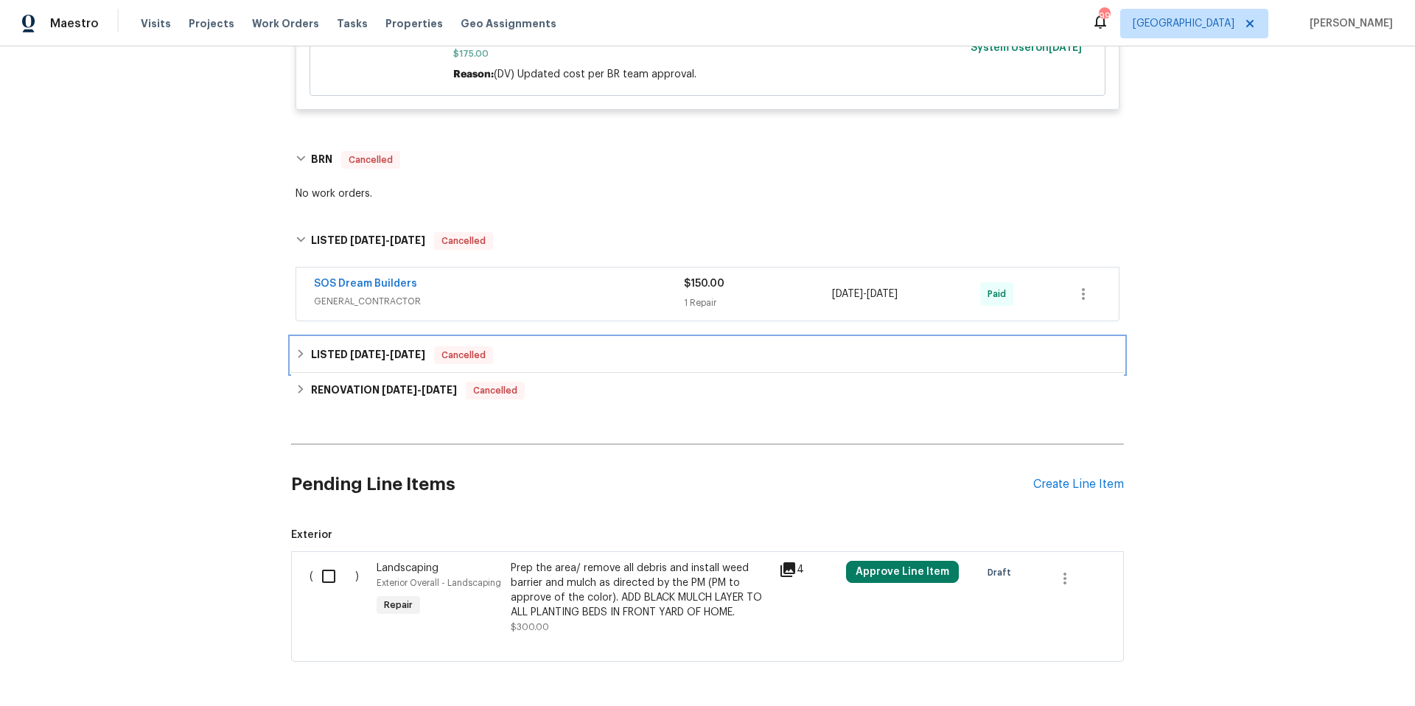
click at [562, 364] on div "LISTED [DATE] - [DATE] Cancelled" at bounding box center [708, 355] width 824 height 18
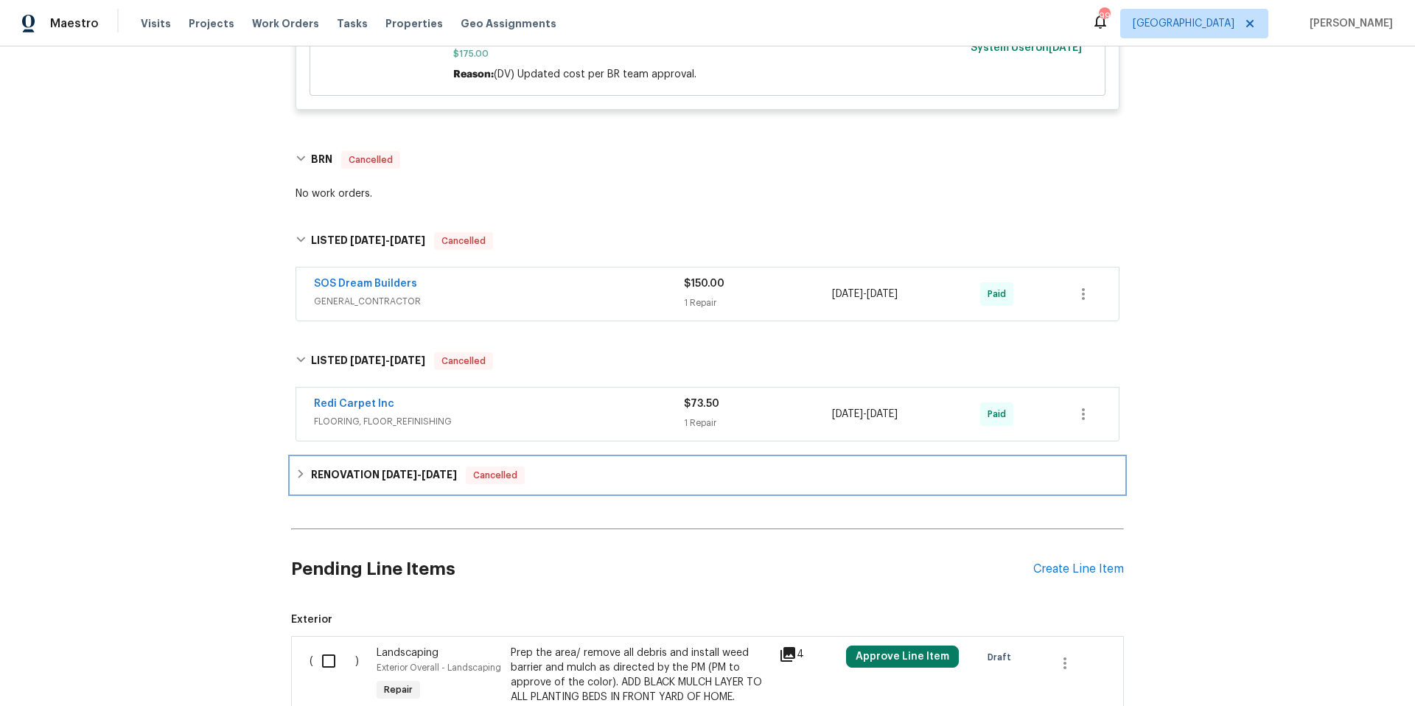
click at [565, 484] on div "RENOVATION [DATE] - [DATE] Cancelled" at bounding box center [708, 476] width 824 height 18
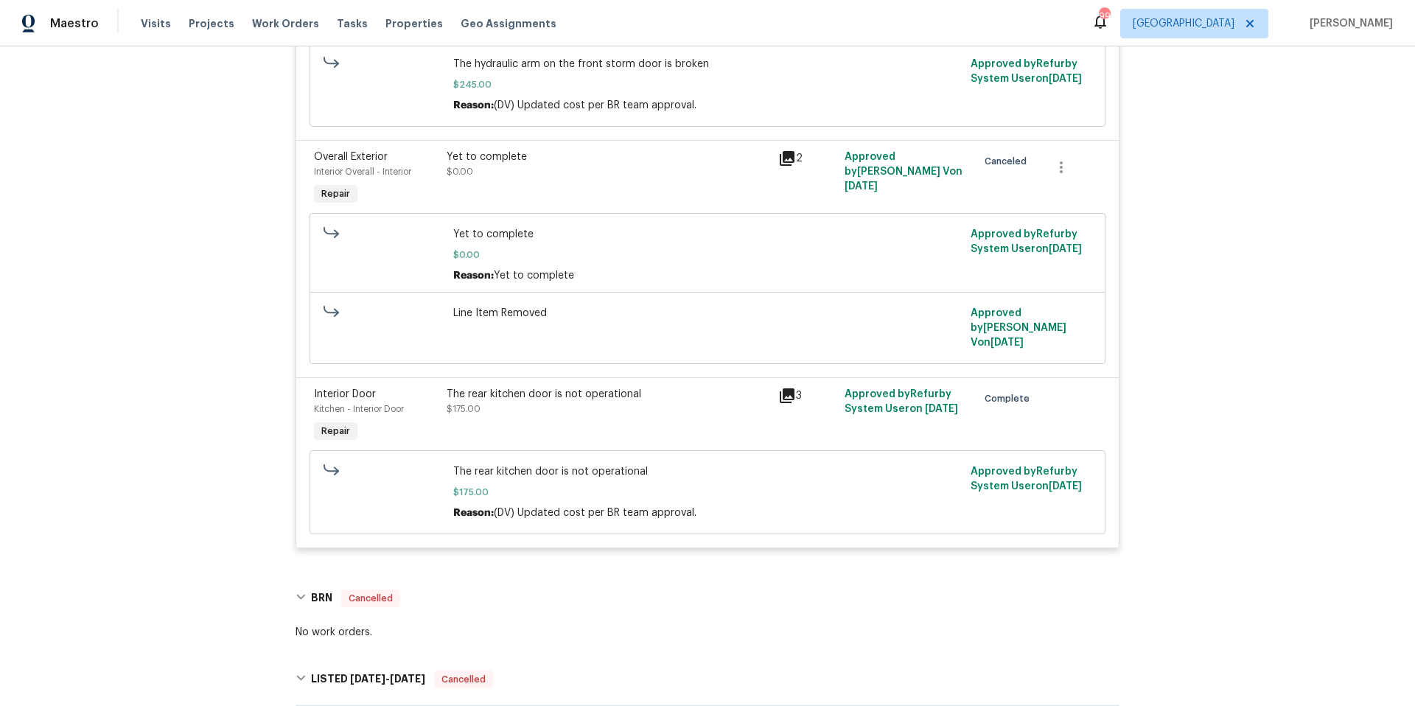
scroll to position [120, 0]
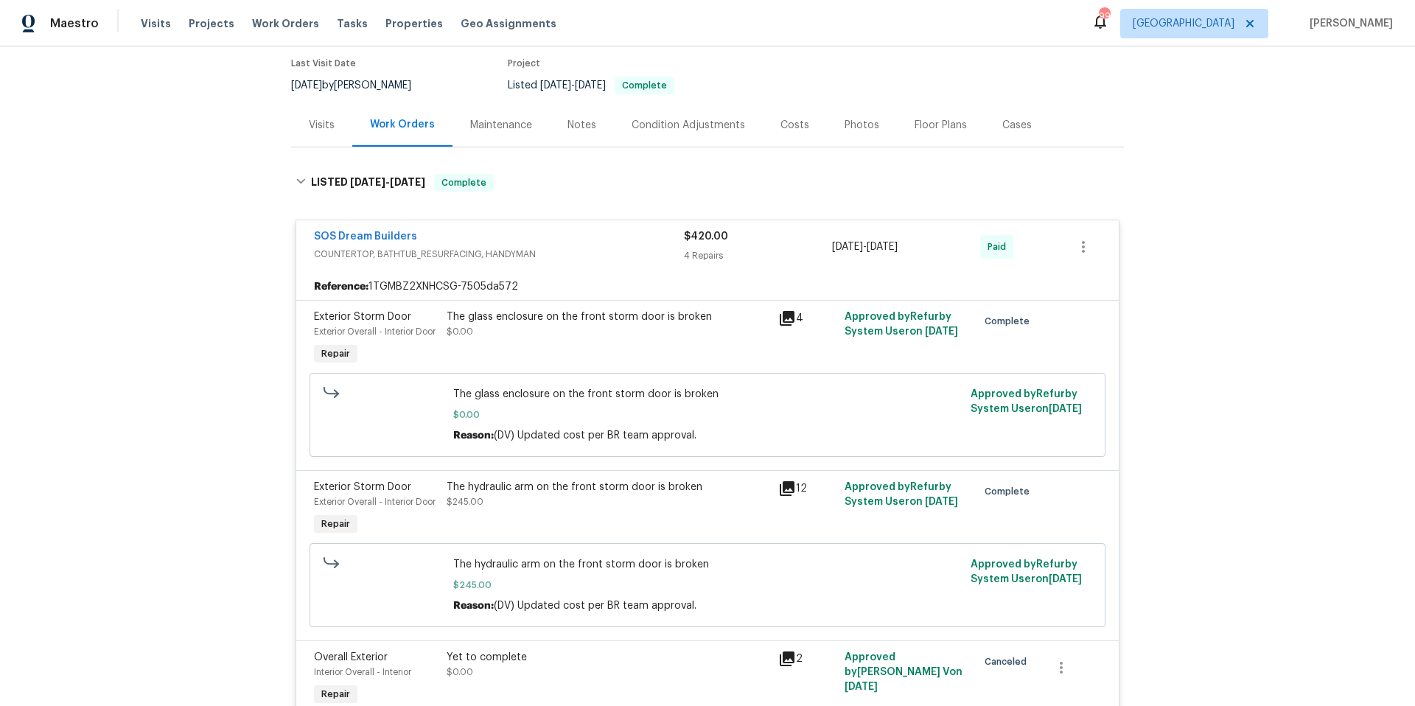
click at [587, 230] on div "SOS Dream Builders" at bounding box center [499, 238] width 370 height 18
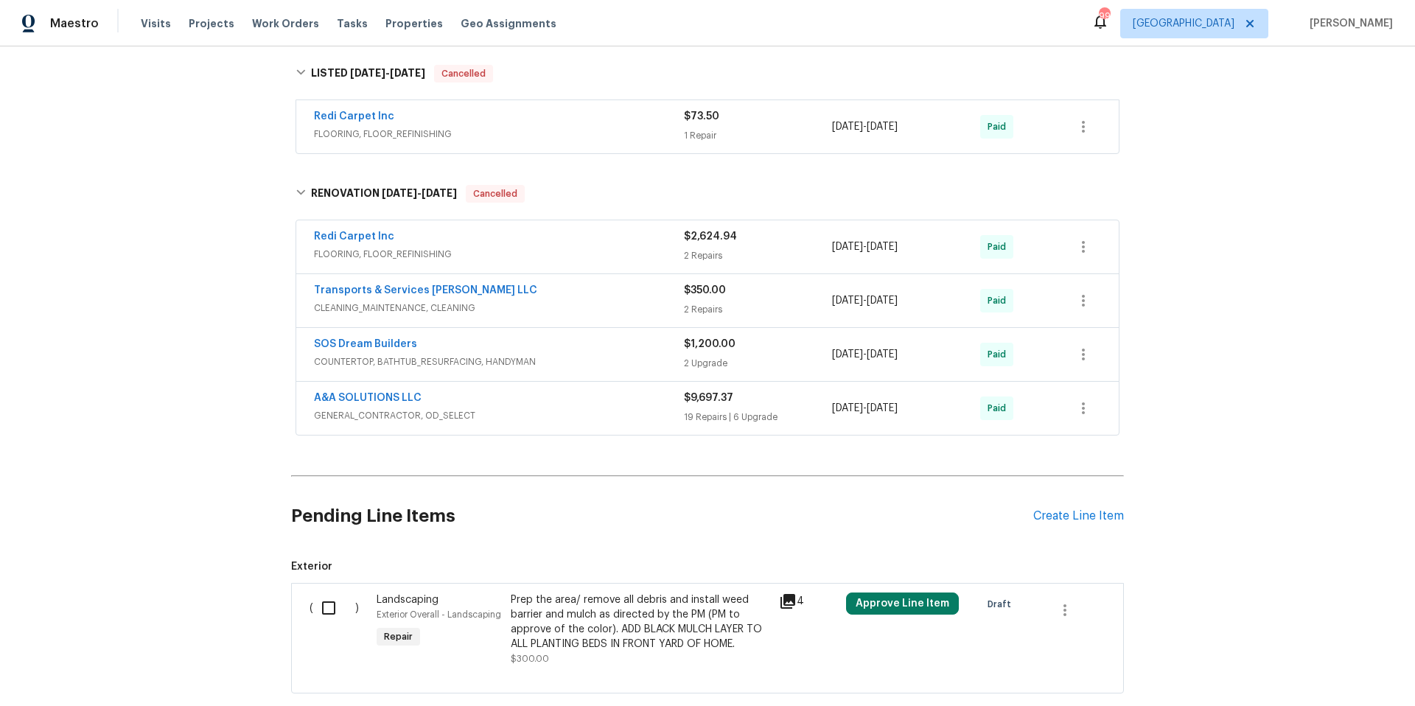
scroll to position [528, 0]
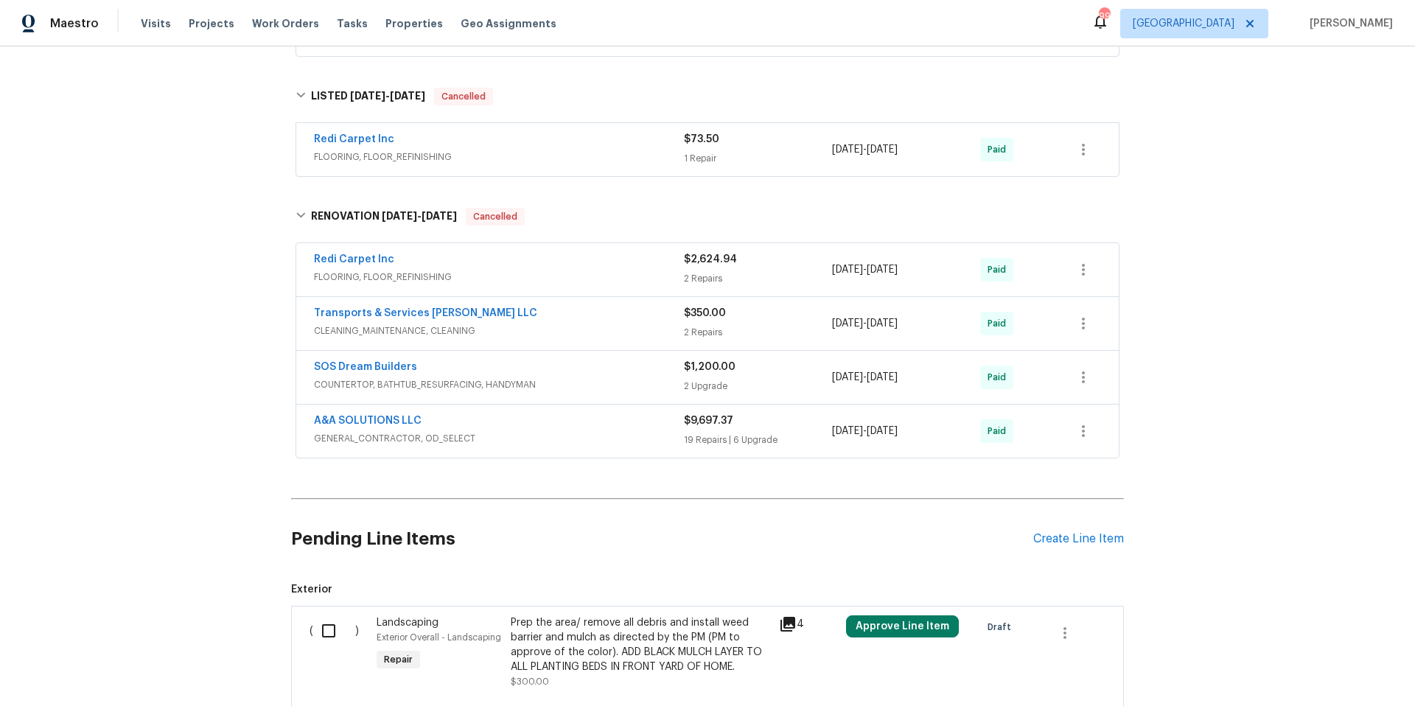
click at [601, 431] on span "GENERAL_CONTRACTOR, OD_SELECT" at bounding box center [499, 438] width 370 height 15
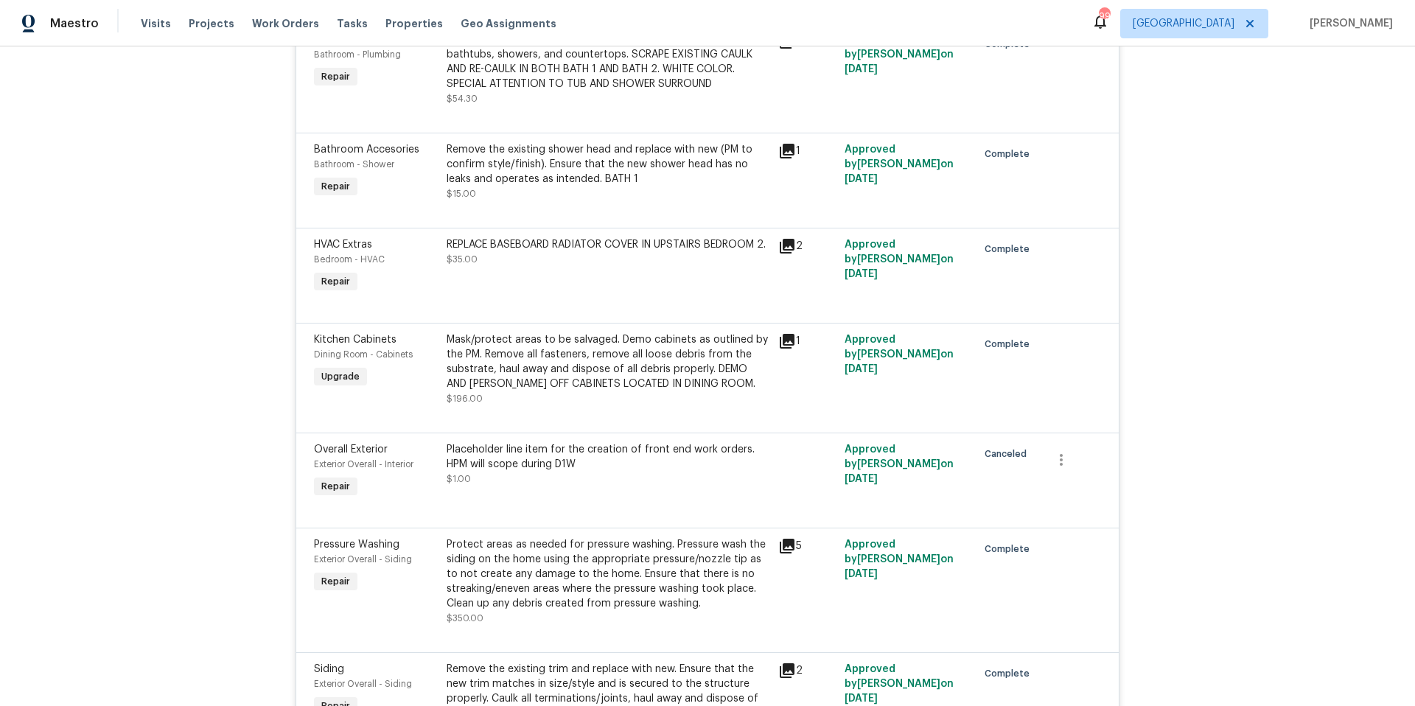
scroll to position [745, 0]
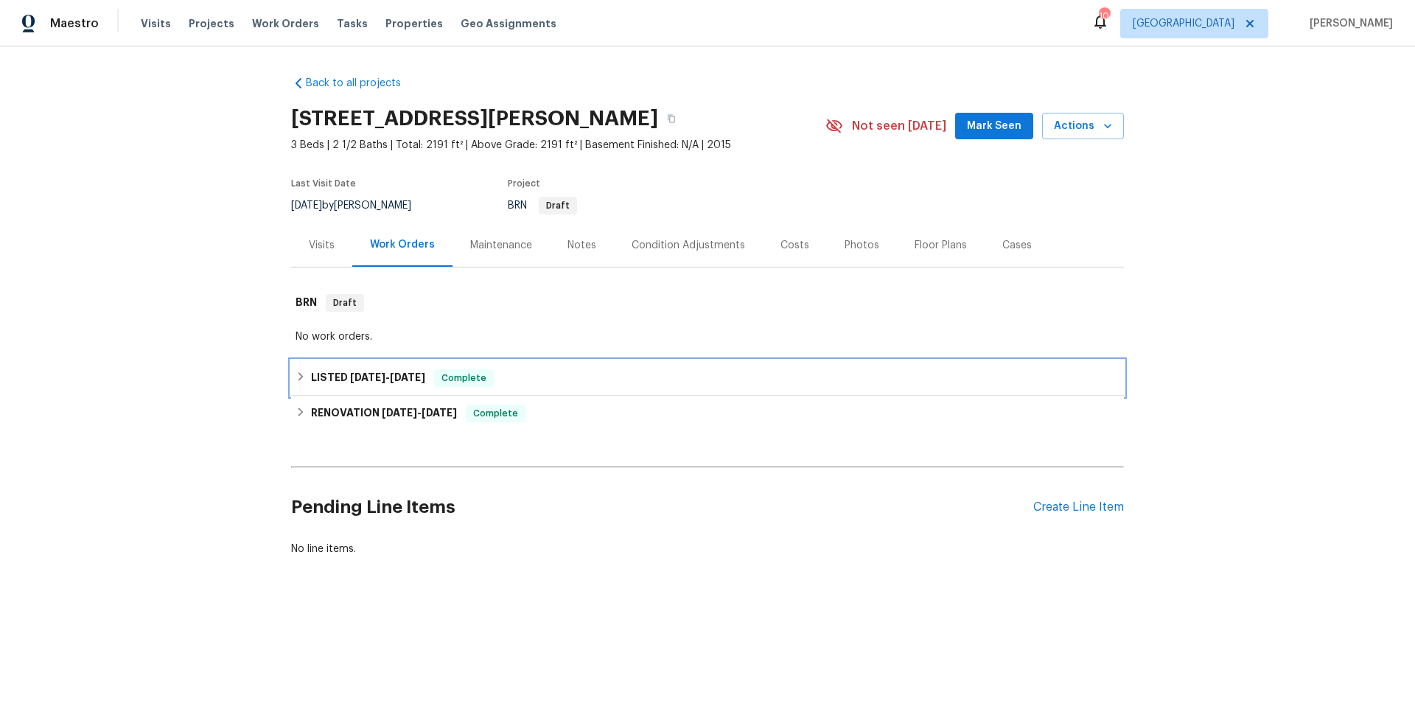
click at [579, 382] on div "LISTED [DATE] - [DATE] Complete" at bounding box center [708, 378] width 824 height 18
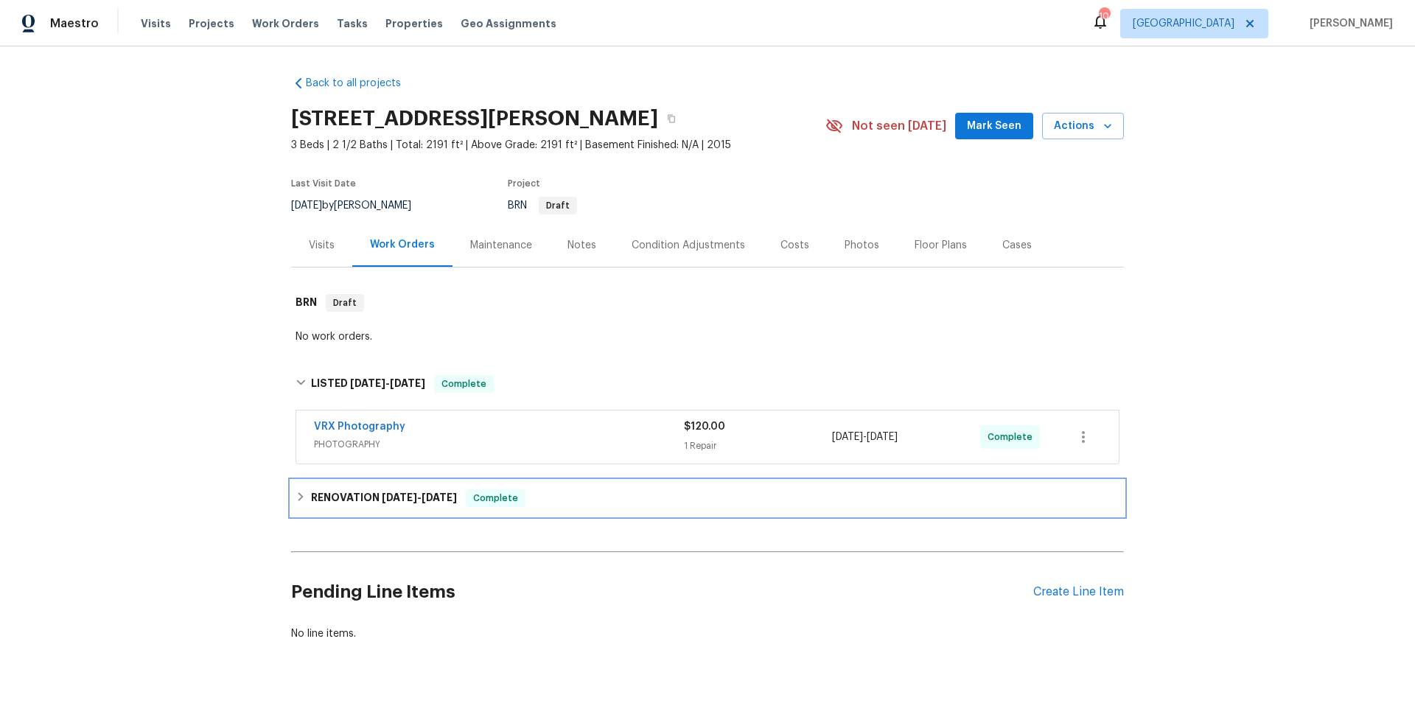
click at [593, 492] on div "RENOVATION [DATE] - [DATE] Complete" at bounding box center [708, 498] width 824 height 18
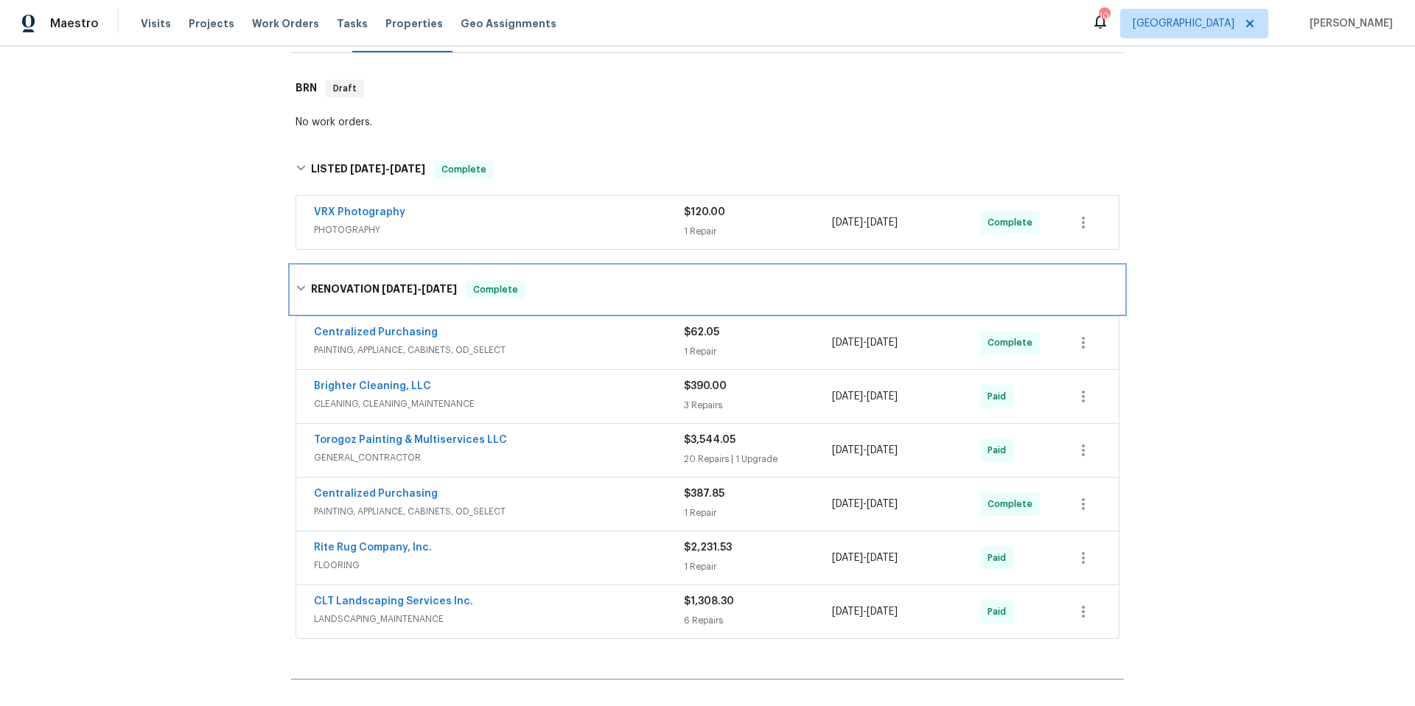
scroll to position [290, 0]
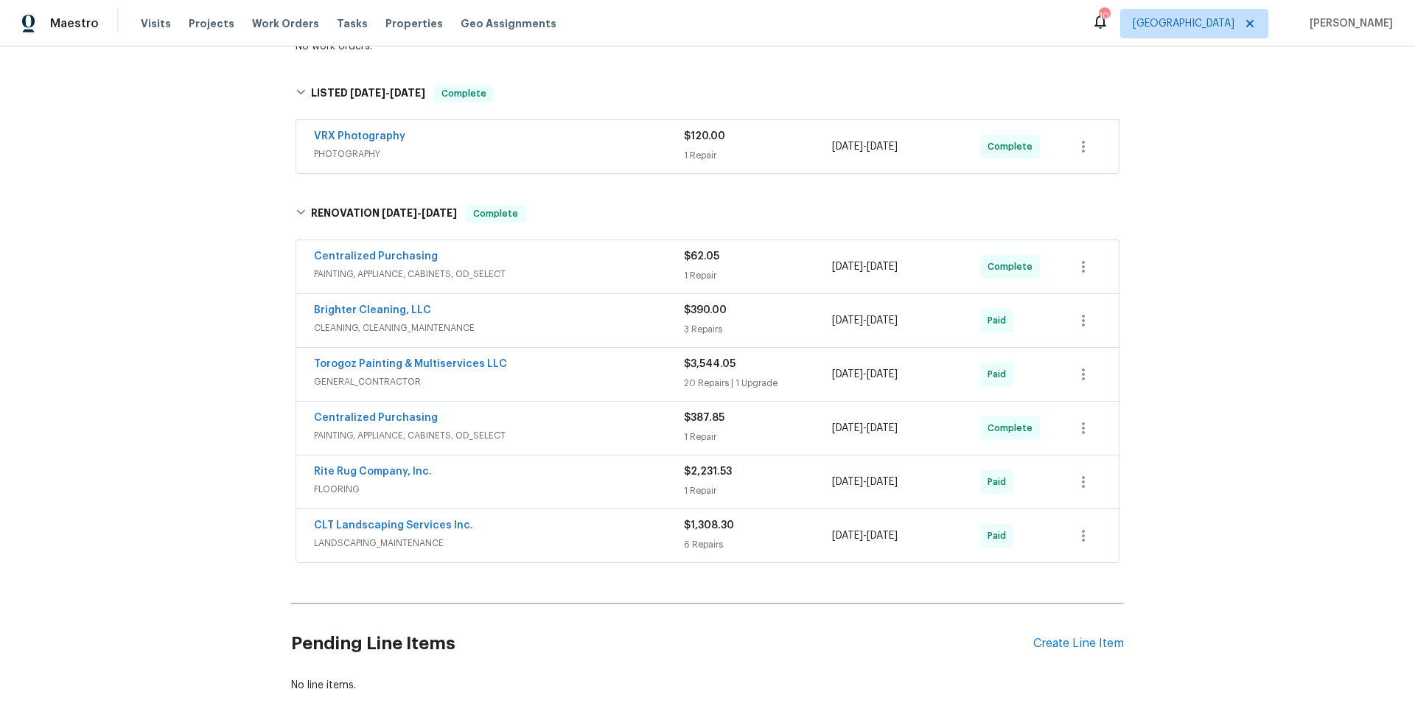
click at [579, 427] on div "Centralized Purchasing" at bounding box center [499, 420] width 370 height 18
